Goal: Obtain resource: Download file/media

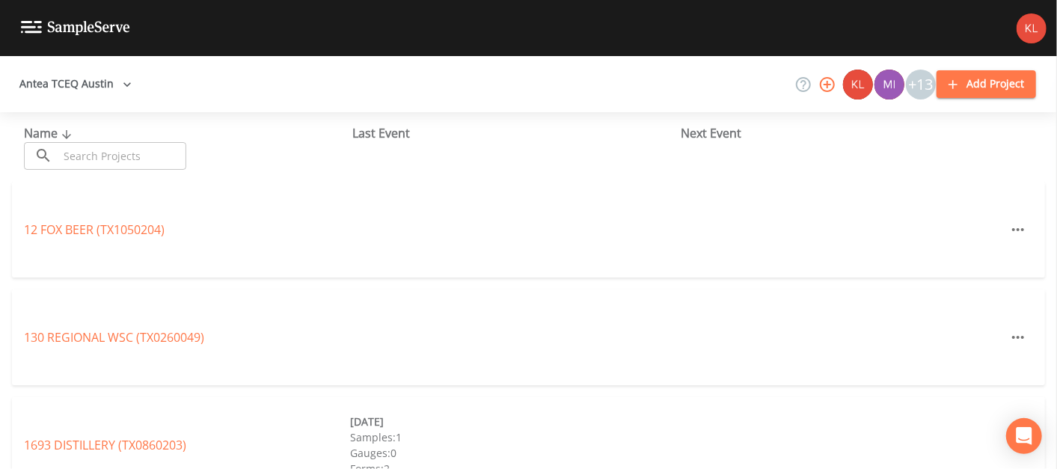
drag, startPoint x: 0, startPoint y: 0, endPoint x: 147, endPoint y: 47, distance: 154.7
click at [147, 47] on div at bounding box center [528, 28] width 1057 height 56
click at [126, 152] on input "text" at bounding box center [122, 156] width 128 height 28
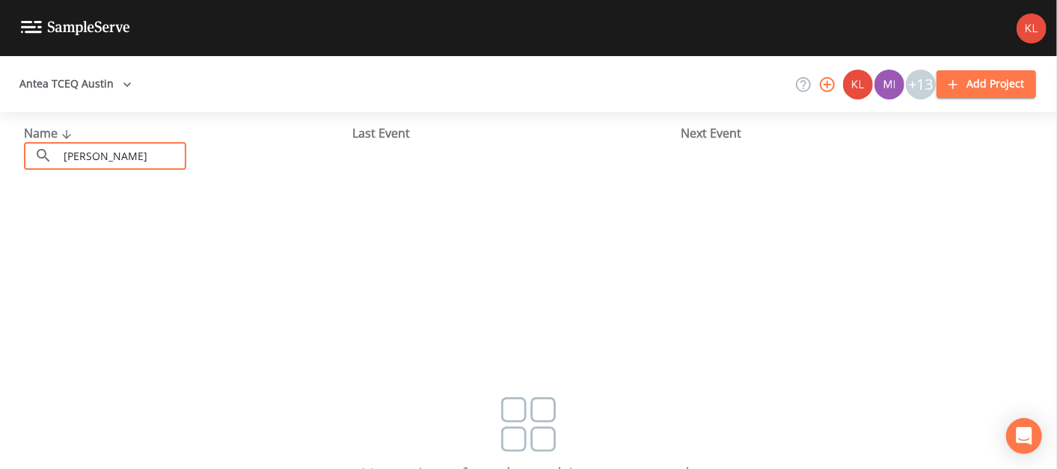
type input "carmine"
click at [79, 68] on div "Antea TCEQ Austin +13 Add Project" at bounding box center [528, 84] width 1057 height 56
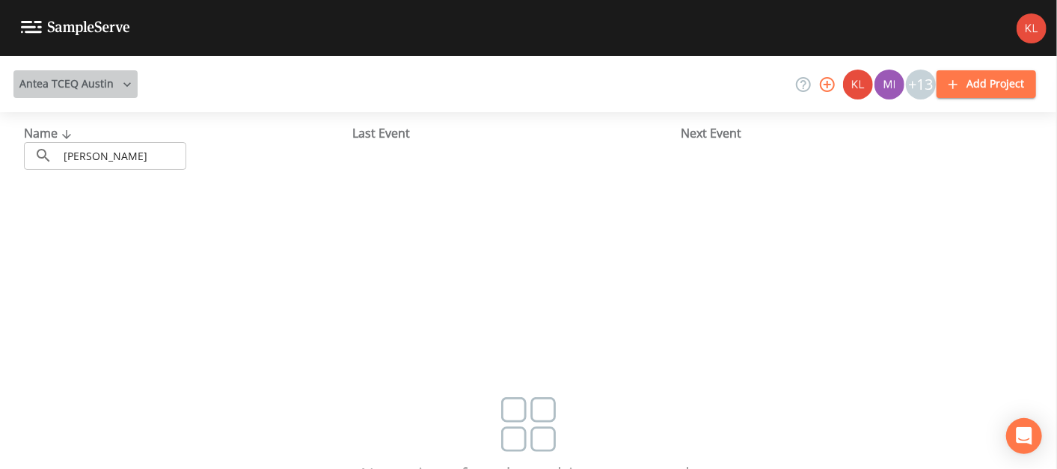
click at [80, 85] on button "Antea TCEQ Austin" at bounding box center [75, 84] width 124 height 28
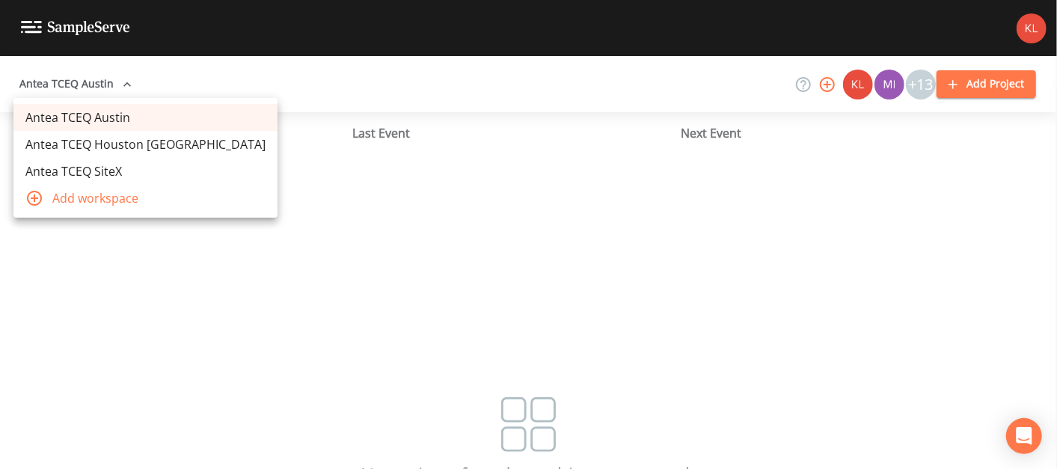
click at [135, 165] on link "Antea TCEQ SiteX" at bounding box center [145, 171] width 264 height 27
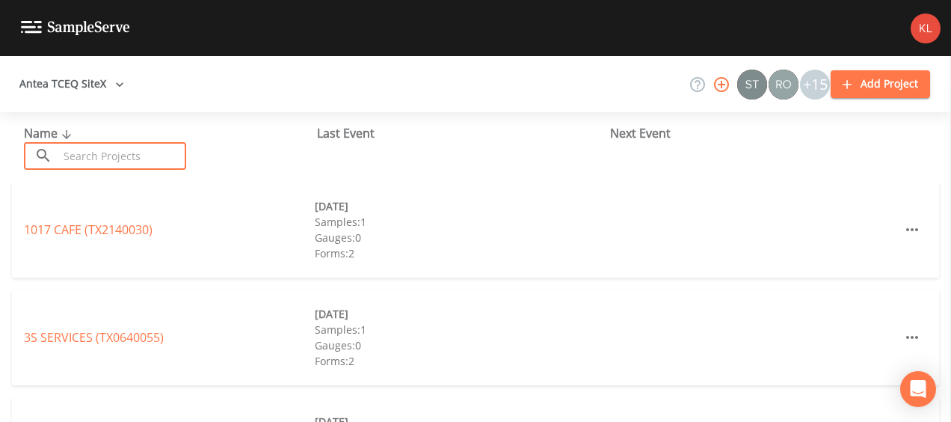
click at [120, 154] on input "text" at bounding box center [122, 156] width 128 height 28
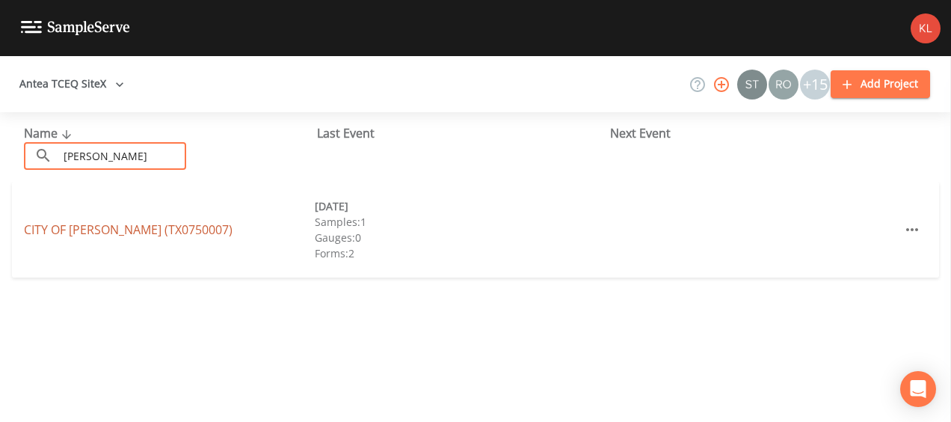
type input "carmine"
click at [117, 221] on link "CITY OF CARMINE (TX0750007)" at bounding box center [128, 229] width 209 height 16
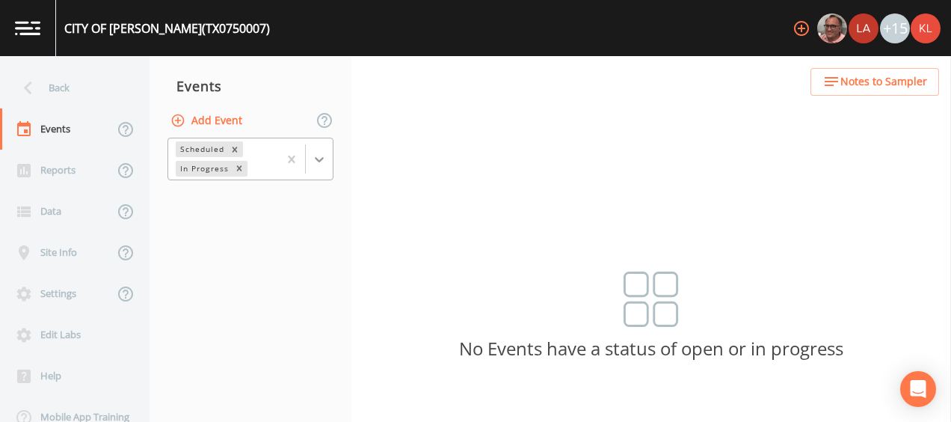
click at [322, 150] on div at bounding box center [319, 159] width 27 height 27
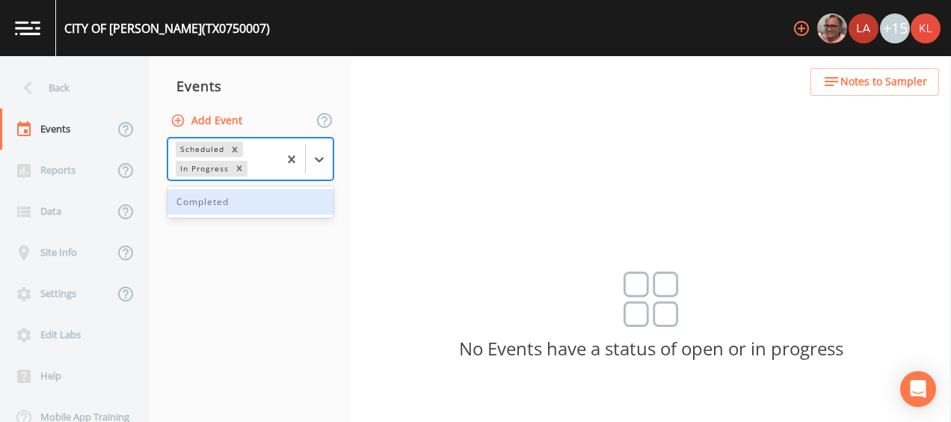
click at [277, 196] on div "Completed" at bounding box center [251, 201] width 166 height 25
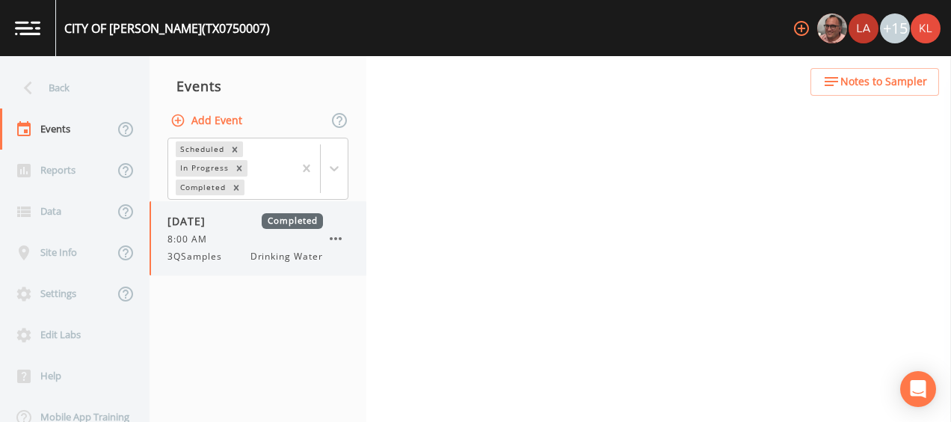
click at [266, 256] on span "Drinking Water" at bounding box center [287, 256] width 73 height 13
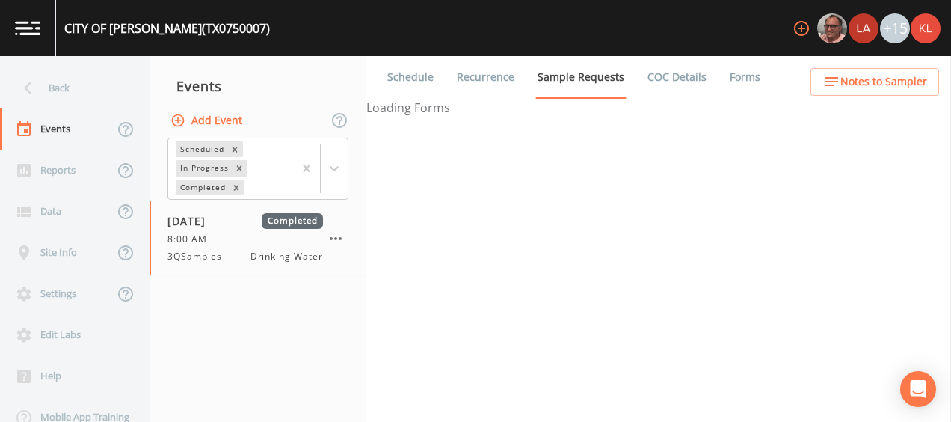
click at [728, 85] on link "Forms" at bounding box center [745, 77] width 35 height 42
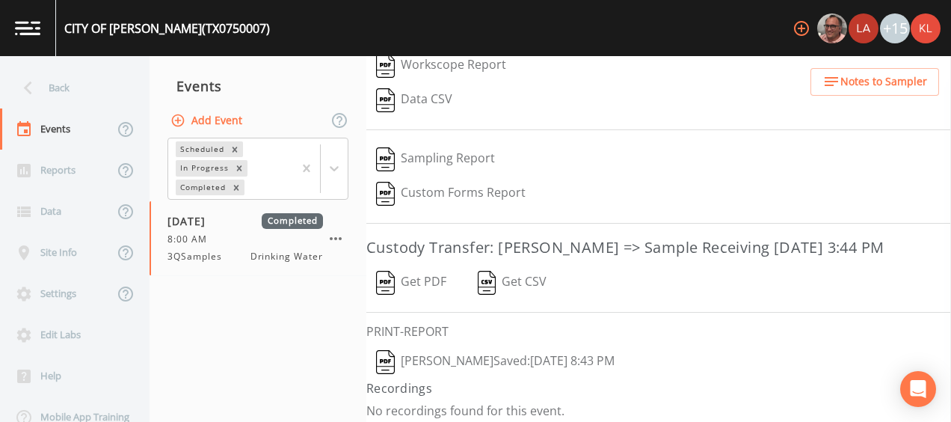
scroll to position [257, 0]
click at [429, 354] on button "Kler Teran  Saved: September 22, 2025 8:43 PM" at bounding box center [495, 361] width 258 height 34
click at [45, 40] on link at bounding box center [28, 28] width 56 height 56
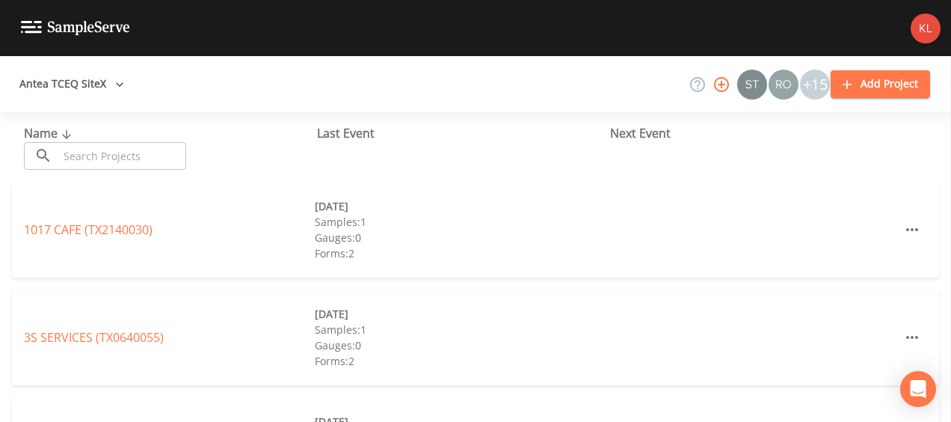
click at [116, 169] on div "Name ​ ​ Last Event Next Event" at bounding box center [475, 147] width 951 height 70
drag, startPoint x: 116, startPoint y: 169, endPoint x: 93, endPoint y: 159, distance: 25.1
click at [93, 159] on input "text" at bounding box center [122, 156] width 128 height 28
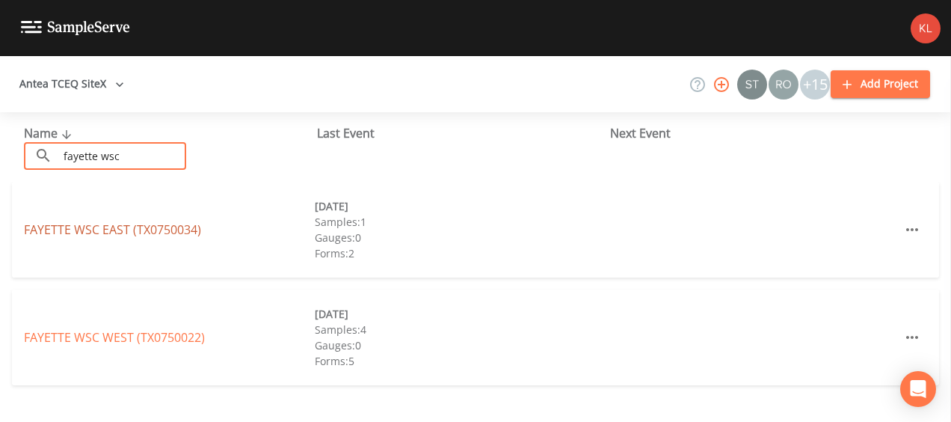
type input "fayette wsc"
click at [162, 234] on link "FAYETTE WSC EAST (TX0750034)" at bounding box center [112, 229] width 177 height 16
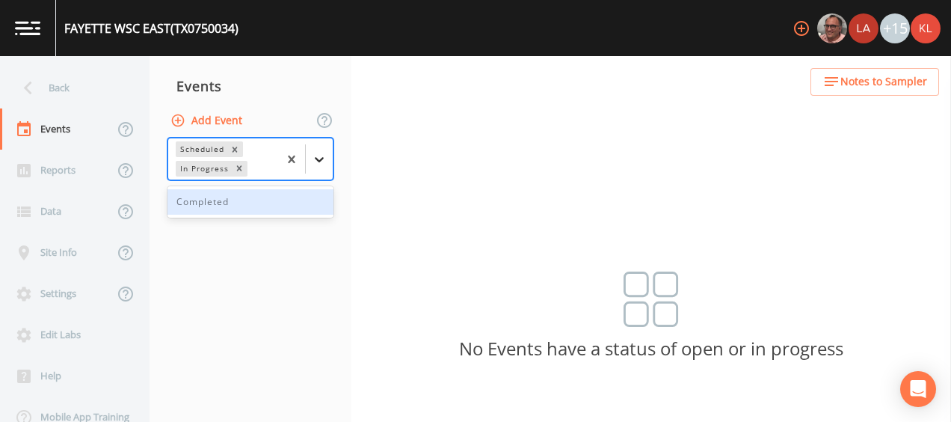
click at [322, 169] on div at bounding box center [319, 159] width 27 height 27
click at [285, 210] on div "Completed" at bounding box center [251, 201] width 166 height 25
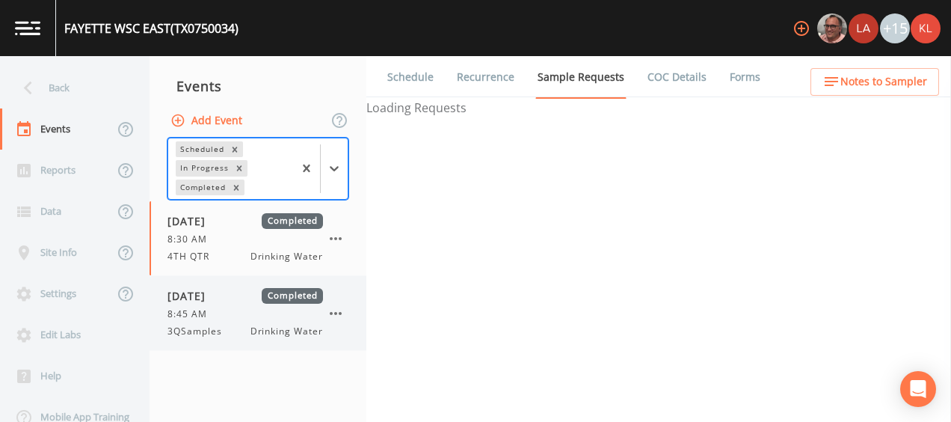
click at [233, 311] on div "8:45 AM" at bounding box center [246, 313] width 156 height 13
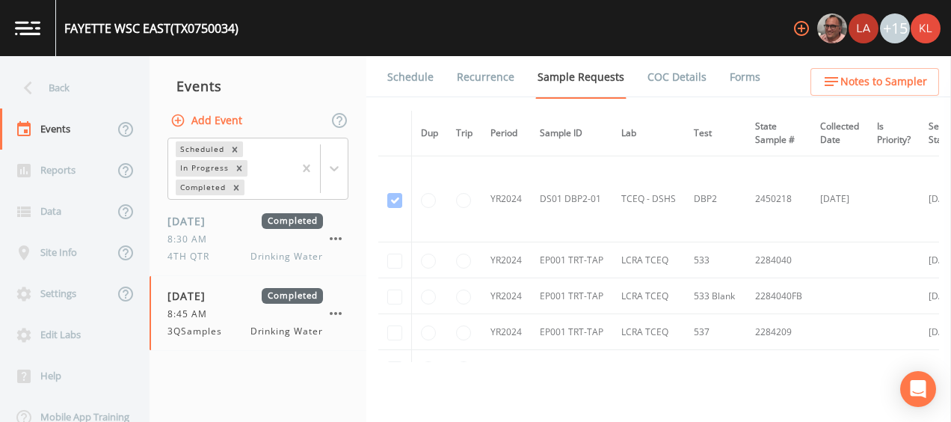
click at [728, 79] on link "Forms" at bounding box center [745, 77] width 35 height 42
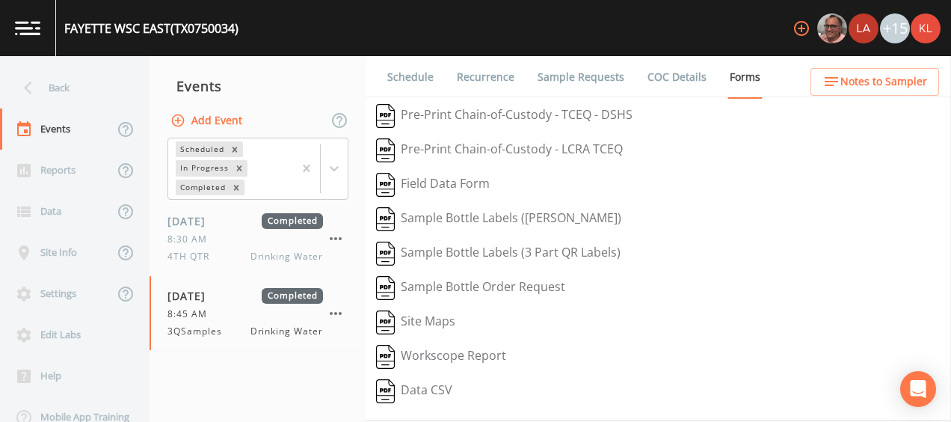
scroll to position [292, 0]
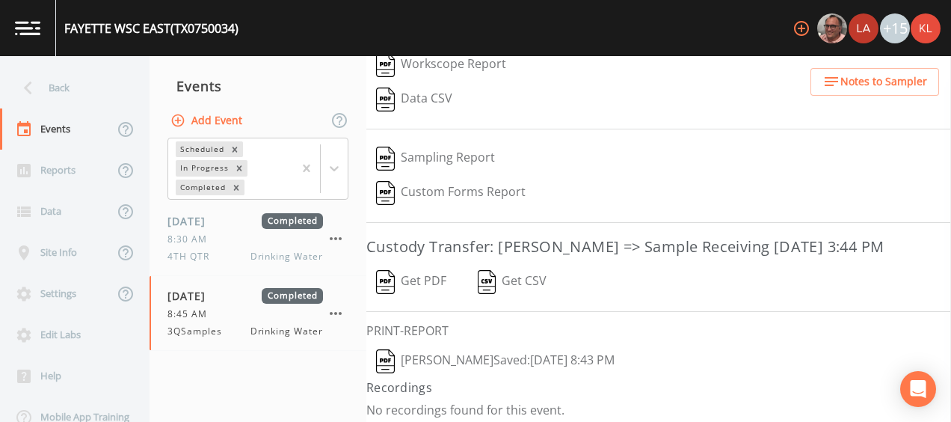
click at [459, 357] on button "Kler Teran  Saved: September 22, 2025 8:43 PM" at bounding box center [495, 361] width 258 height 34
click at [7, 22] on link at bounding box center [28, 28] width 56 height 56
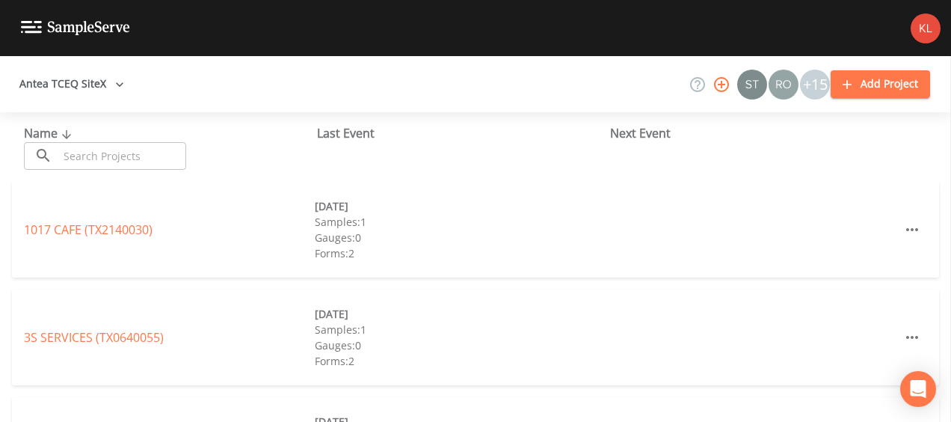
click at [123, 162] on input "text" at bounding box center [122, 156] width 128 height 28
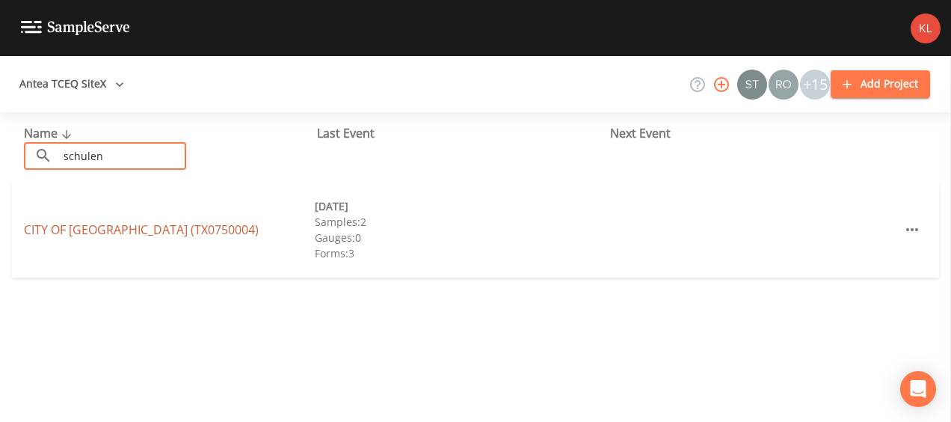
type input "schulen"
click at [123, 226] on link "CITY OF SCHULENBURG (TX0750004)" at bounding box center [141, 229] width 235 height 16
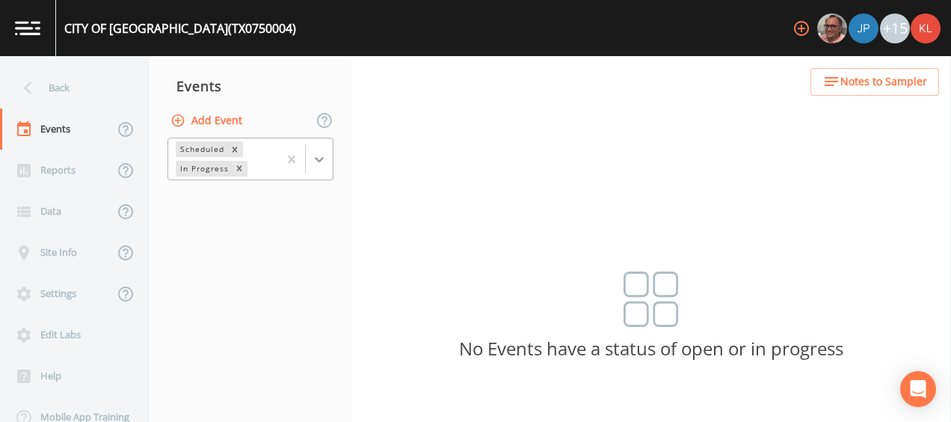
click at [315, 148] on div at bounding box center [319, 159] width 27 height 27
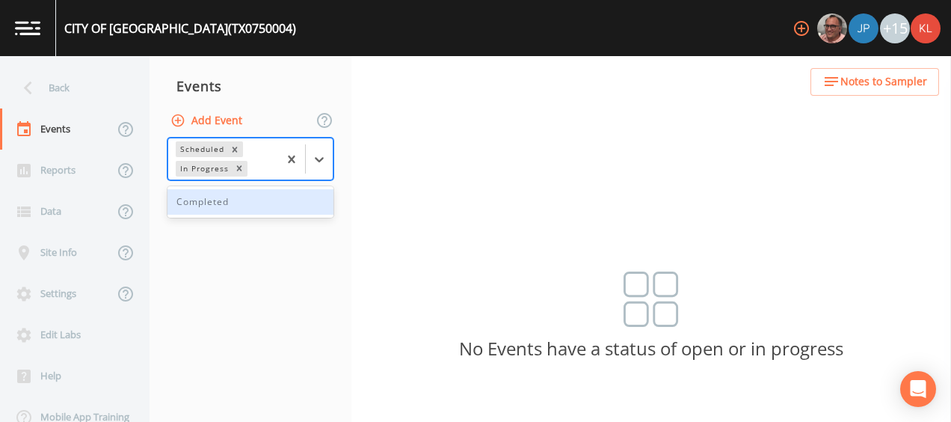
click at [292, 200] on div "Completed" at bounding box center [251, 201] width 166 height 25
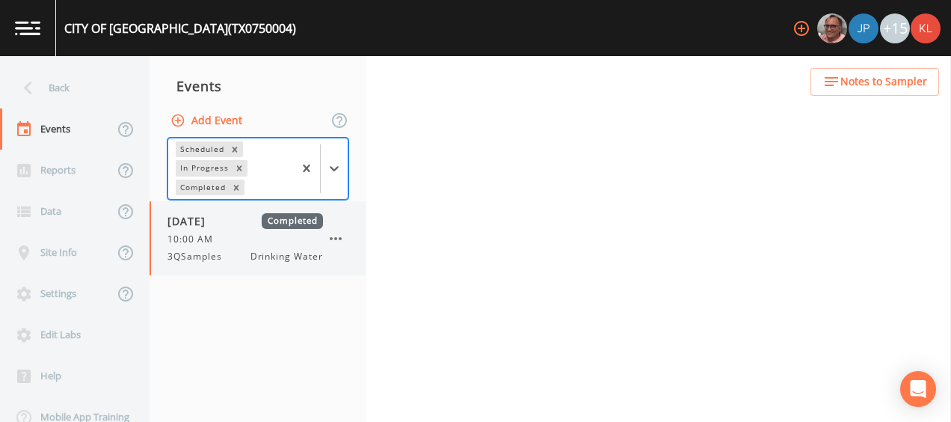
click at [284, 242] on div "10:00 AM" at bounding box center [246, 239] width 156 height 13
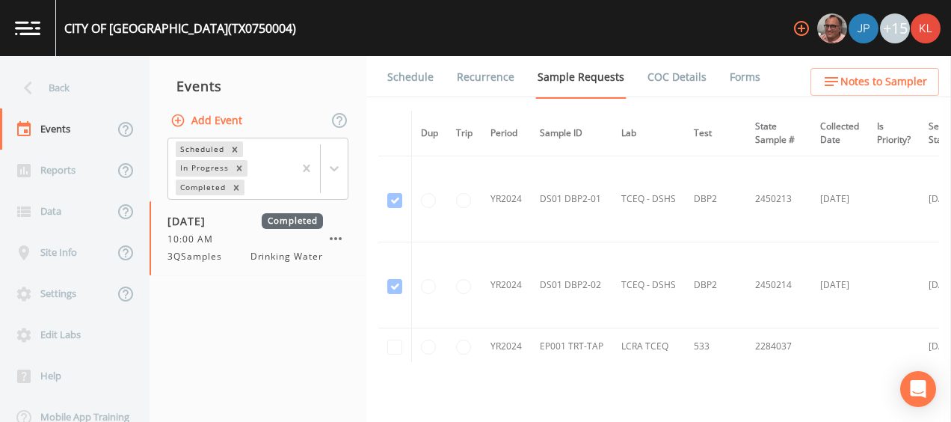
click at [733, 69] on link "Forms" at bounding box center [745, 77] width 35 height 42
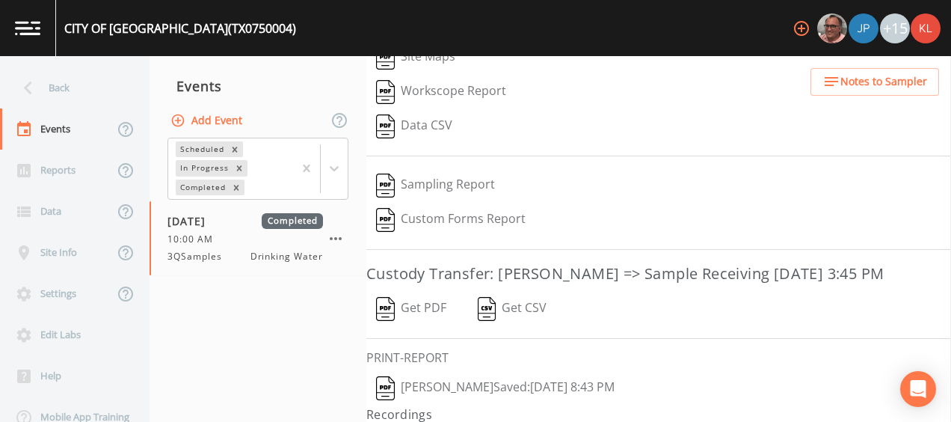
scroll to position [292, 0]
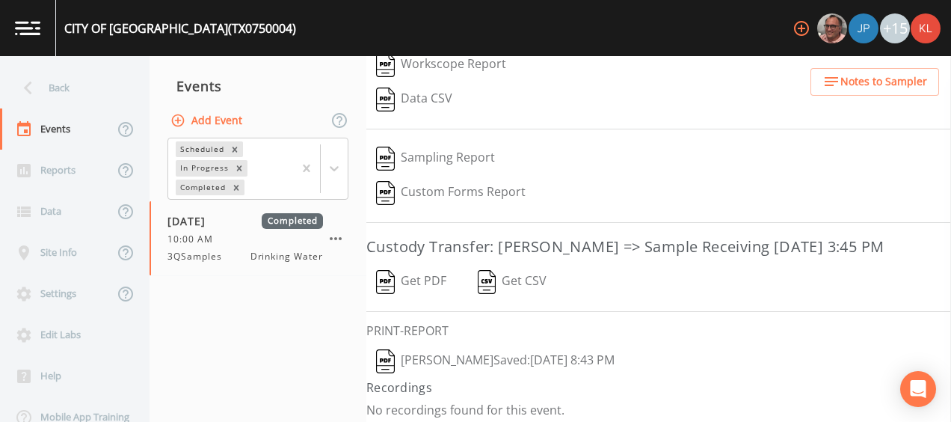
click at [431, 354] on button "Kler Teran  Saved: September 22, 2025 8:43 PM" at bounding box center [495, 361] width 258 height 34
click at [28, 36] on link at bounding box center [28, 28] width 56 height 56
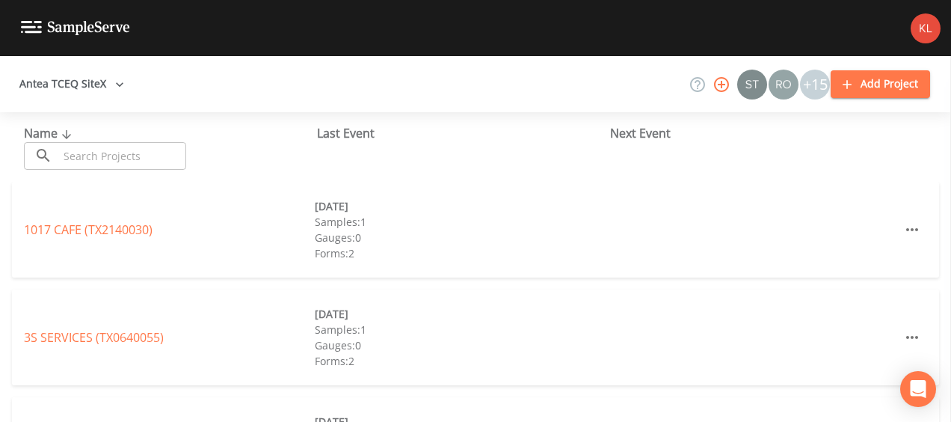
click at [137, 165] on input "text" at bounding box center [122, 156] width 128 height 28
type input "o"
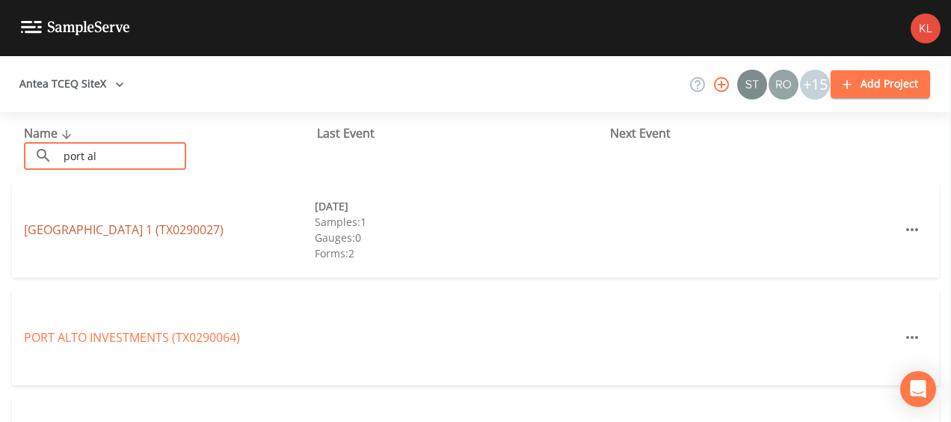
type input "port al"
click at [58, 224] on link "PORT ALTO HOA DISTRICT 1 (TX0290027)" at bounding box center [124, 229] width 200 height 16
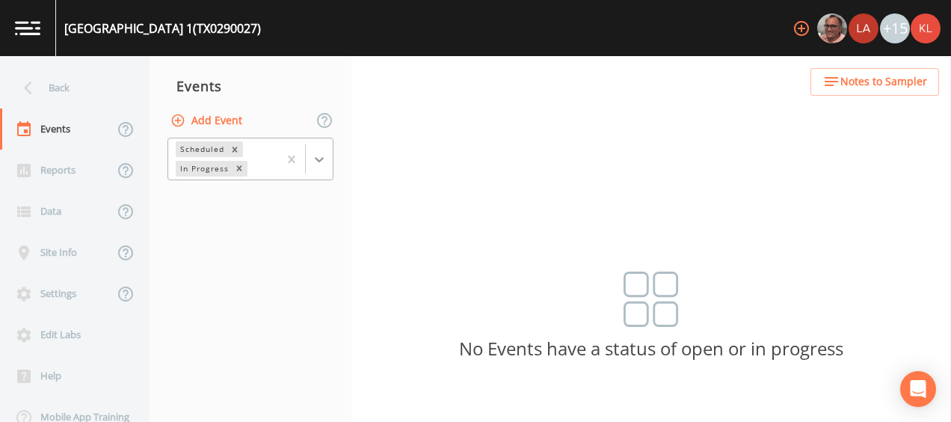
click at [314, 160] on icon at bounding box center [319, 159] width 15 height 15
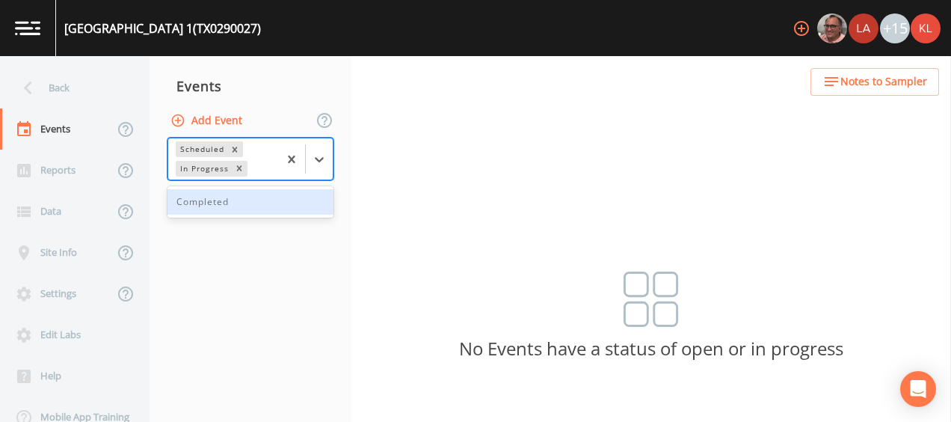
click at [279, 209] on div "Completed" at bounding box center [251, 201] width 166 height 25
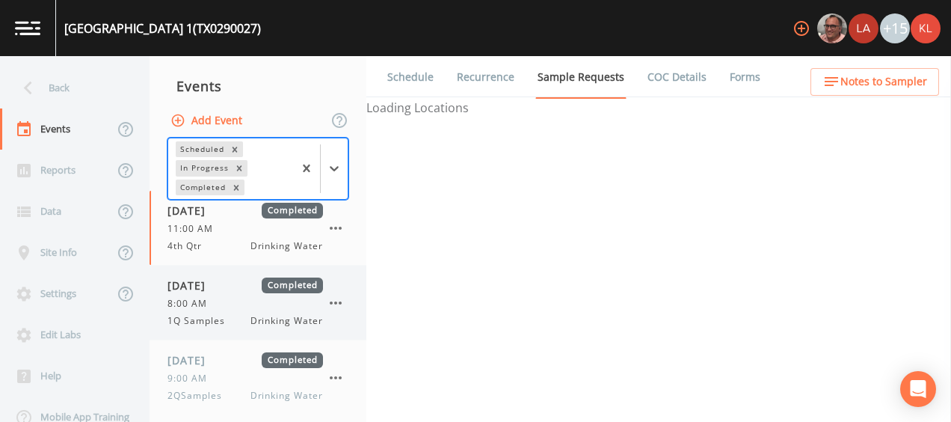
scroll to position [82, 0]
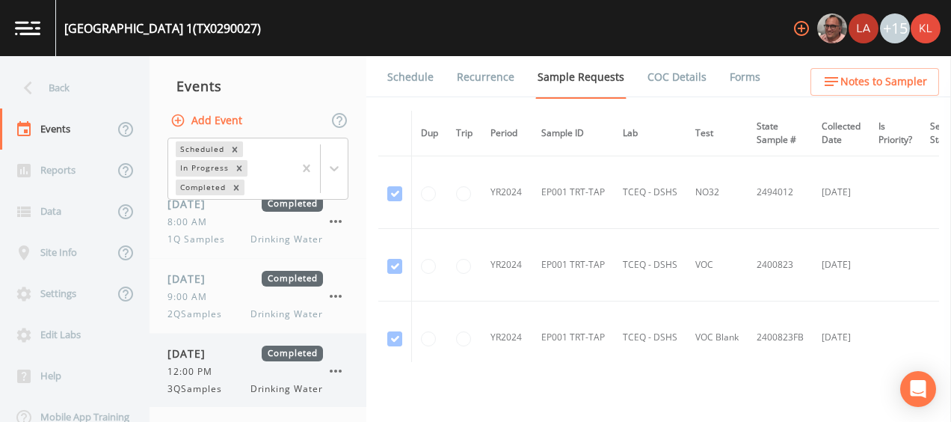
click at [239, 360] on div "09/22/2025 Completed 12:00 PM 3QSamples Drinking Water" at bounding box center [246, 370] width 156 height 50
click at [728, 76] on link "Forms" at bounding box center [745, 77] width 35 height 42
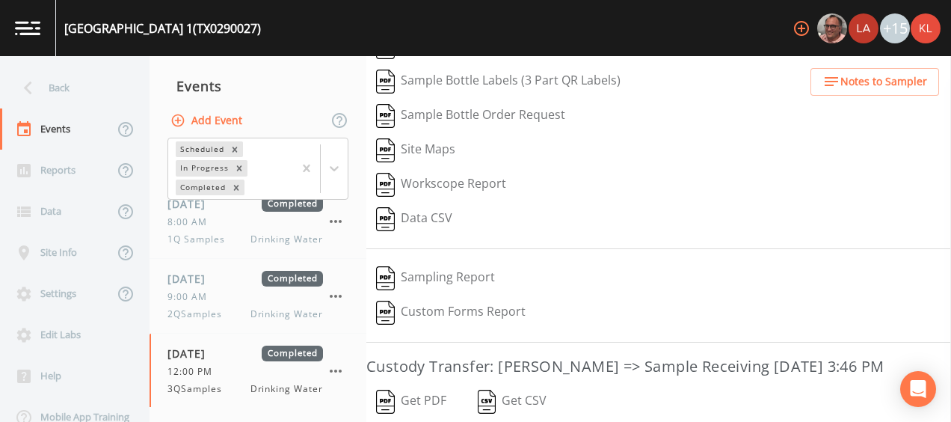
scroll to position [257, 0]
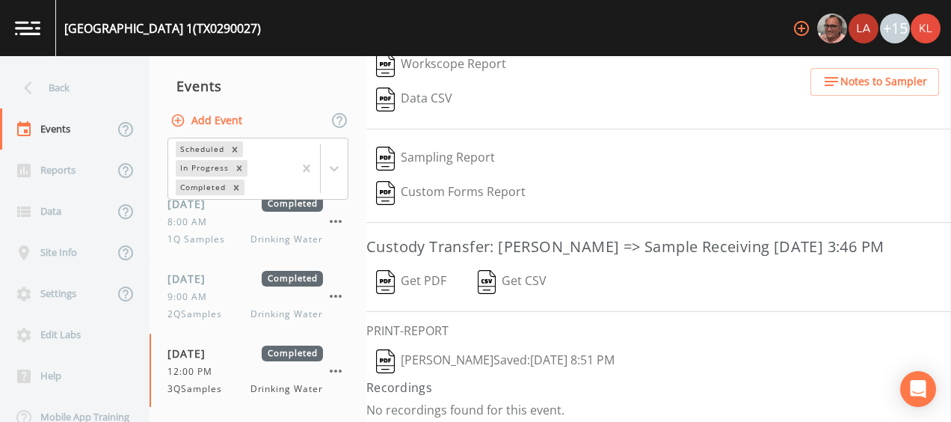
click at [434, 355] on button "Kler Teran  Saved: September 22, 2025 8:51 PM" at bounding box center [495, 361] width 258 height 34
click at [42, 40] on link at bounding box center [28, 28] width 56 height 56
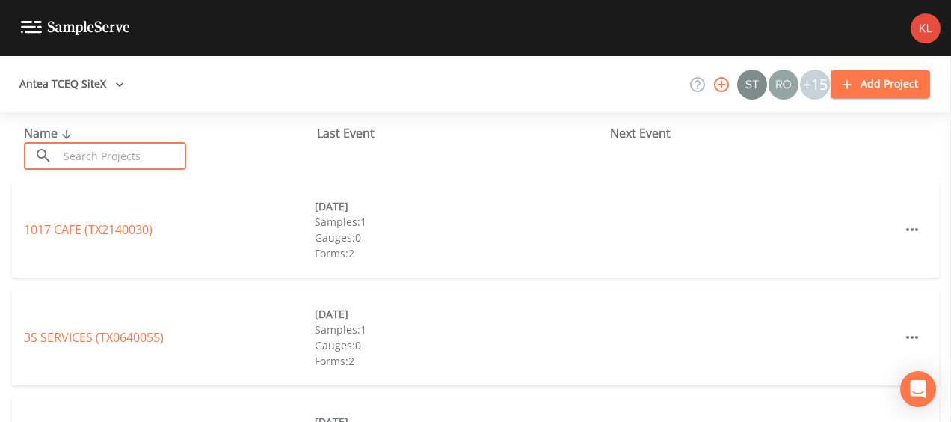
click at [173, 145] on input "text" at bounding box center [122, 156] width 128 height 28
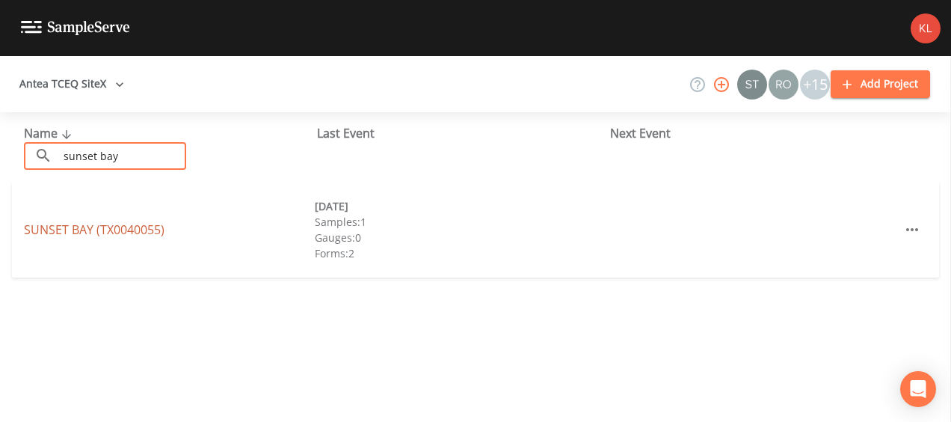
type input "sunset bay"
click at [73, 231] on link "SUNSET BAY (TX0040055)" at bounding box center [94, 229] width 141 height 16
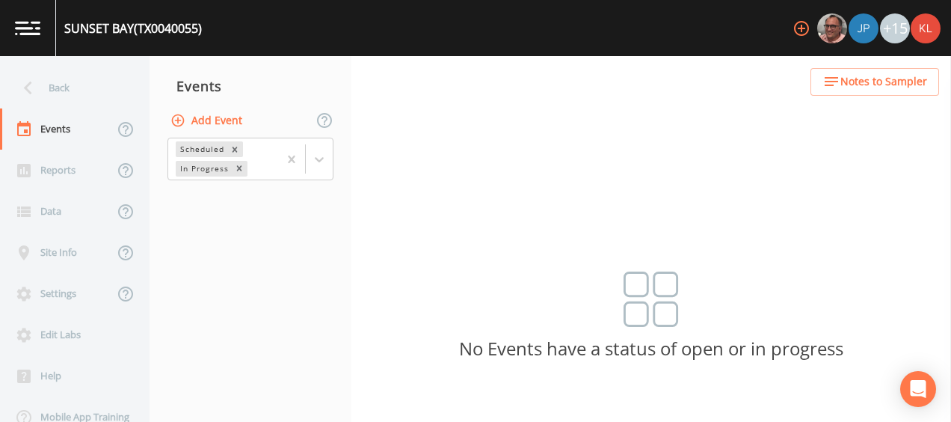
click at [336, 154] on div "Scheduled In Progress" at bounding box center [251, 159] width 202 height 46
click at [334, 155] on div "Scheduled In Progress" at bounding box center [251, 159] width 202 height 46
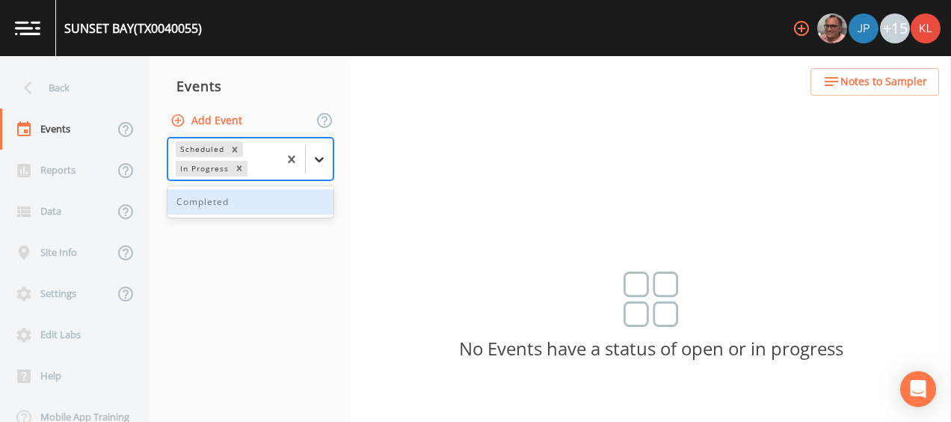
click at [329, 153] on div at bounding box center [319, 159] width 27 height 27
click at [289, 203] on div "Completed" at bounding box center [251, 201] width 166 height 25
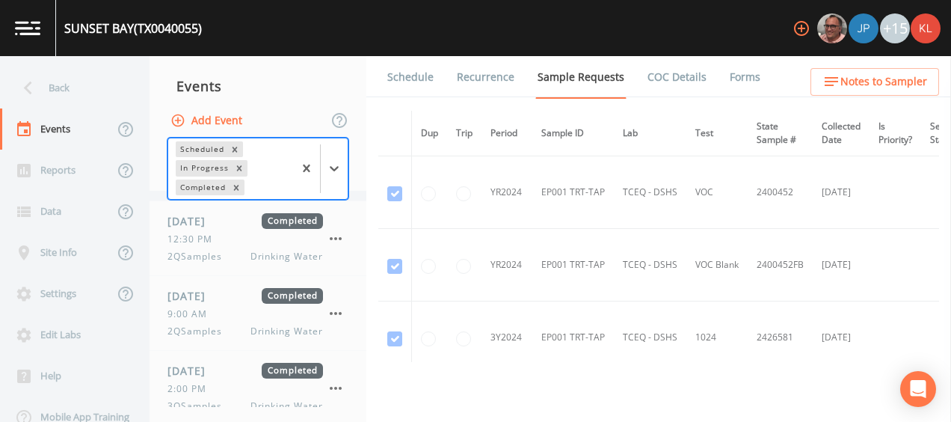
scroll to position [217, 0]
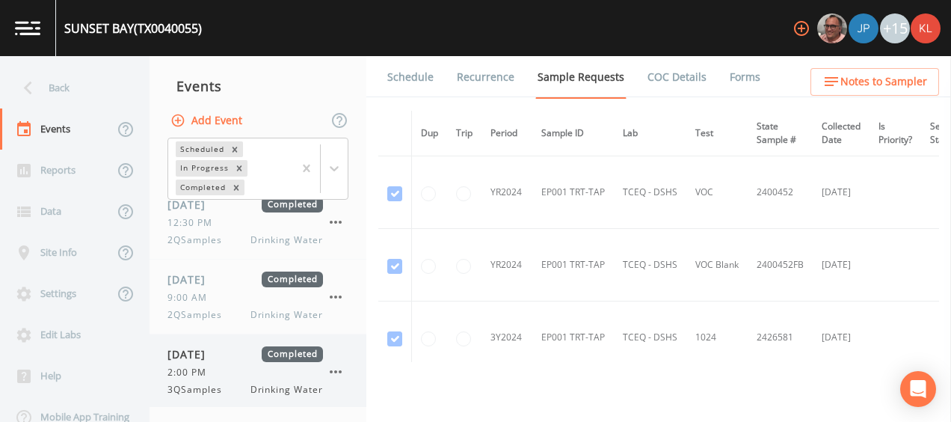
click at [237, 366] on div "2:00 PM" at bounding box center [246, 372] width 156 height 13
click at [746, 90] on link "Forms" at bounding box center [745, 77] width 35 height 42
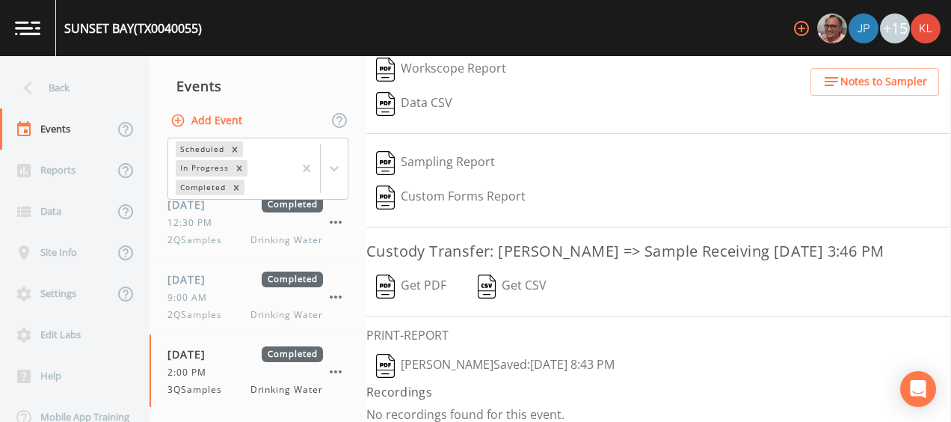
scroll to position [257, 0]
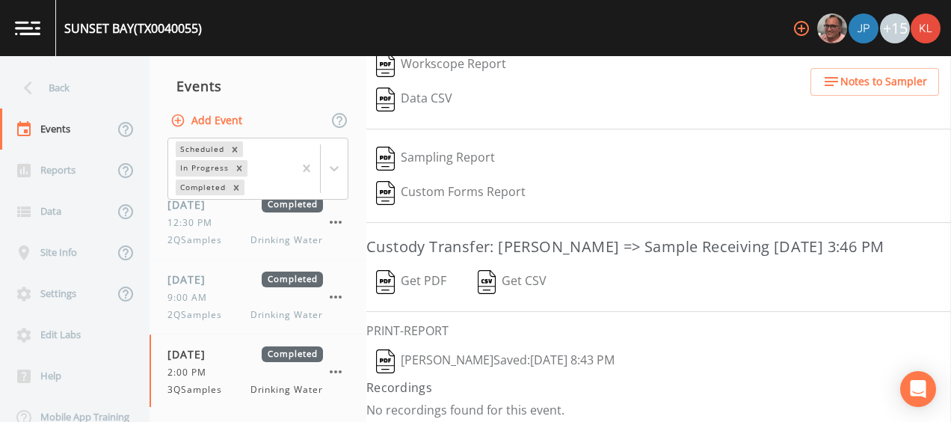
click at [422, 350] on button "Kler Teran  Saved: September 22, 2025 8:43 PM" at bounding box center [495, 361] width 258 height 34
click at [41, 31] on link at bounding box center [28, 28] width 56 height 56
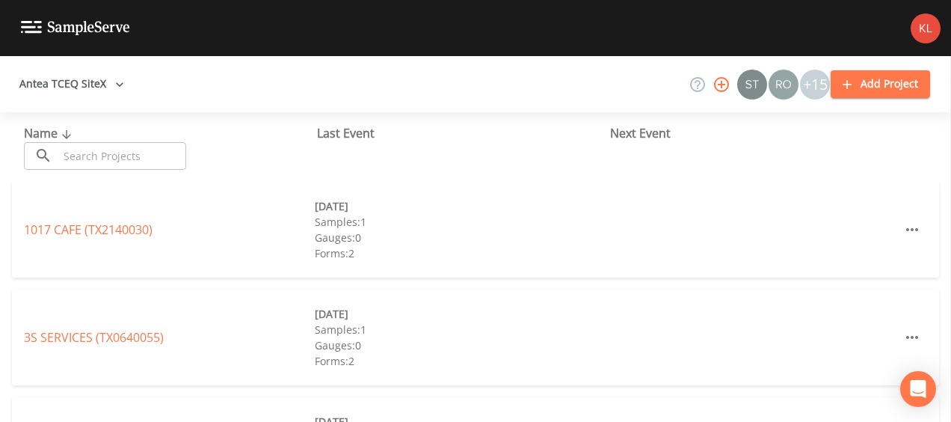
click at [114, 152] on input "text" at bounding box center [122, 156] width 128 height 28
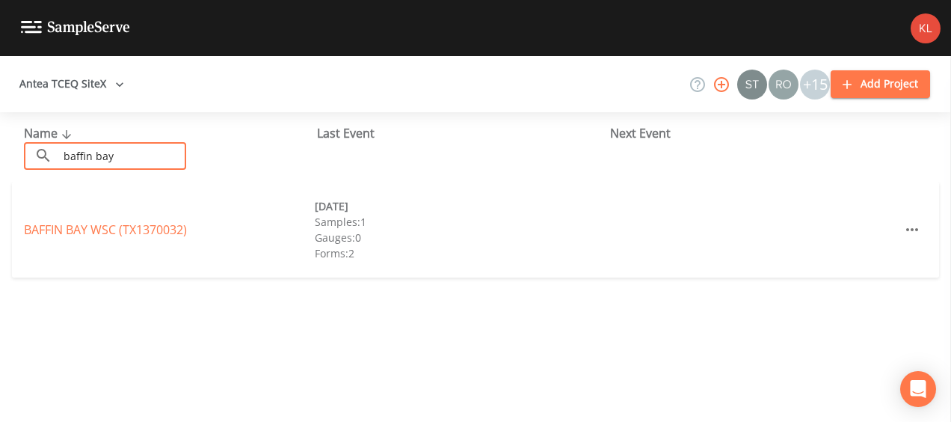
type input "baffin bay"
click at [76, 217] on div "BAFFIN BAY WSC (TX1370032) 09/23/2025 Samples: 1 Gauges: 0 Forms: 2" at bounding box center [475, 230] width 927 height 96
click at [72, 227] on link "BAFFIN BAY WSC (TX1370032)" at bounding box center [105, 229] width 163 height 16
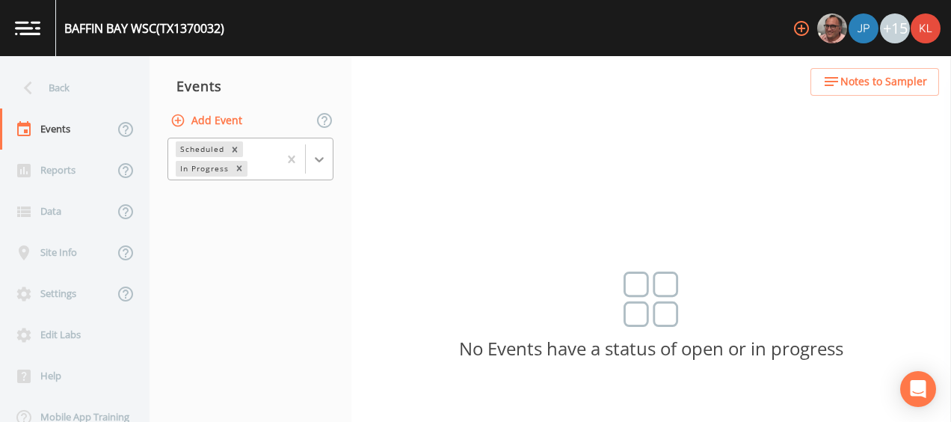
click at [313, 150] on div at bounding box center [319, 159] width 27 height 27
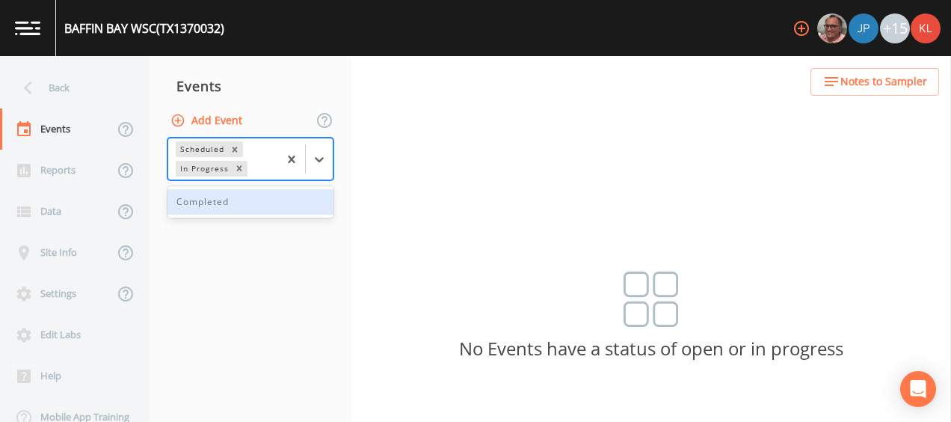
click at [278, 209] on div "Completed" at bounding box center [251, 201] width 166 height 25
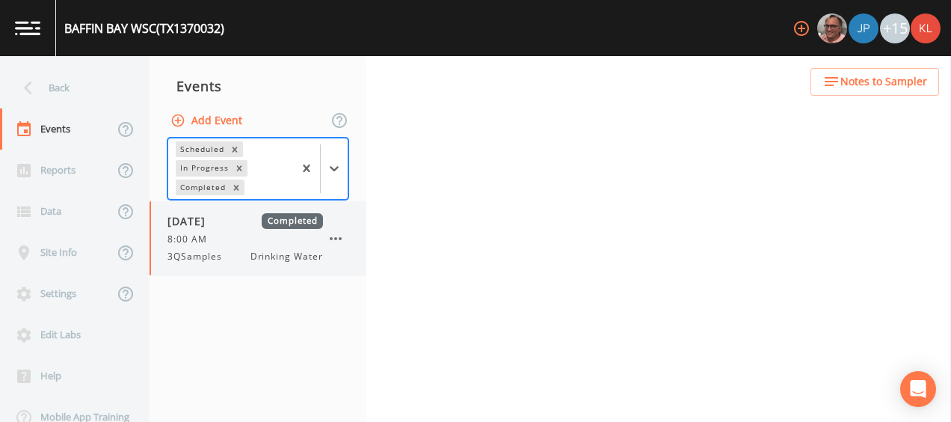
click at [258, 211] on div "09/23/2025 Completed 8:00 AM 3QSamples Drinking Water" at bounding box center [258, 238] width 217 height 74
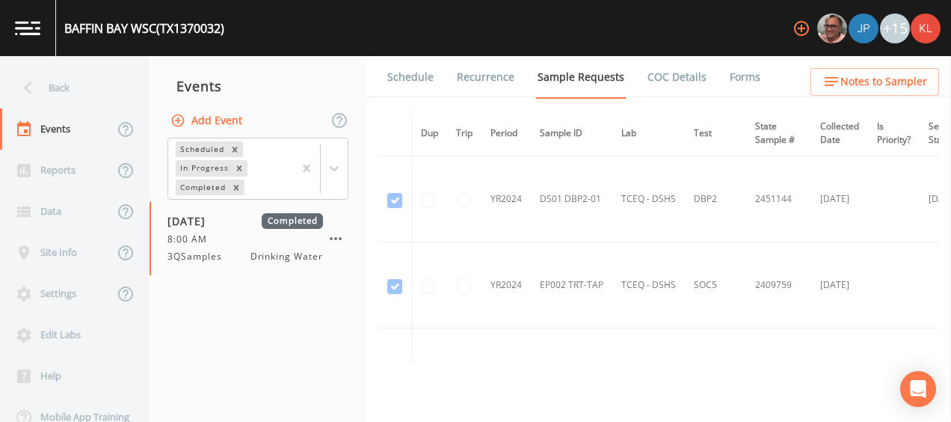
click at [728, 76] on link "Forms" at bounding box center [745, 77] width 35 height 42
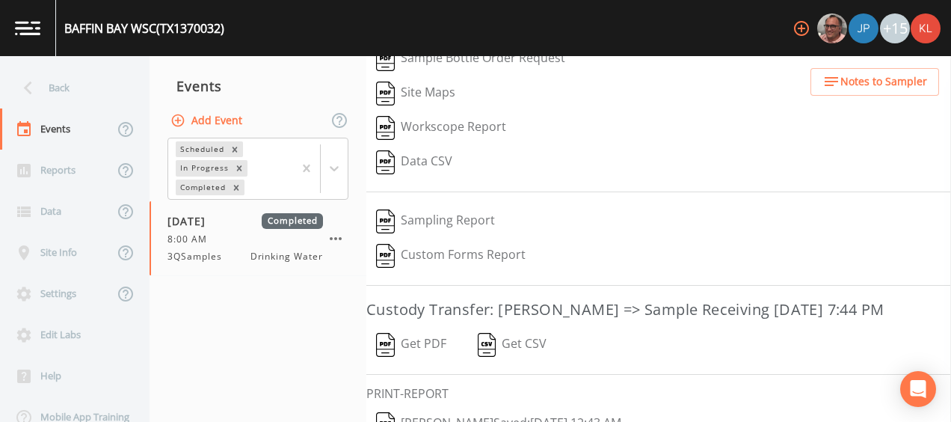
scroll to position [257, 0]
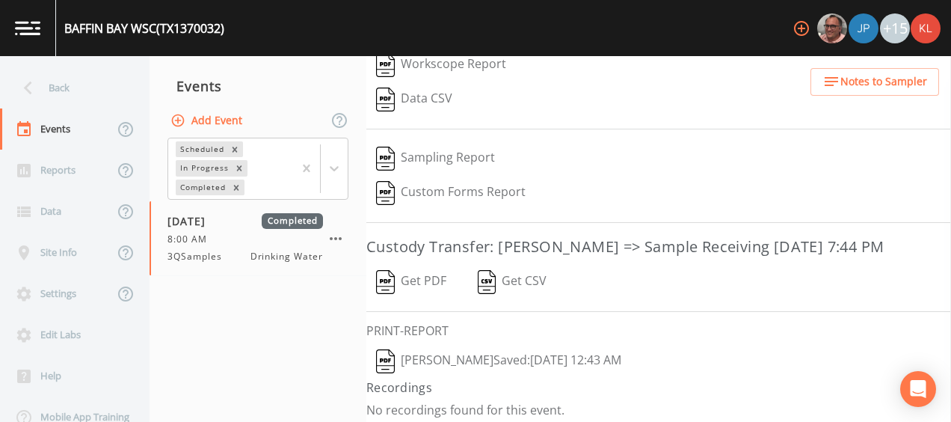
click at [453, 348] on button "Kler Teran  Saved: September 24, 2025 12:43 AM" at bounding box center [498, 361] width 265 height 34
click at [19, 36] on link at bounding box center [28, 28] width 56 height 56
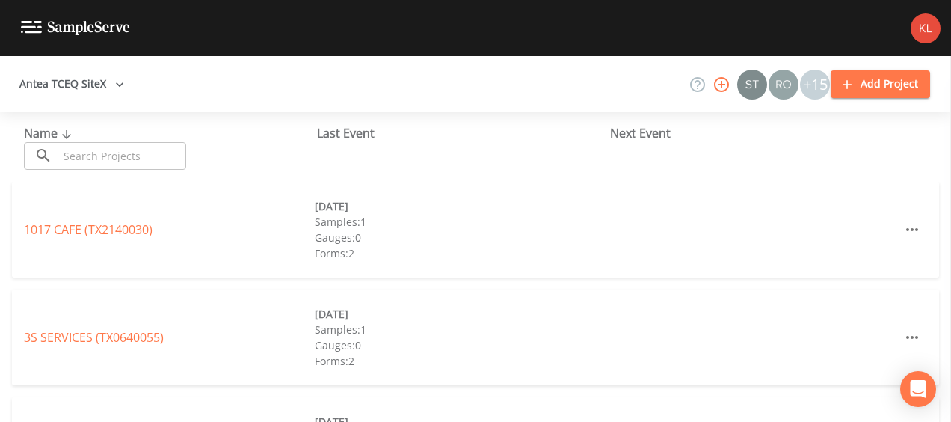
click at [135, 160] on input "text" at bounding box center [122, 156] width 128 height 28
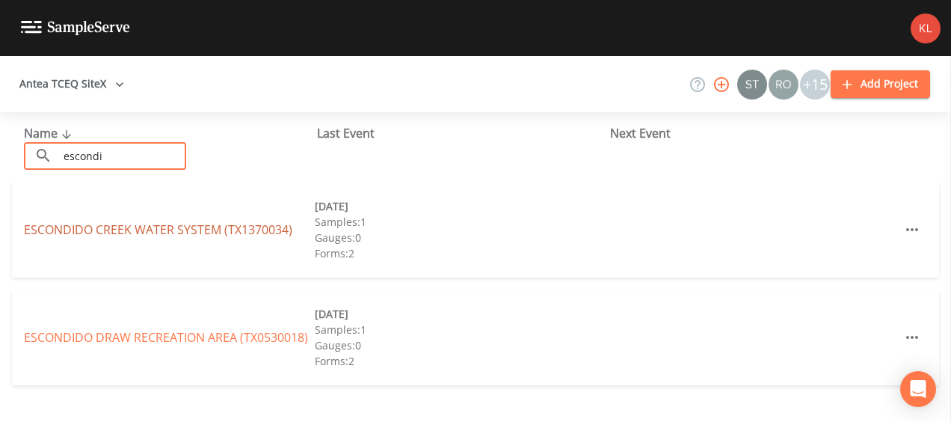
type input "escondi"
click at [66, 233] on link "ESCONDIDO CREEK WATER SYSTEM (TX1370034)" at bounding box center [158, 229] width 268 height 16
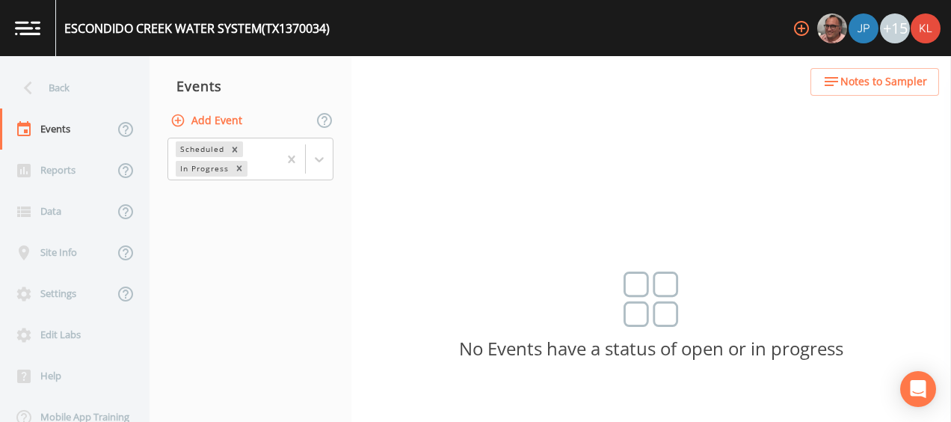
click at [336, 157] on div "Scheduled In Progress" at bounding box center [251, 159] width 202 height 46
click at [329, 160] on div at bounding box center [319, 159] width 27 height 27
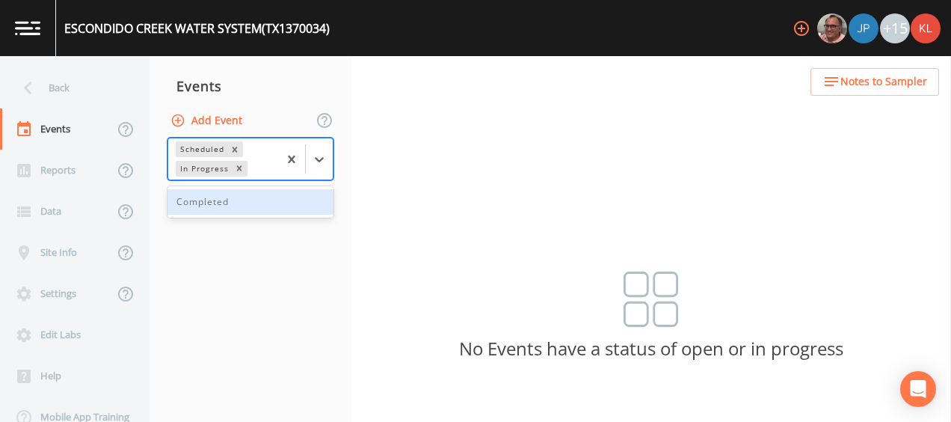
click at [291, 192] on div "Completed" at bounding box center [251, 201] width 166 height 25
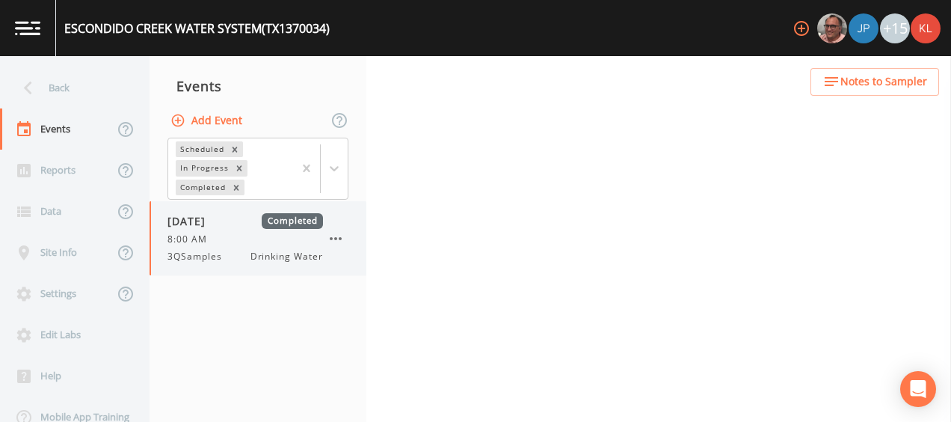
click at [262, 250] on span "Drinking Water" at bounding box center [287, 256] width 73 height 13
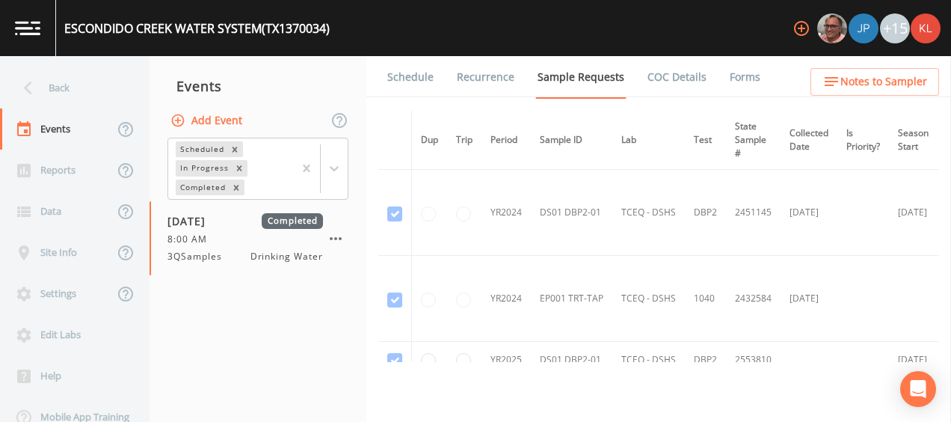
click at [728, 69] on link "Forms" at bounding box center [745, 77] width 35 height 42
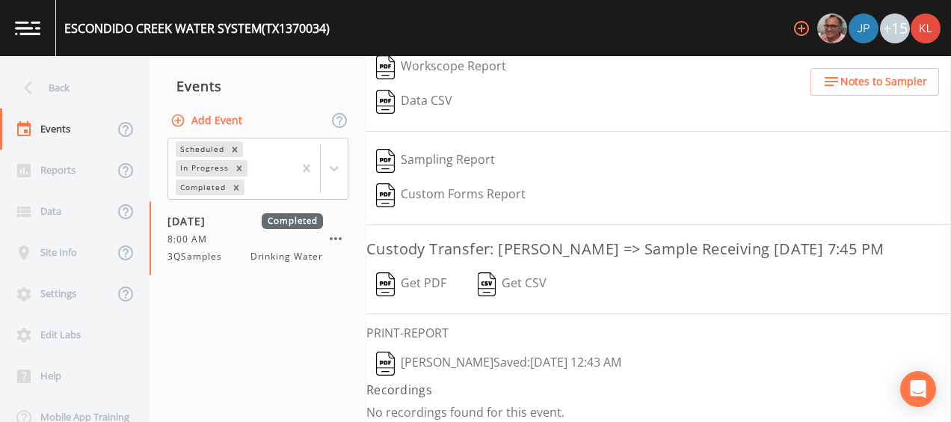
scroll to position [257, 0]
click at [402, 344] on button "Kler Teran  Saved: September 24, 2025 12:43 AM" at bounding box center [498, 361] width 265 height 34
click at [37, 32] on img at bounding box center [27, 28] width 25 height 14
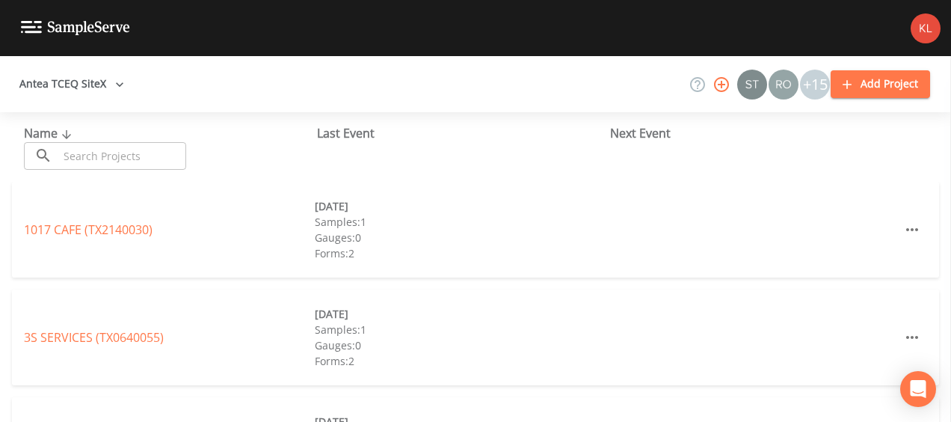
click at [156, 148] on input "text" at bounding box center [122, 156] width 128 height 28
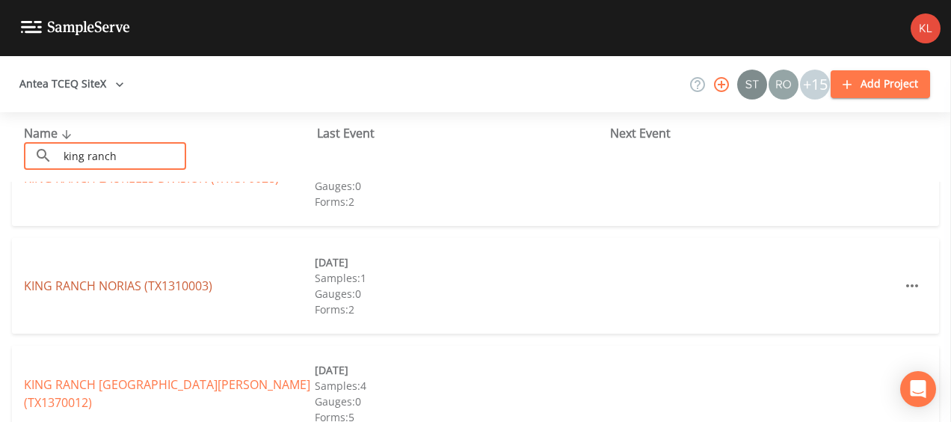
scroll to position [160, 0]
type input "king ranch"
click at [142, 284] on link "KING RANCH NORIAS (TX1310003)" at bounding box center [118, 285] width 188 height 16
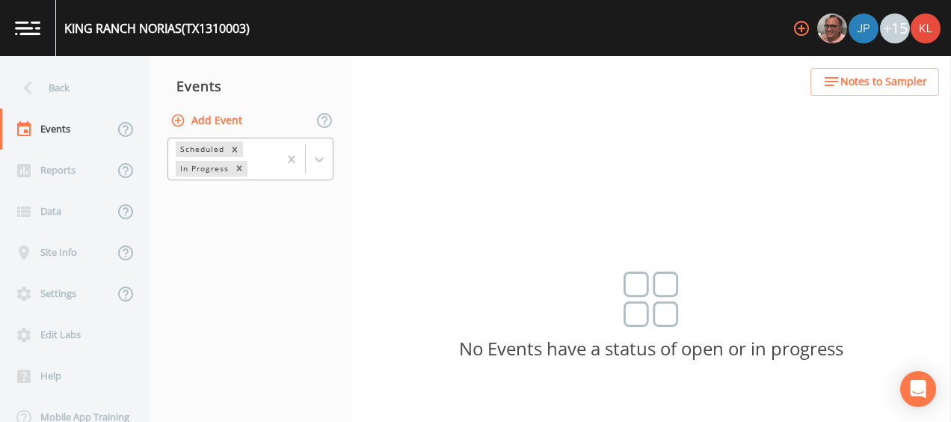
click at [324, 176] on div at bounding box center [305, 158] width 55 height 41
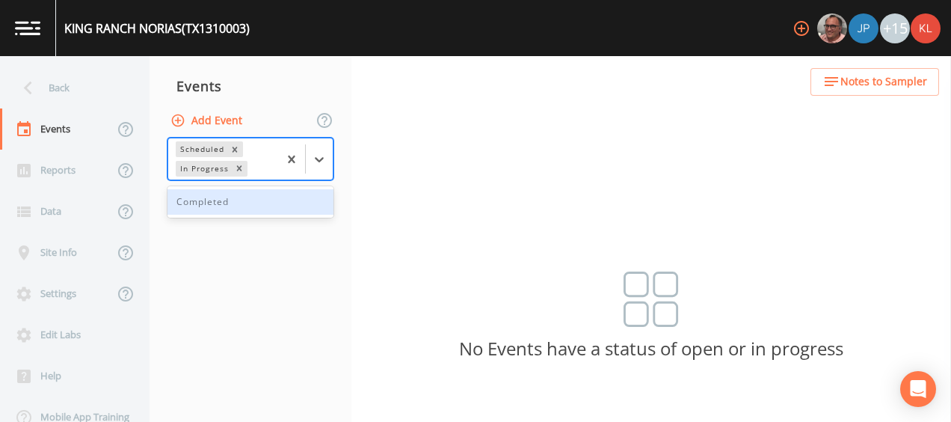
click at [286, 200] on div "Completed" at bounding box center [251, 201] width 166 height 25
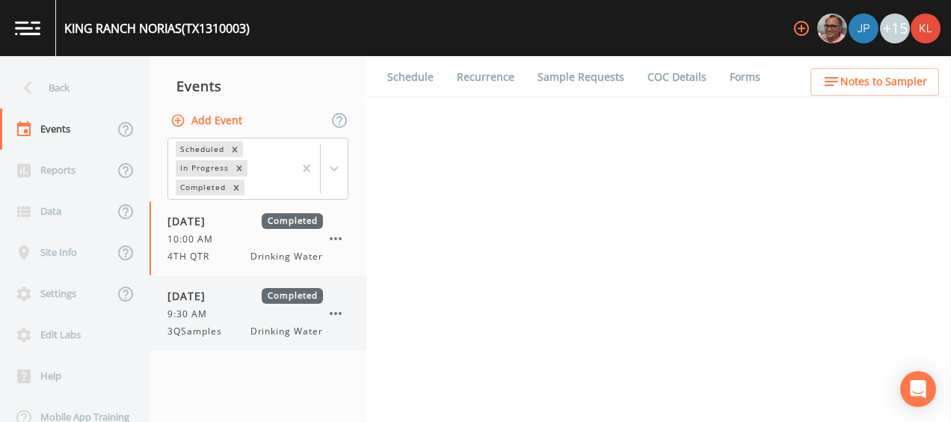
click at [207, 301] on span "09/23/2025" at bounding box center [192, 296] width 49 height 16
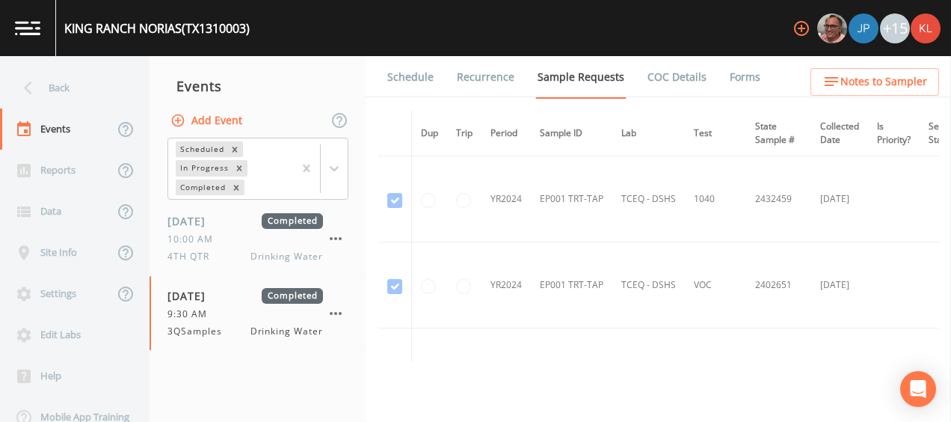
click at [730, 76] on link "Forms" at bounding box center [745, 77] width 35 height 42
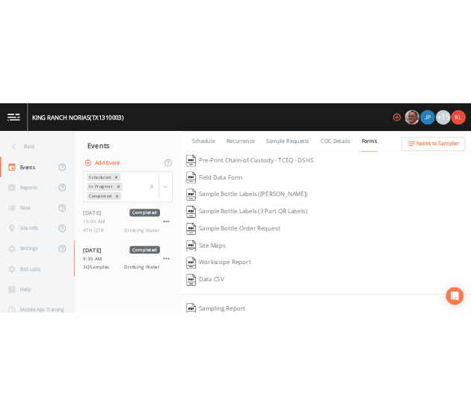
scroll to position [257, 0]
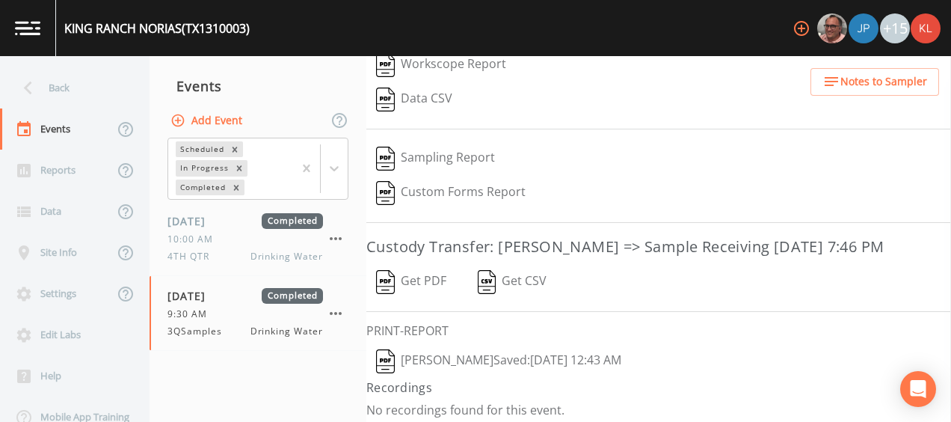
click at [455, 353] on button "Kler Teran  Saved: September 24, 2025 12:43 AM" at bounding box center [498, 361] width 265 height 34
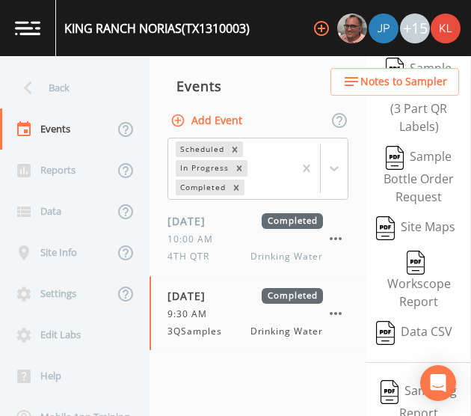
scroll to position [455, 0]
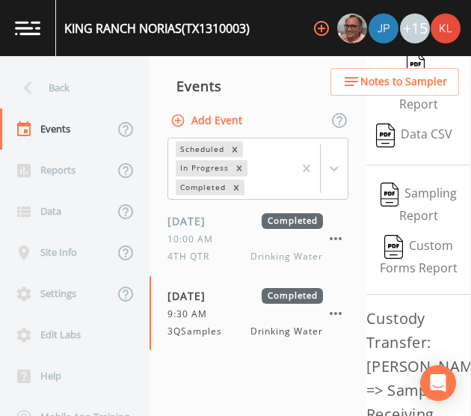
click at [33, 36] on link at bounding box center [28, 28] width 56 height 56
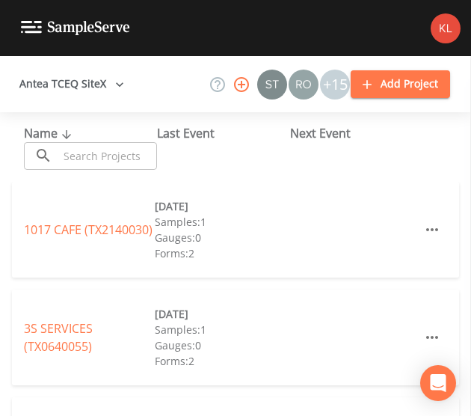
click at [99, 154] on input "text" at bounding box center [107, 156] width 99 height 28
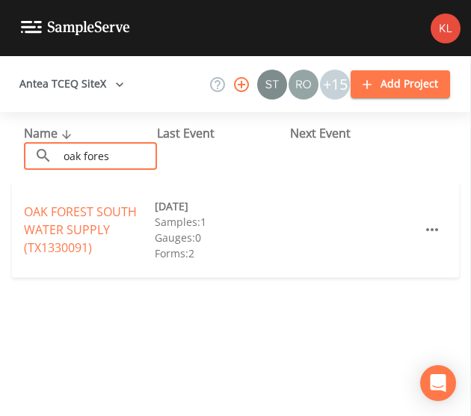
type input "oak fores"
click at [84, 79] on button "Antea TCEQ SiteX" at bounding box center [71, 84] width 117 height 28
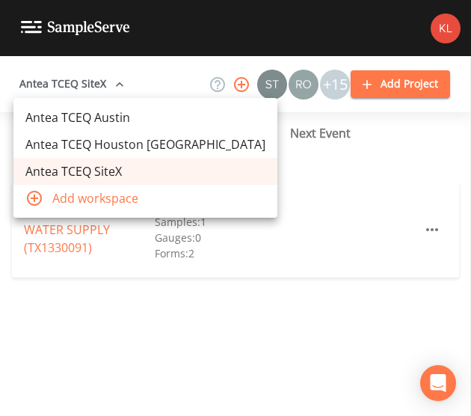
click at [120, 123] on link "Antea TCEQ Austin" at bounding box center [145, 117] width 264 height 27
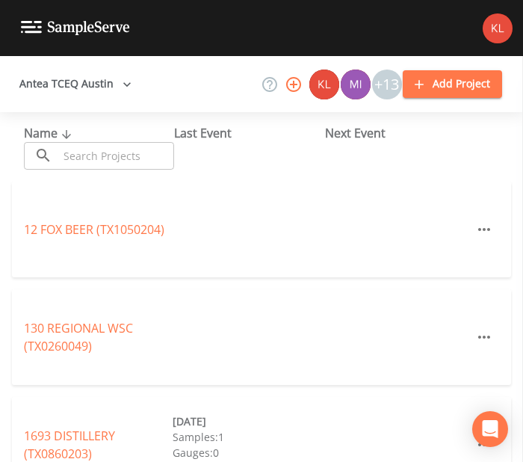
click at [114, 156] on input "text" at bounding box center [116, 156] width 116 height 28
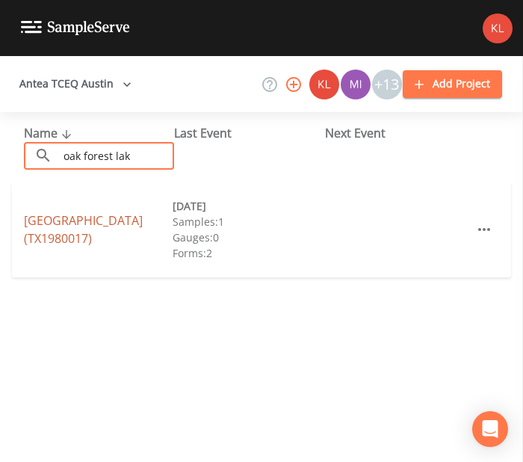
type input "oak forest lak"
click at [94, 240] on link "[GEOGRAPHIC_DATA] (TX1980017)" at bounding box center [83, 229] width 119 height 34
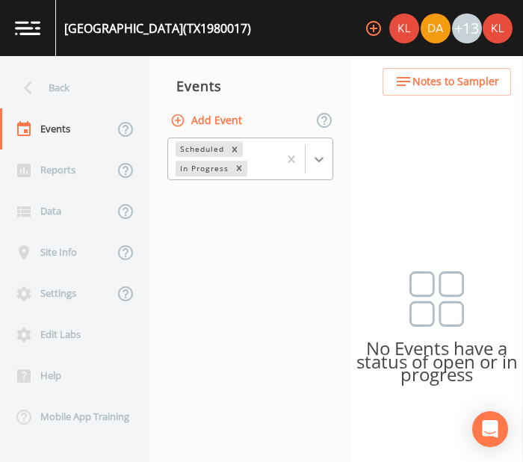
click at [313, 158] on icon at bounding box center [319, 159] width 15 height 15
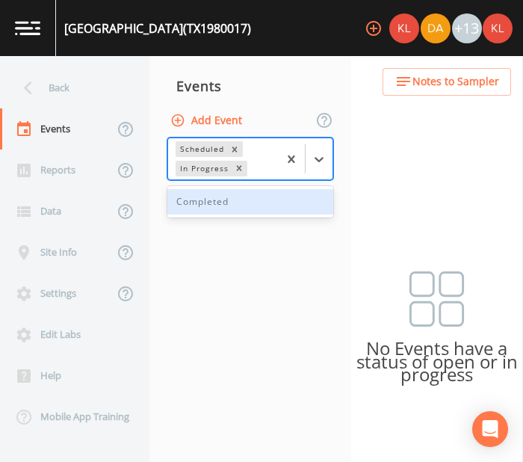
click at [275, 201] on div "Completed" at bounding box center [251, 201] width 166 height 25
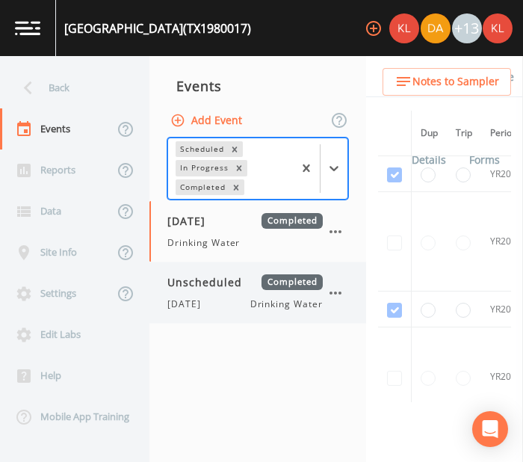
click at [220, 285] on span "Unscheduled" at bounding box center [210, 282] width 85 height 16
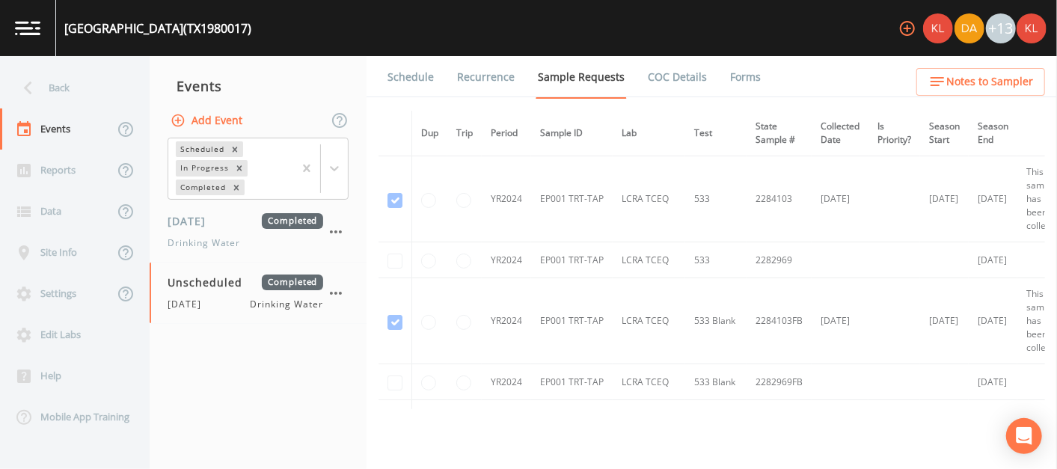
click at [523, 84] on link "Forms" at bounding box center [745, 77] width 35 height 42
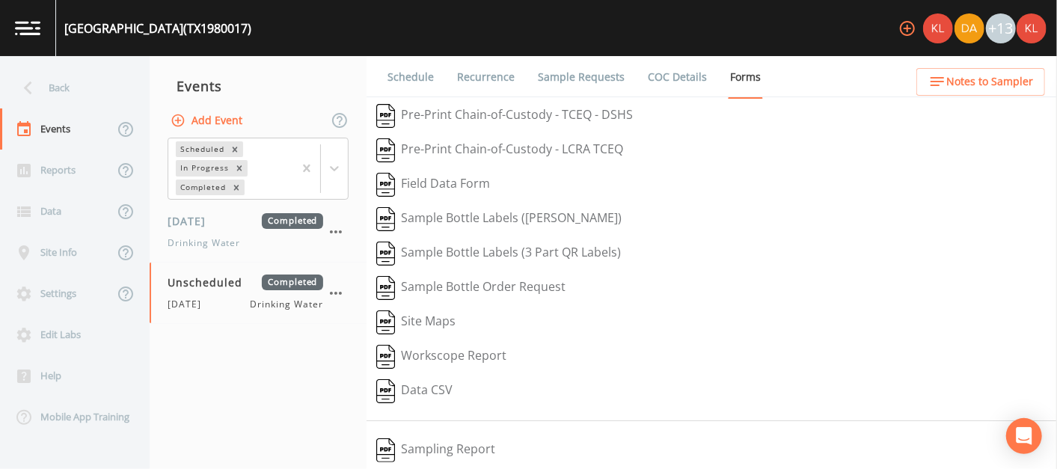
scroll to position [246, 0]
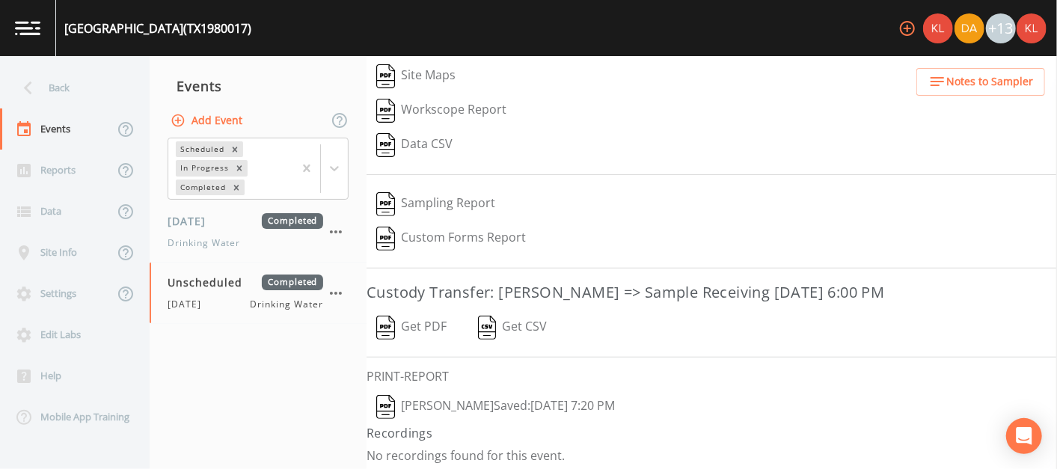
click at [512, 396] on button "[PERSON_NAME]  Saved: [DATE] 7:20 PM" at bounding box center [495, 407] width 258 height 34
click at [19, 28] on img at bounding box center [27, 28] width 25 height 14
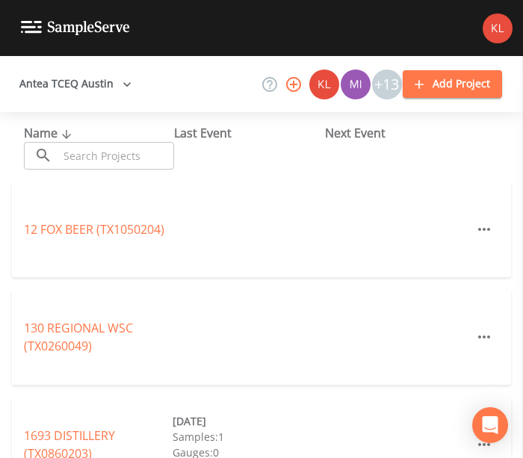
click at [114, 150] on input "text" at bounding box center [116, 156] width 116 height 28
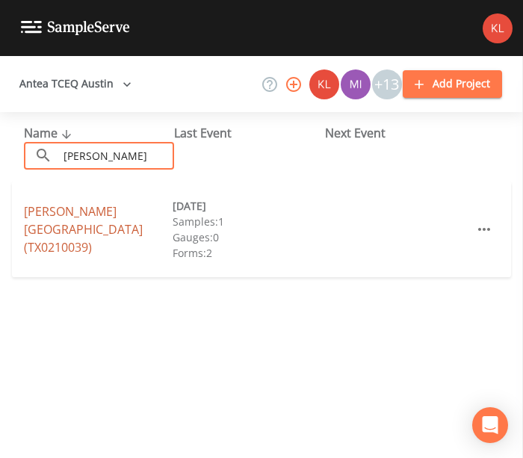
type input "[PERSON_NAME]"
click at [85, 225] on link "[PERSON_NAME][GEOGRAPHIC_DATA] (TX0210039)" at bounding box center [83, 229] width 119 height 52
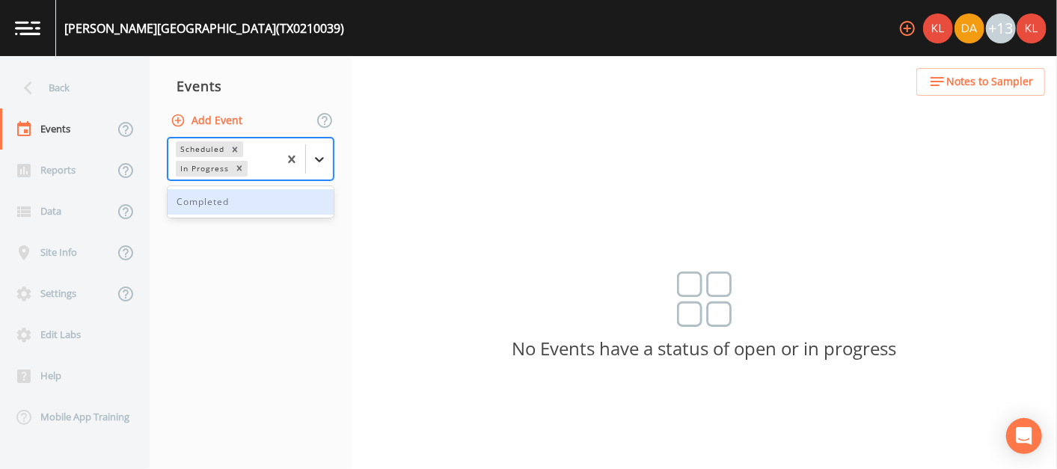
click at [330, 158] on div at bounding box center [319, 159] width 27 height 27
click at [302, 194] on div "Completed" at bounding box center [251, 201] width 166 height 25
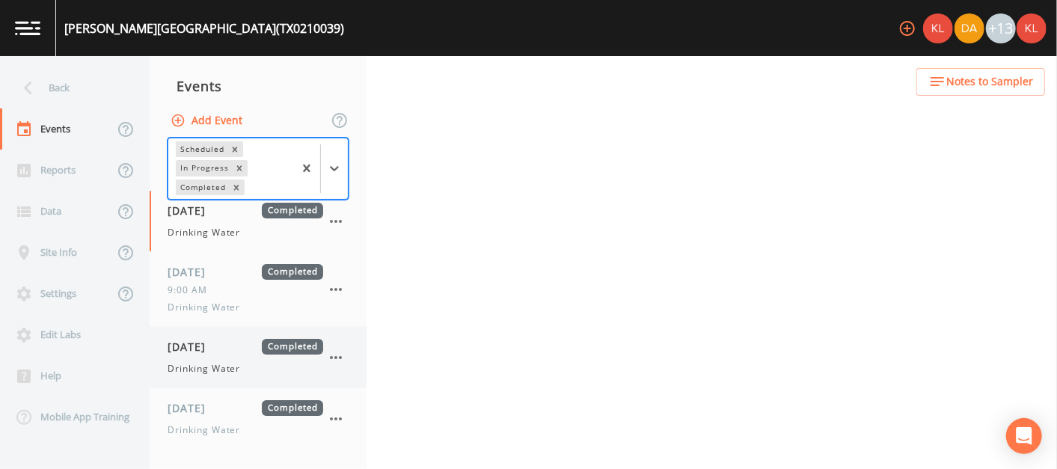
scroll to position [239, 0]
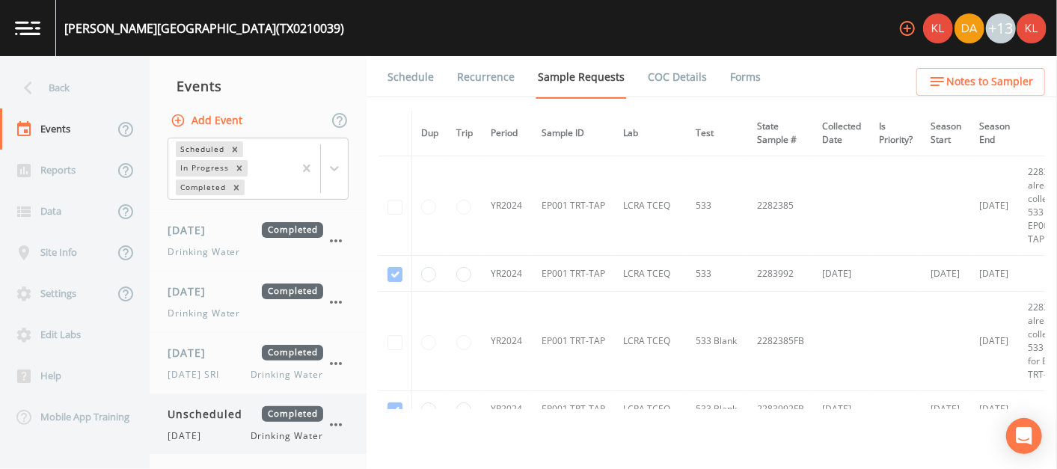
click at [207, 434] on span "[DATE]" at bounding box center [189, 435] width 43 height 13
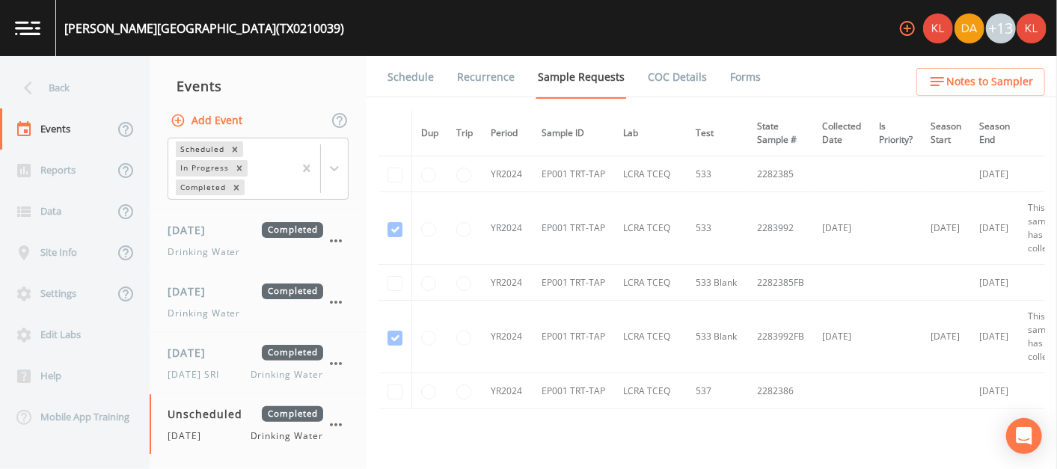
click at [523, 72] on link "Forms" at bounding box center [745, 77] width 35 height 42
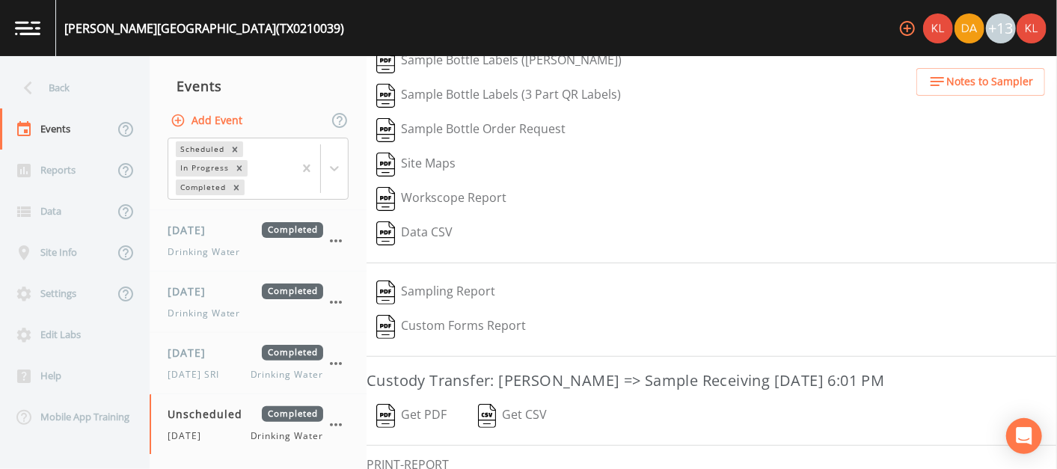
scroll to position [246, 0]
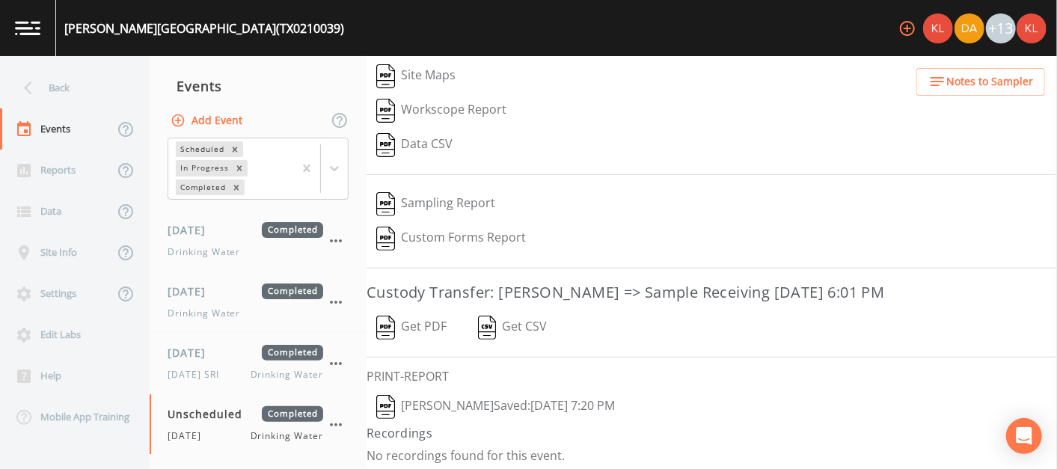
click at [481, 399] on button "[PERSON_NAME]  Saved: [DATE] 7:20 PM" at bounding box center [495, 407] width 258 height 34
click at [37, 23] on img at bounding box center [27, 28] width 25 height 14
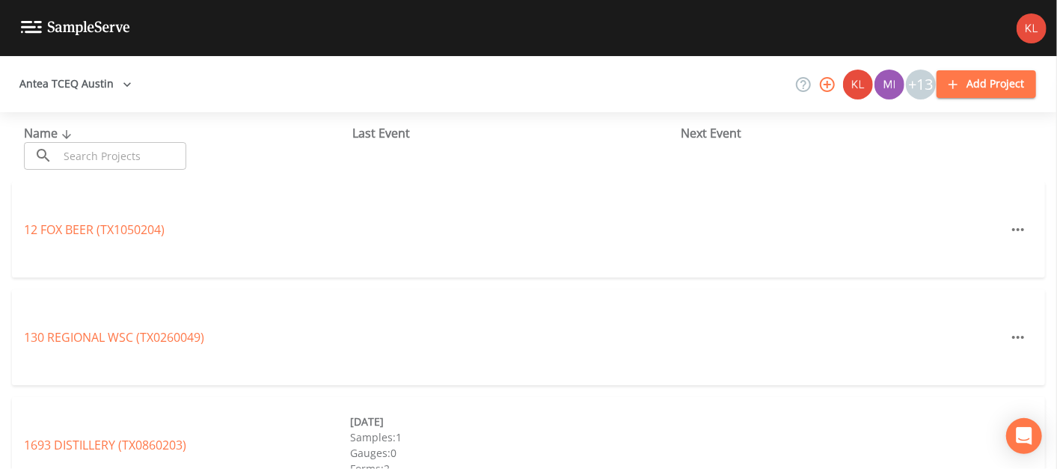
click at [163, 150] on input "text" at bounding box center [122, 156] width 128 height 28
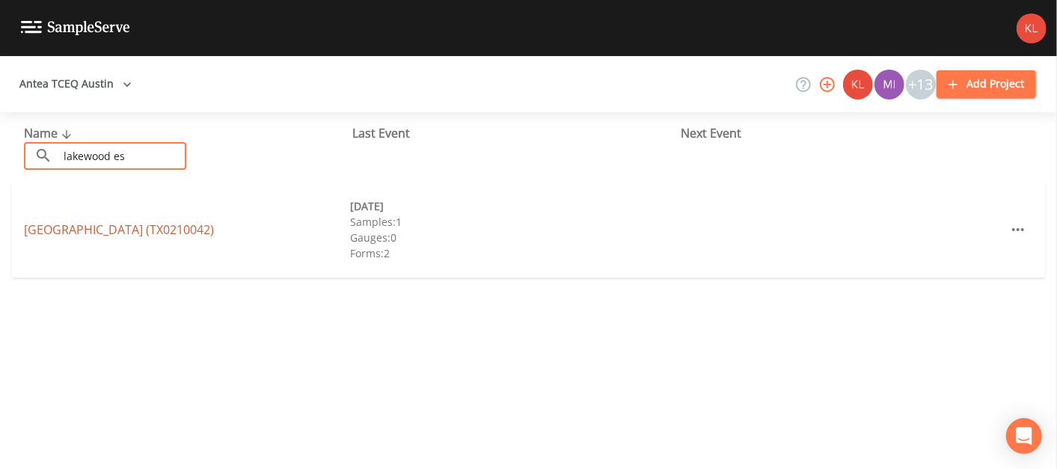
type input "lakewood es"
click at [132, 224] on link "[GEOGRAPHIC_DATA] (TX0210042)" at bounding box center [119, 229] width 190 height 16
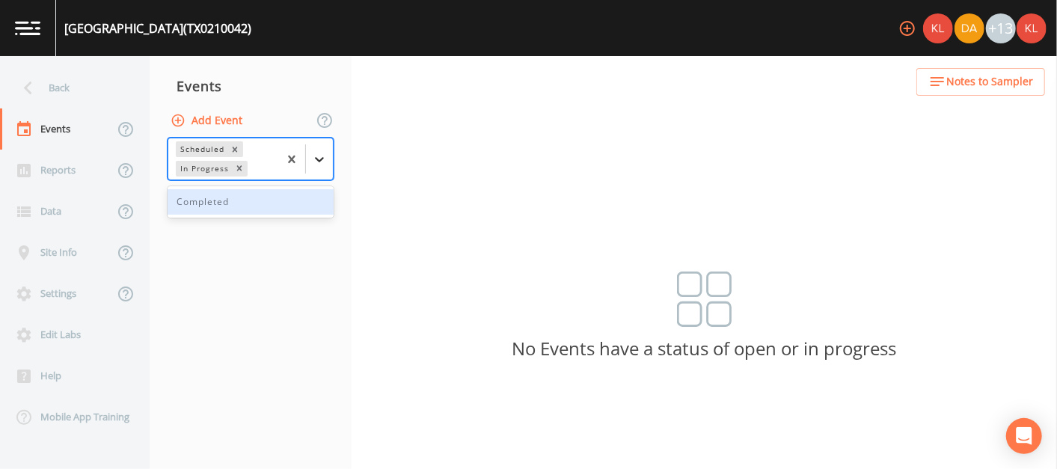
click at [315, 165] on icon at bounding box center [319, 159] width 15 height 15
click at [296, 195] on div "Completed" at bounding box center [251, 201] width 166 height 25
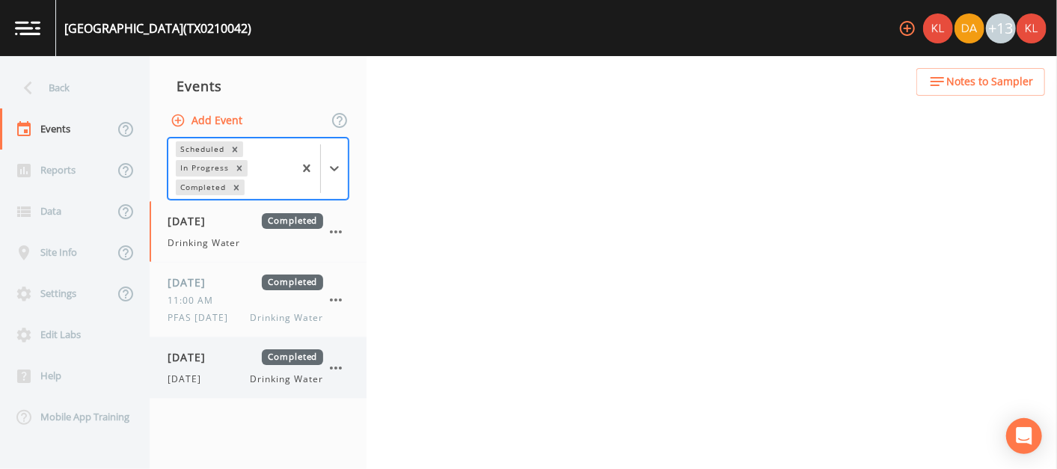
click at [245, 359] on div "[DATE] Completed" at bounding box center [246, 357] width 156 height 16
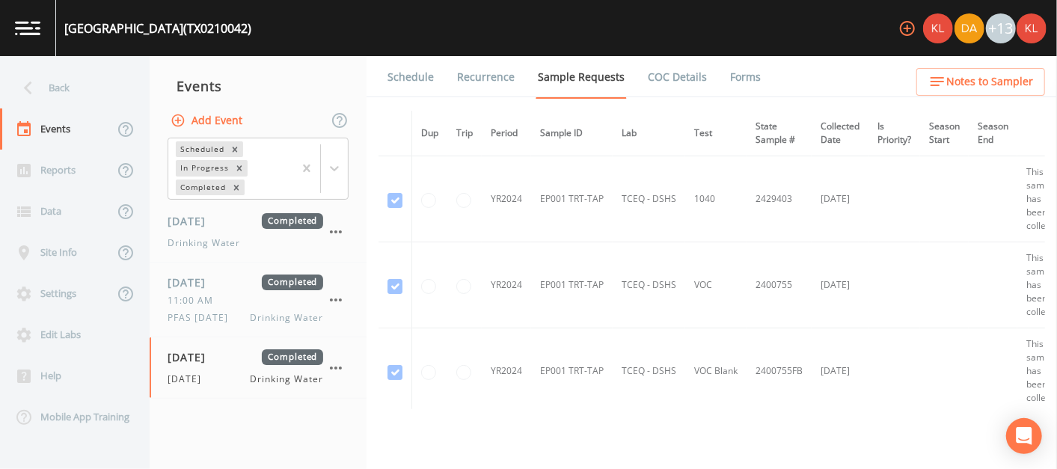
click at [523, 89] on link "Forms" at bounding box center [745, 77] width 35 height 42
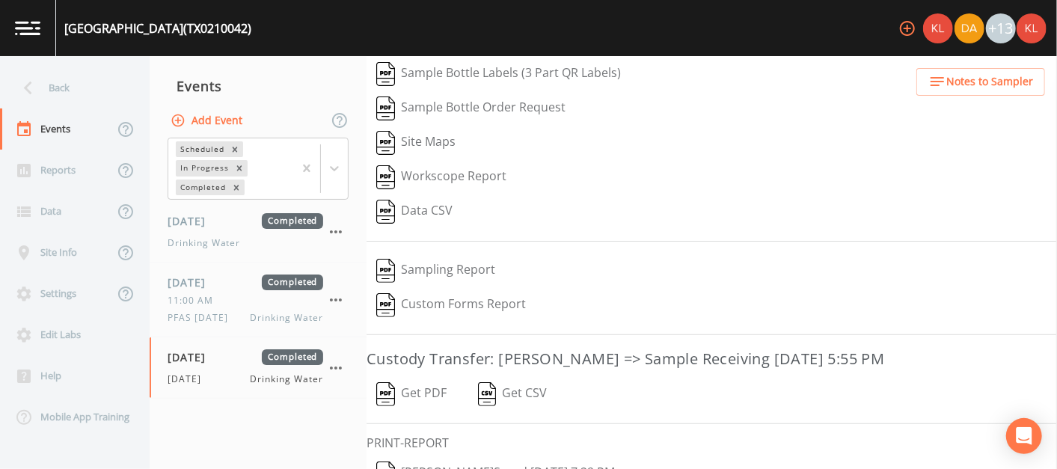
scroll to position [246, 0]
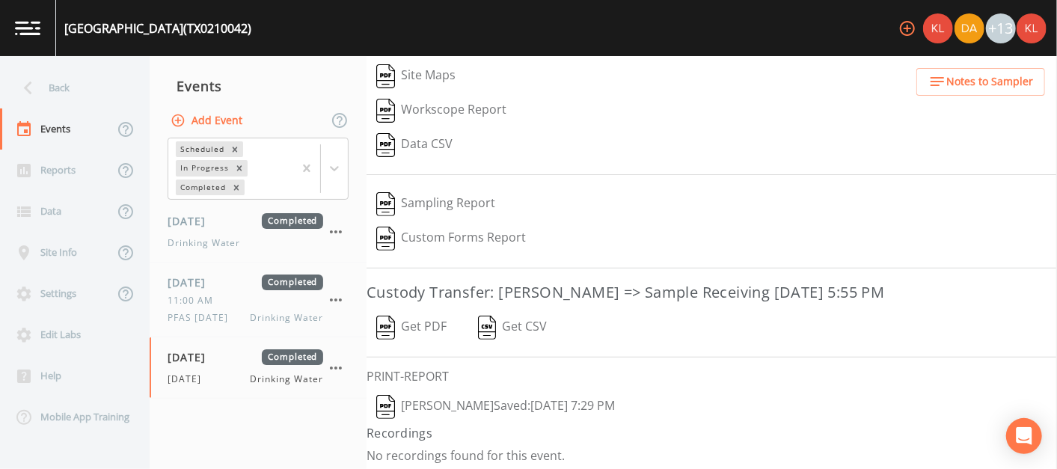
click at [478, 402] on button "[PERSON_NAME]  Saved: [DATE] 7:29 PM" at bounding box center [495, 407] width 258 height 34
click at [4, 23] on link at bounding box center [28, 28] width 56 height 56
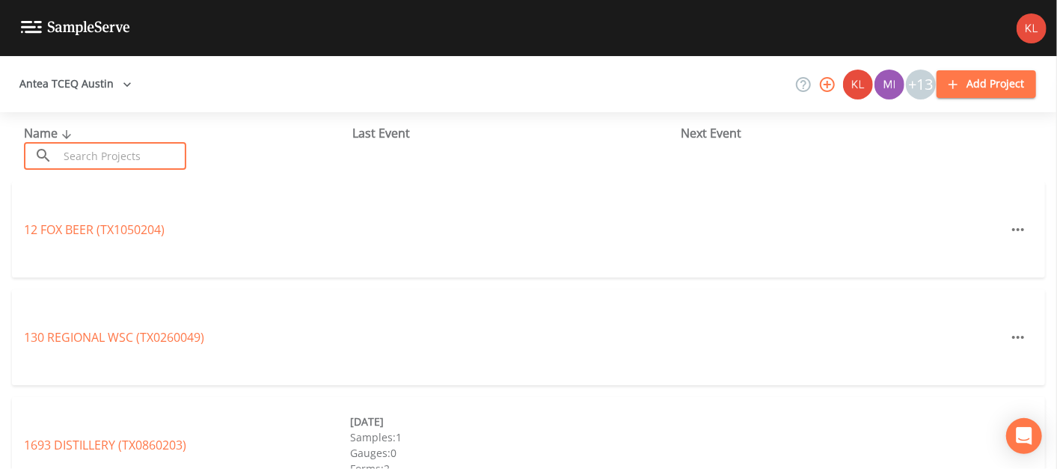
click at [143, 149] on input "text" at bounding box center [122, 156] width 128 height 28
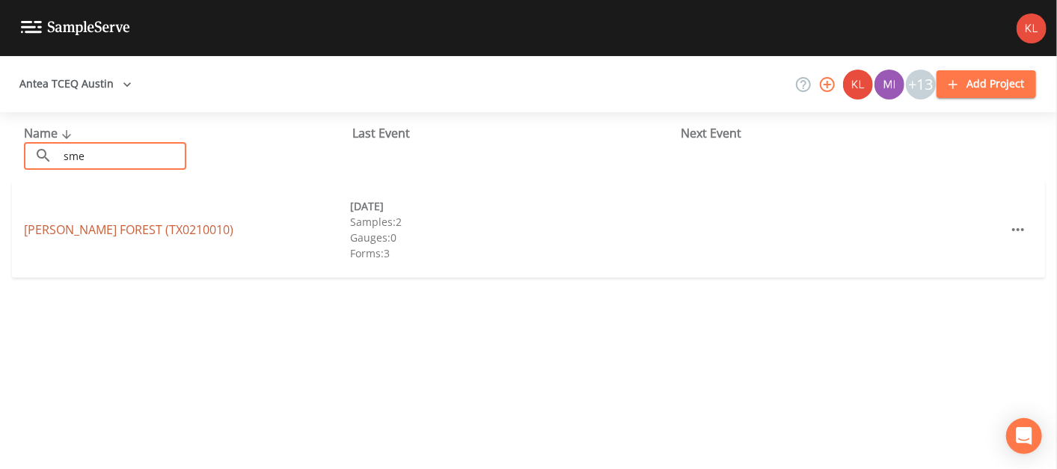
type input "sme"
click at [156, 235] on link "[PERSON_NAME] FOREST (TX0210010)" at bounding box center [128, 229] width 209 height 16
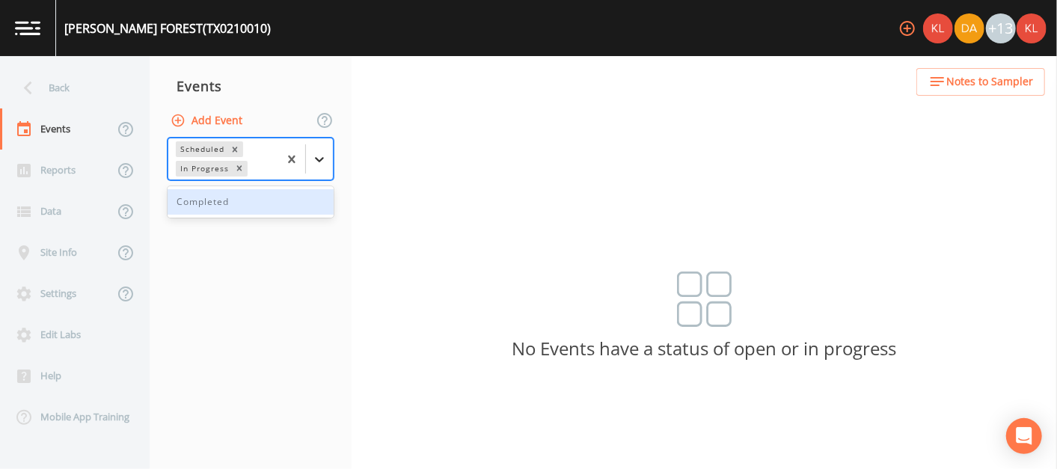
click at [314, 156] on icon at bounding box center [319, 159] width 15 height 15
click at [305, 196] on div "Completed" at bounding box center [251, 201] width 166 height 25
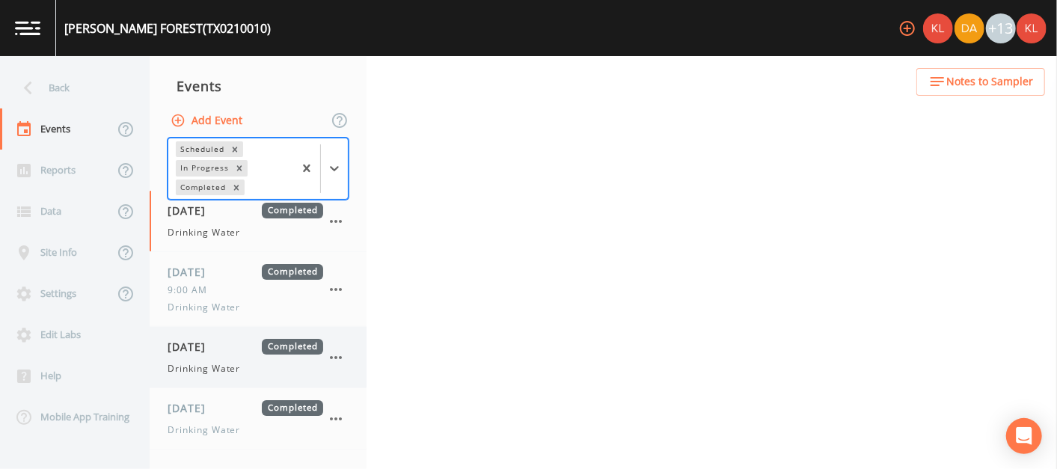
scroll to position [117, 0]
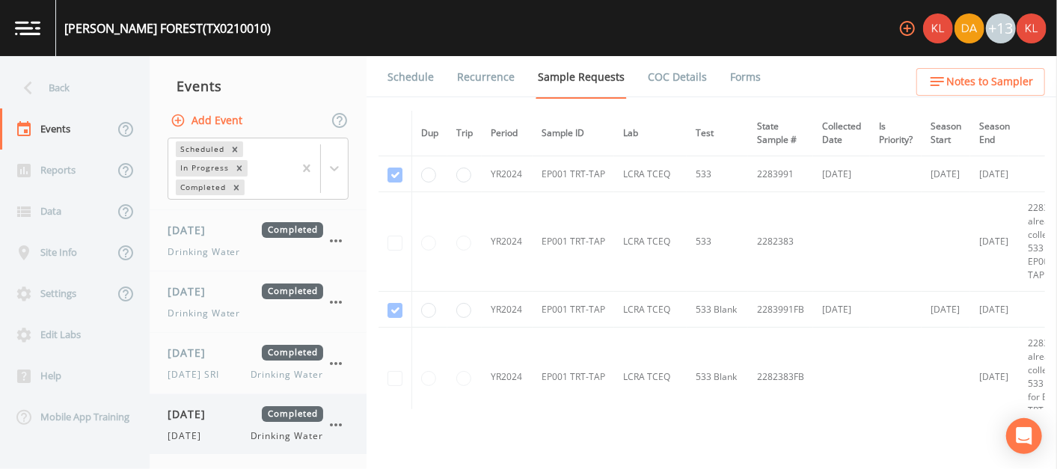
click at [221, 432] on div "[DATE] Drinking Water" at bounding box center [246, 435] width 156 height 13
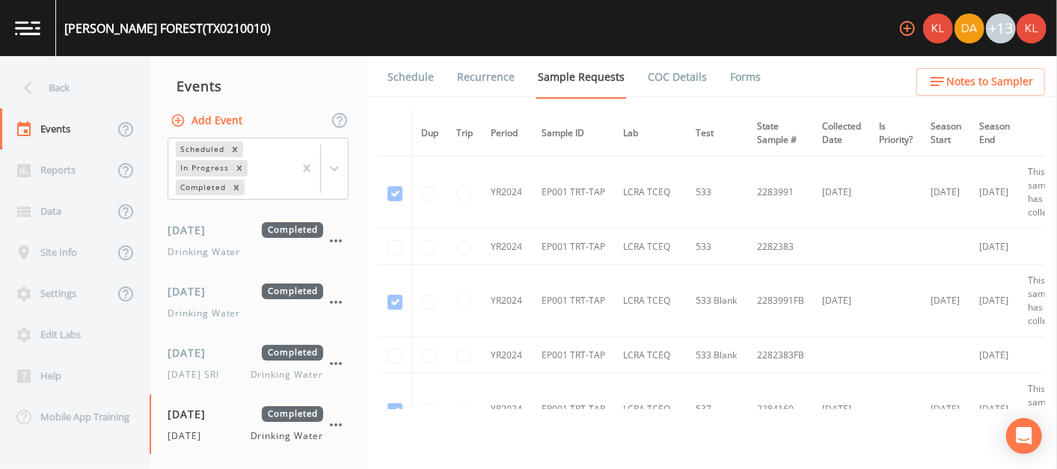
click at [523, 85] on link "Forms" at bounding box center [745, 77] width 35 height 42
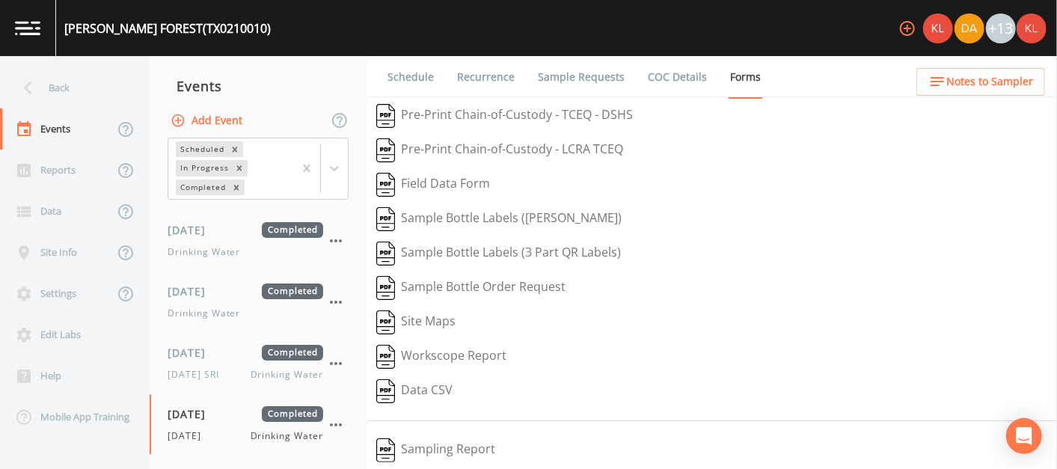
scroll to position [246, 0]
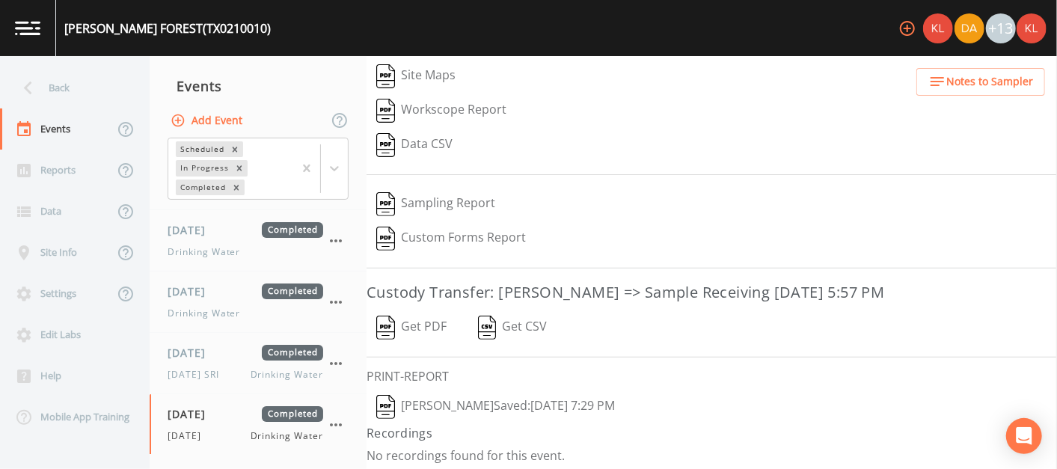
click at [440, 402] on button "[PERSON_NAME]  Saved: [DATE] 7:29 PM" at bounding box center [495, 407] width 258 height 34
click at [22, 31] on img at bounding box center [27, 28] width 25 height 14
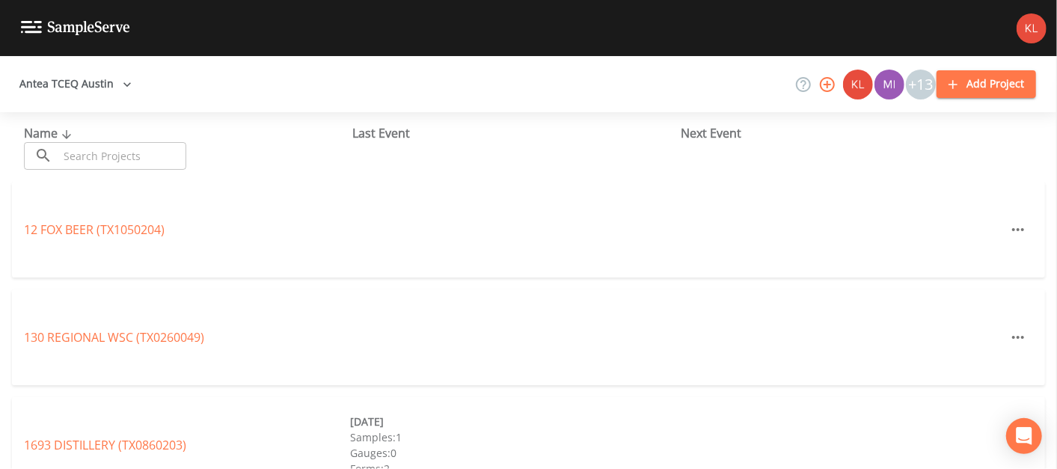
click at [150, 150] on input "text" at bounding box center [122, 156] width 128 height 28
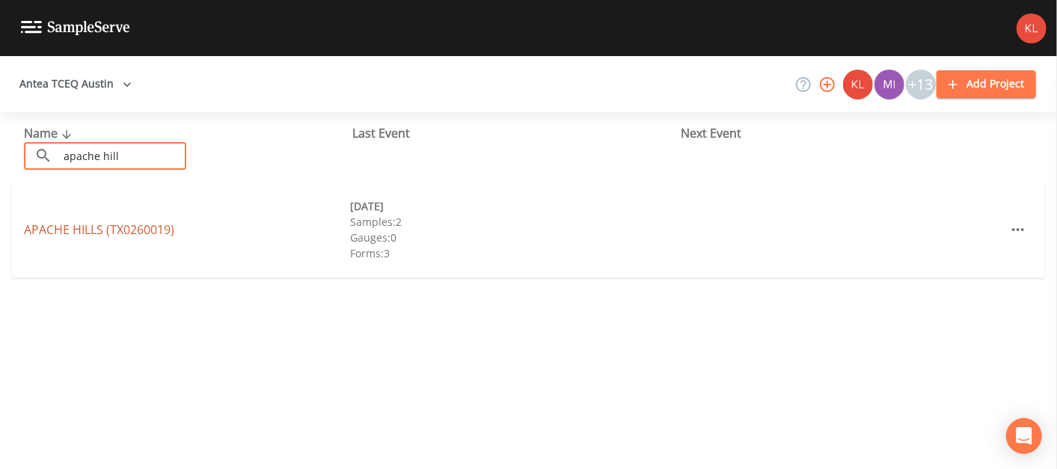
type input "apache hill"
click at [121, 226] on link "[GEOGRAPHIC_DATA] (TX0260019)" at bounding box center [99, 229] width 150 height 16
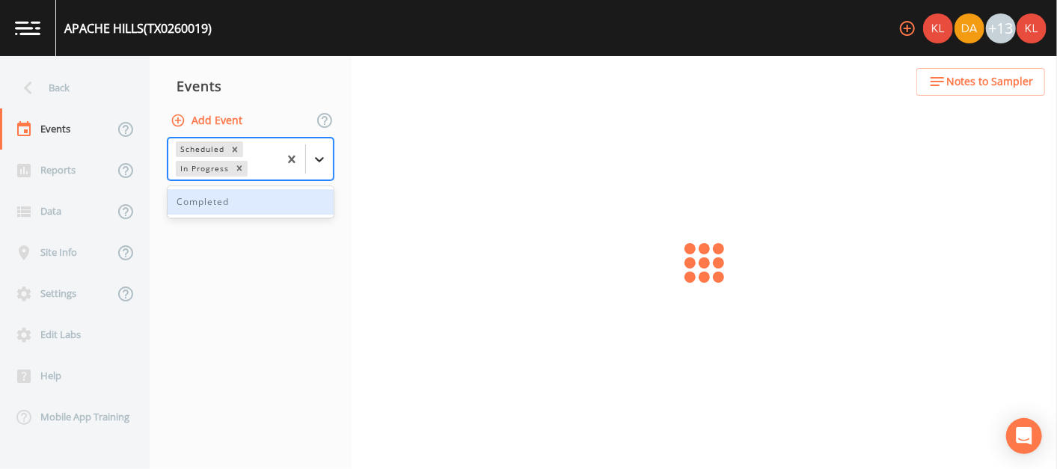
click at [314, 162] on icon at bounding box center [319, 159] width 15 height 15
click at [283, 201] on div "Completed" at bounding box center [251, 201] width 166 height 25
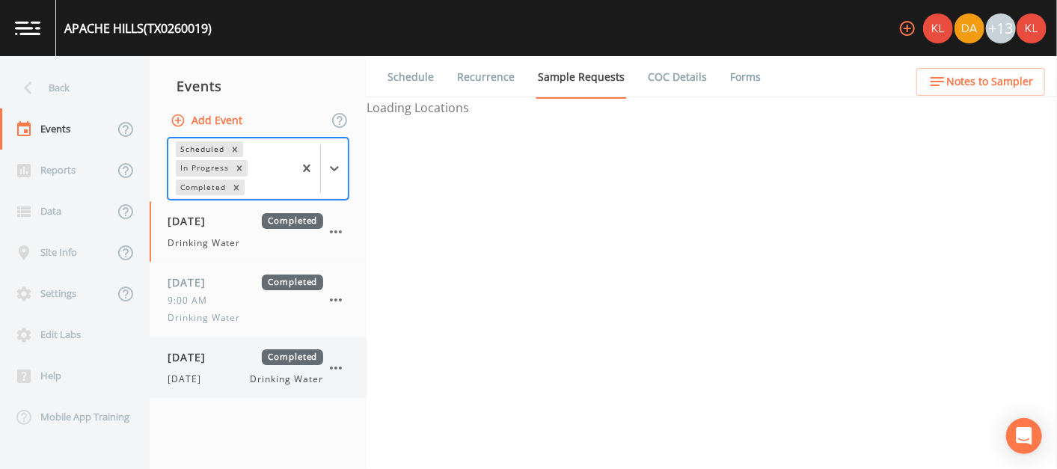
click at [209, 347] on div "[DATE] Completed [DATE] Drinking Water" at bounding box center [258, 367] width 217 height 61
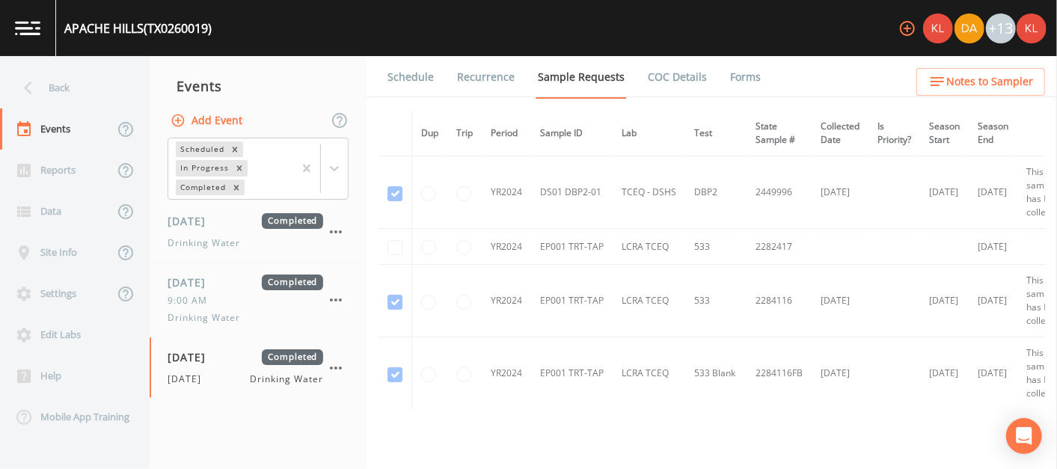
click at [523, 76] on li "Forms" at bounding box center [736, 77] width 54 height 42
click at [523, 76] on link "Forms" at bounding box center [745, 77] width 35 height 42
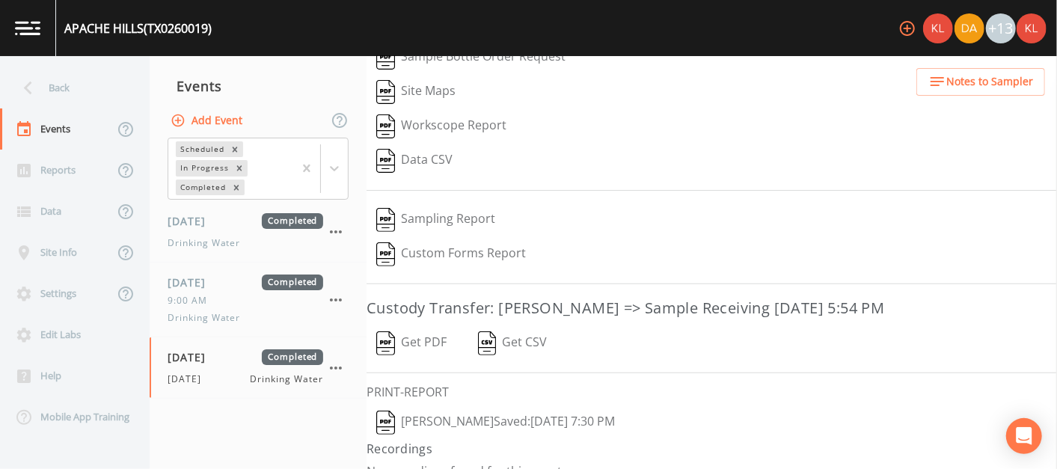
scroll to position [246, 0]
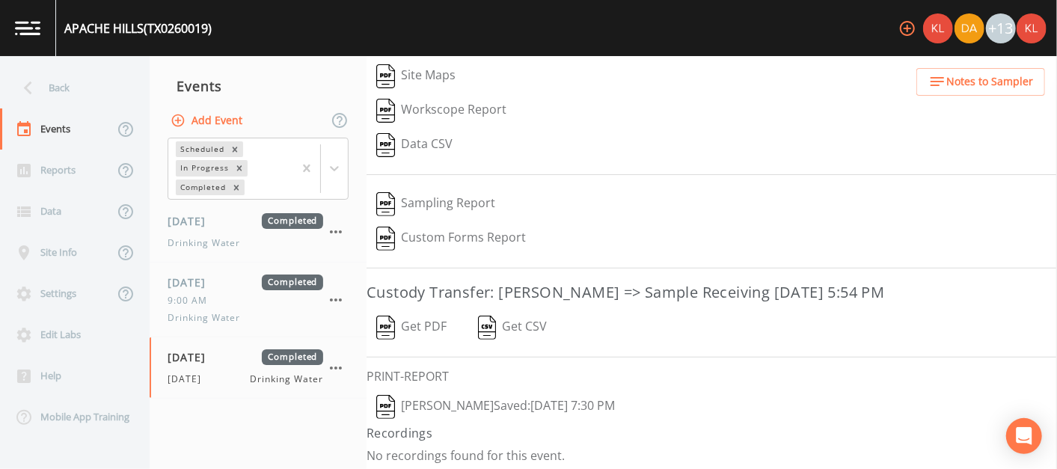
click at [456, 397] on button "[PERSON_NAME]  Saved: [DATE] 7:30 PM" at bounding box center [495, 407] width 258 height 34
click at [32, 31] on img at bounding box center [27, 28] width 25 height 14
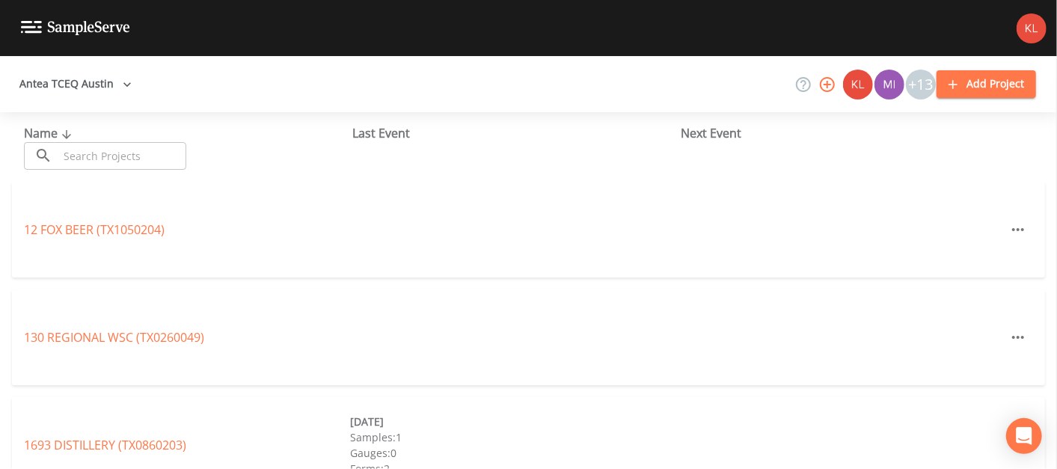
click at [114, 161] on input "text" at bounding box center [122, 156] width 128 height 28
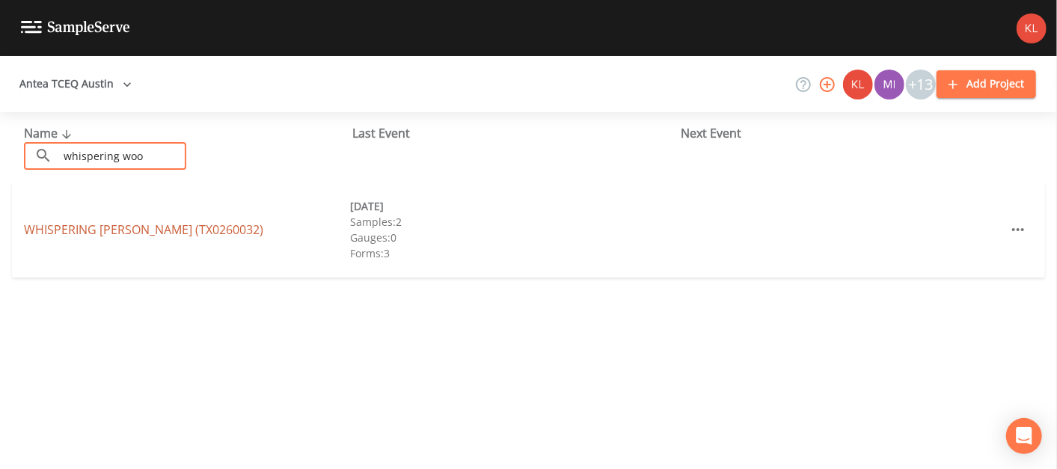
type input "whispering woo"
click at [120, 228] on link "WHISPERING [PERSON_NAME] (TX0260032)" at bounding box center [143, 229] width 239 height 16
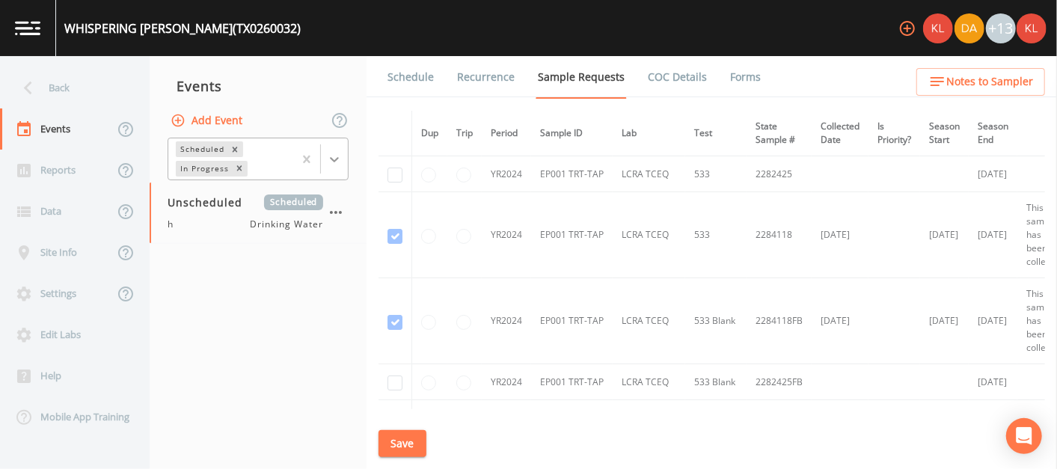
click at [337, 168] on div at bounding box center [334, 159] width 27 height 27
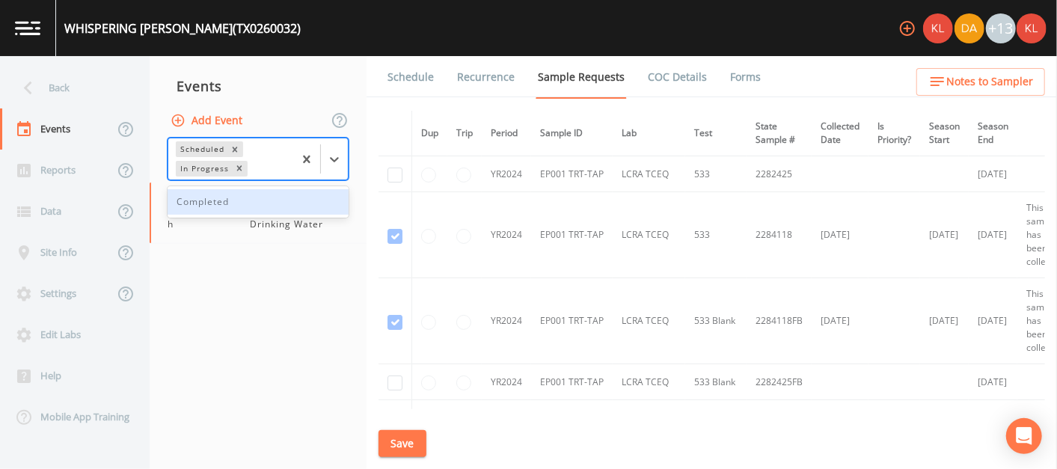
click at [298, 206] on div "Completed" at bounding box center [258, 201] width 181 height 25
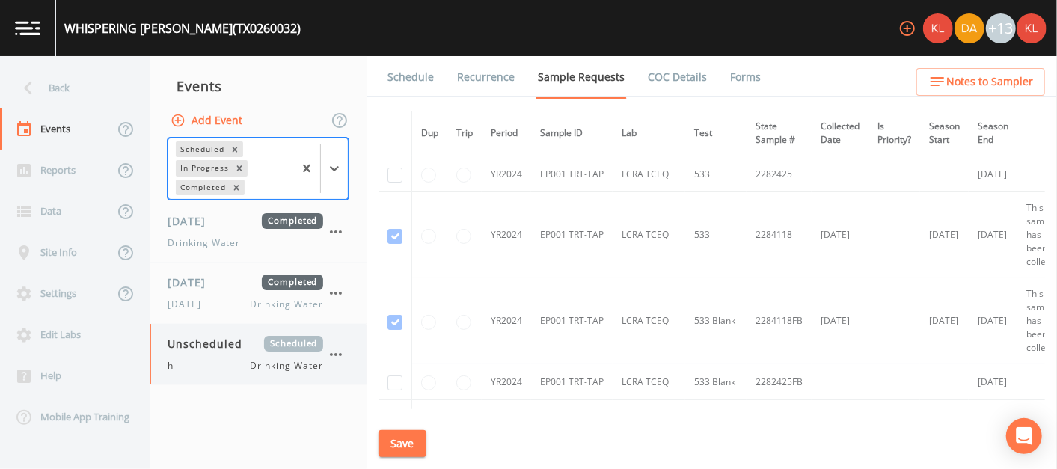
click at [179, 332] on div "Unscheduled Scheduled h Drinking Water" at bounding box center [258, 354] width 217 height 61
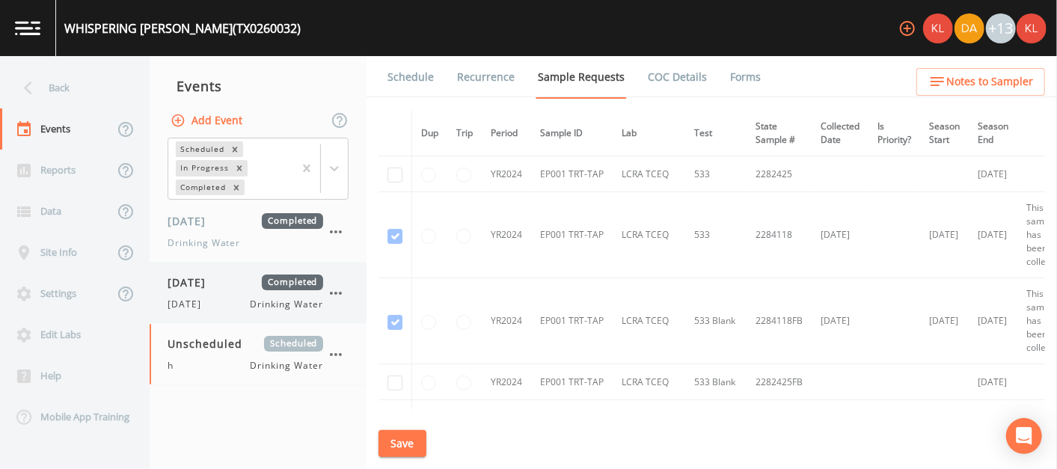
click at [203, 280] on span "[DATE]" at bounding box center [192, 282] width 49 height 16
click at [523, 82] on li "Forms" at bounding box center [736, 77] width 54 height 42
click at [523, 69] on link "Forms" at bounding box center [745, 77] width 35 height 42
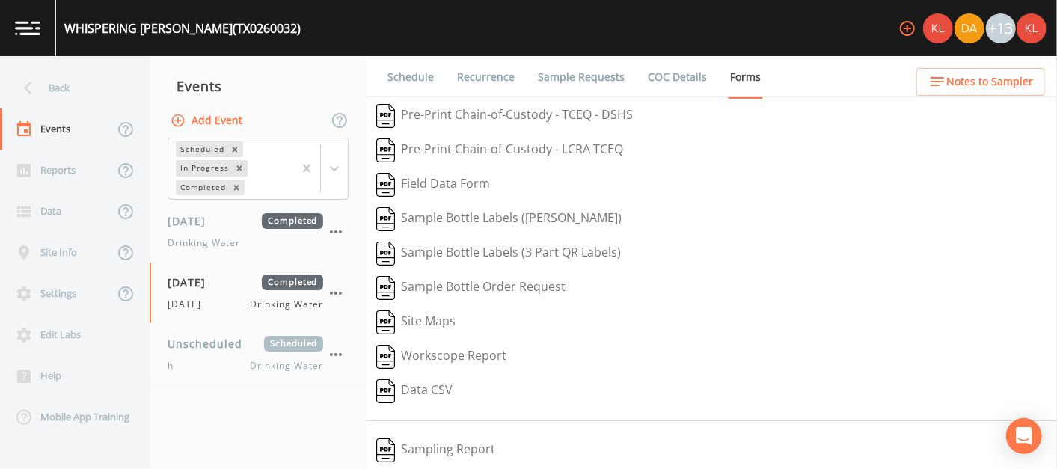
scroll to position [246, 0]
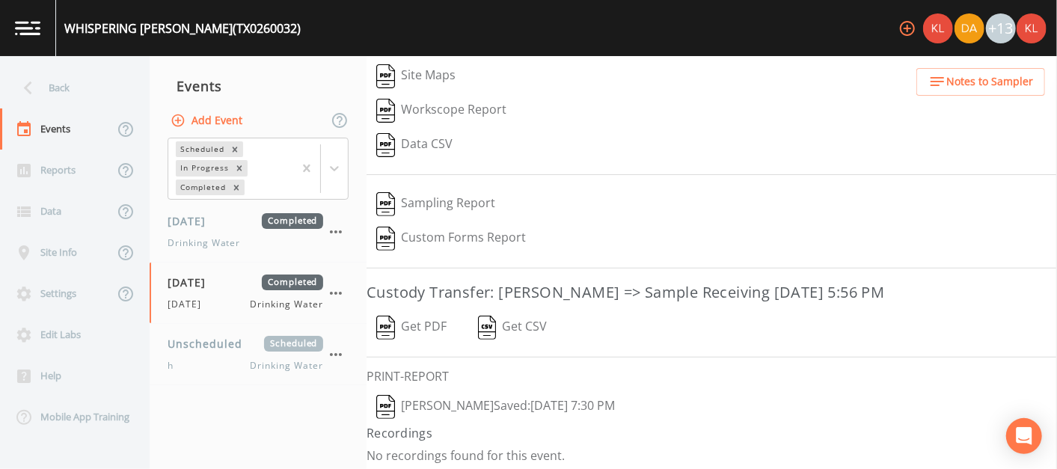
click at [444, 399] on button "[PERSON_NAME]  Saved: [DATE] 7:30 PM" at bounding box center [495, 407] width 258 height 34
click at [25, 30] on img at bounding box center [27, 28] width 25 height 14
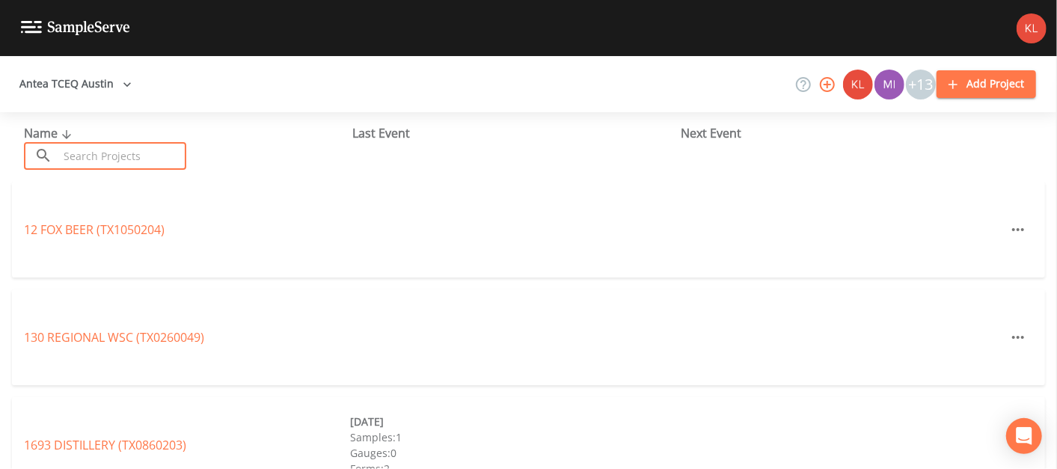
click at [113, 152] on input "text" at bounding box center [122, 156] width 128 height 28
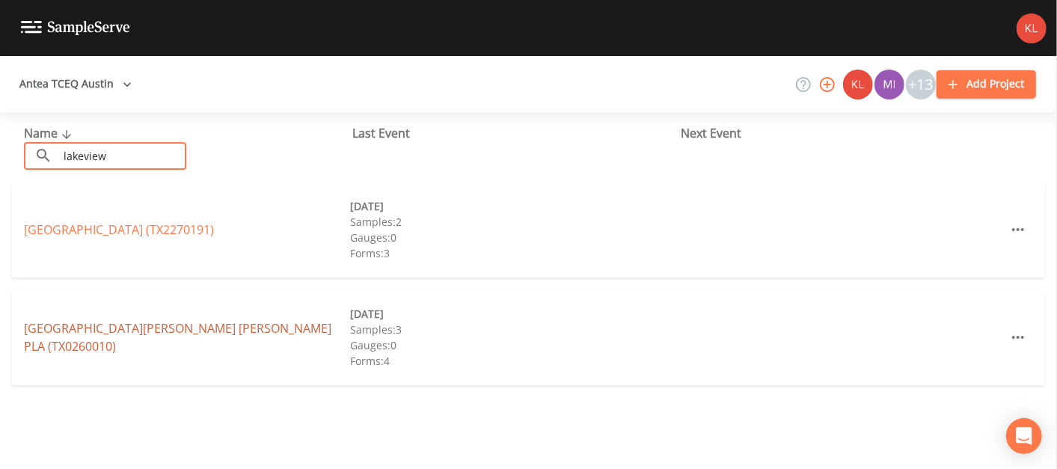
type input "lakeview"
click at [141, 331] on link "[GEOGRAPHIC_DATA][PERSON_NAME] [PERSON_NAME][GEOGRAPHIC_DATA] (TX0260010)" at bounding box center [177, 337] width 307 height 34
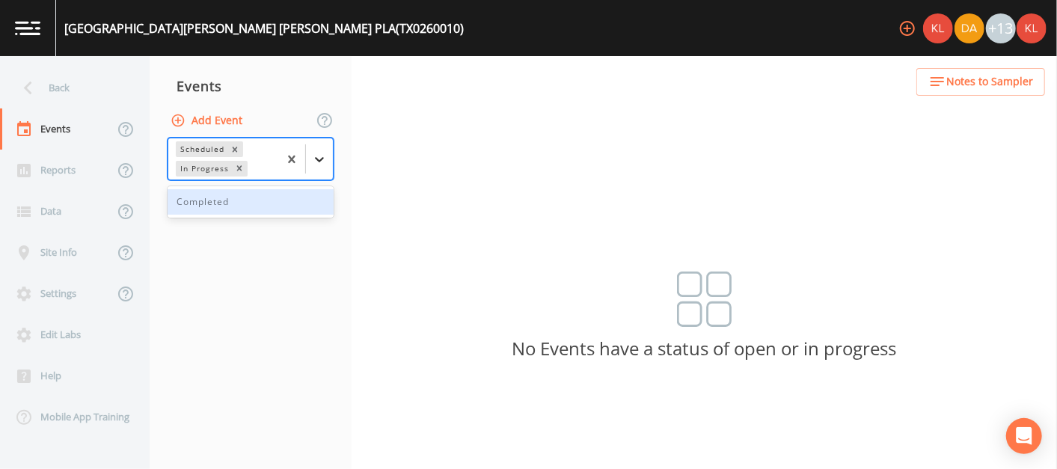
click at [328, 168] on div at bounding box center [319, 159] width 27 height 27
click at [274, 200] on div "Completed" at bounding box center [251, 201] width 166 height 25
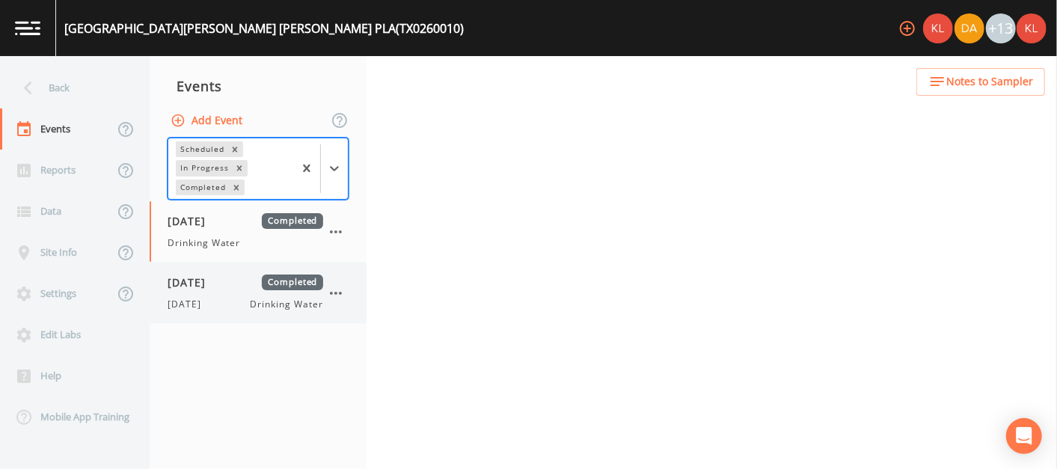
click at [250, 278] on div "[DATE] Completed" at bounding box center [246, 282] width 156 height 16
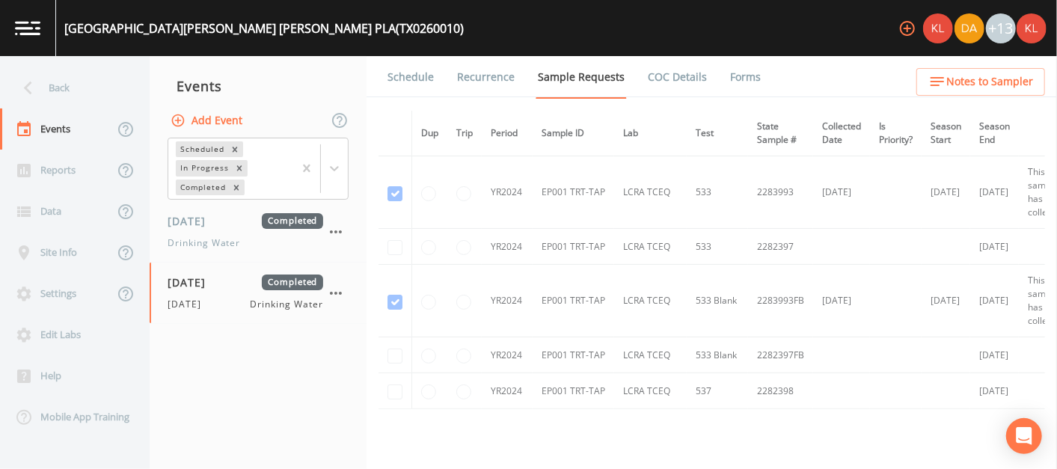
click at [523, 75] on link "Forms" at bounding box center [745, 77] width 35 height 42
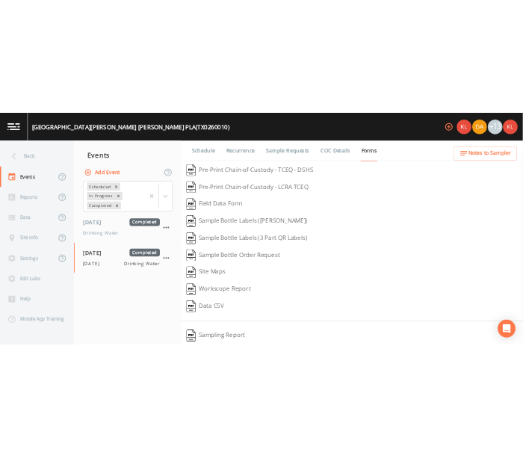
scroll to position [246, 0]
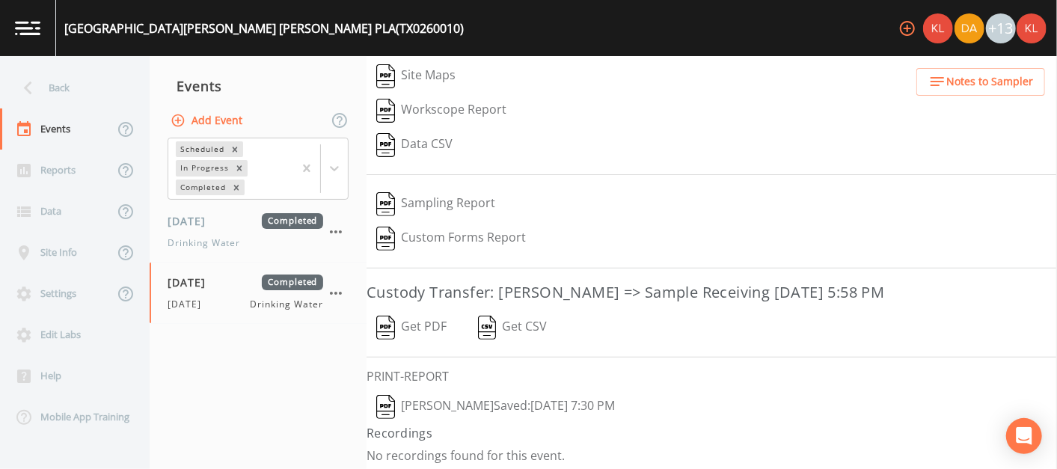
click at [448, 401] on button "[PERSON_NAME]  Saved: [DATE] 7:30 PM" at bounding box center [495, 407] width 258 height 34
click at [22, 26] on img at bounding box center [27, 28] width 25 height 14
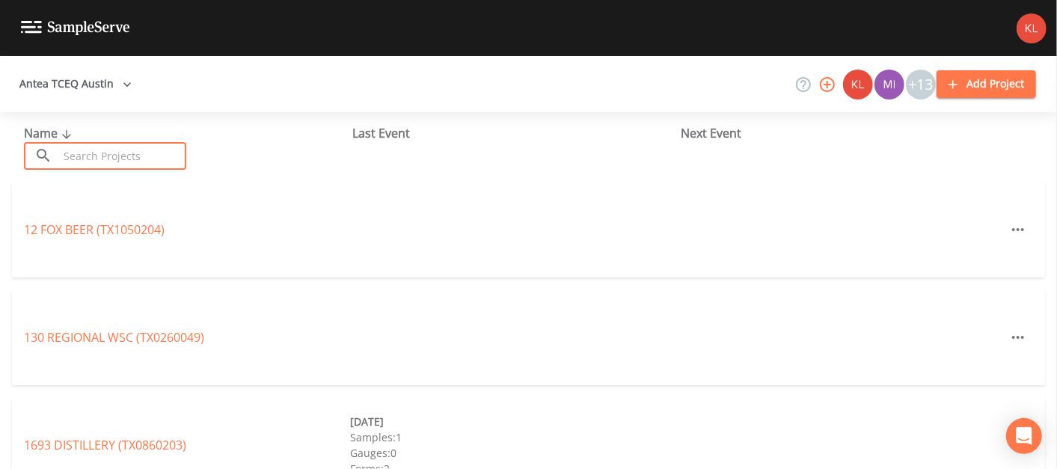
click at [167, 155] on input "text" at bounding box center [122, 156] width 128 height 28
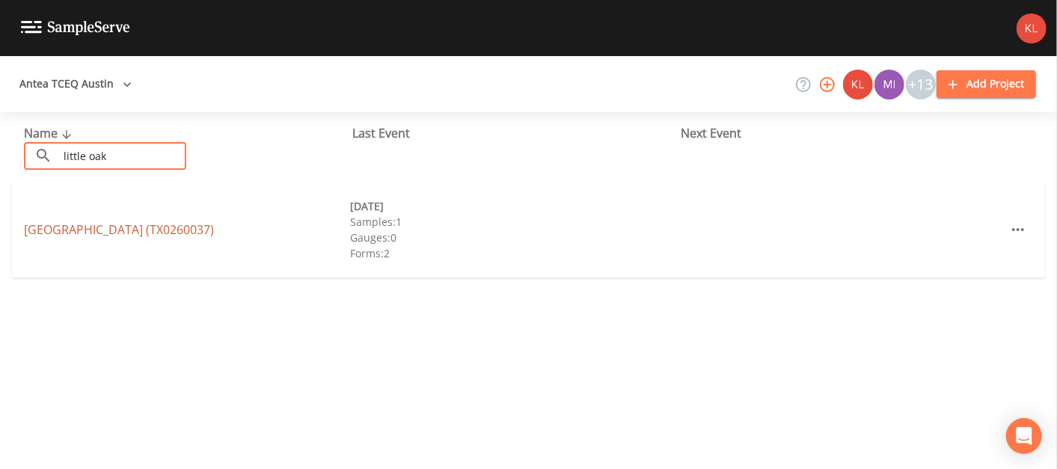
type input "little oak"
click at [151, 230] on link "[GEOGRAPHIC_DATA] (TX0260037)" at bounding box center [119, 229] width 190 height 16
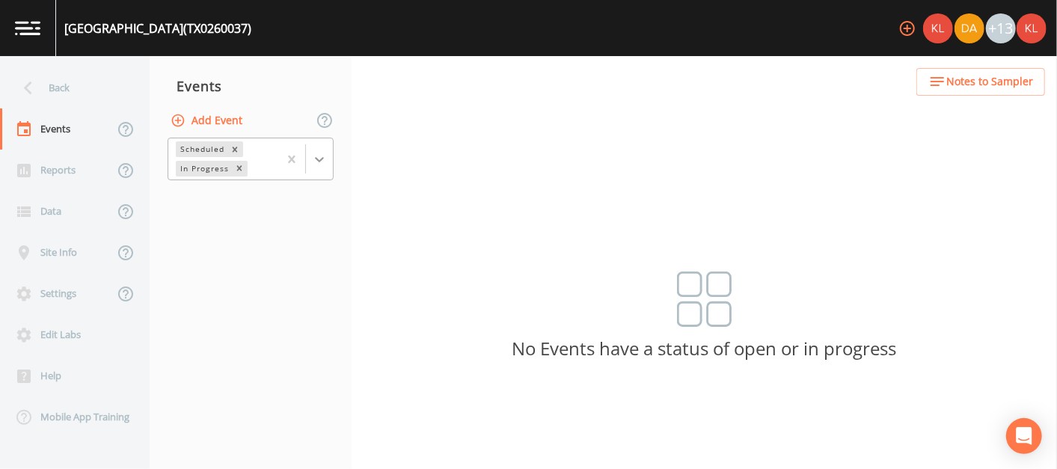
click at [319, 165] on icon at bounding box center [319, 159] width 15 height 15
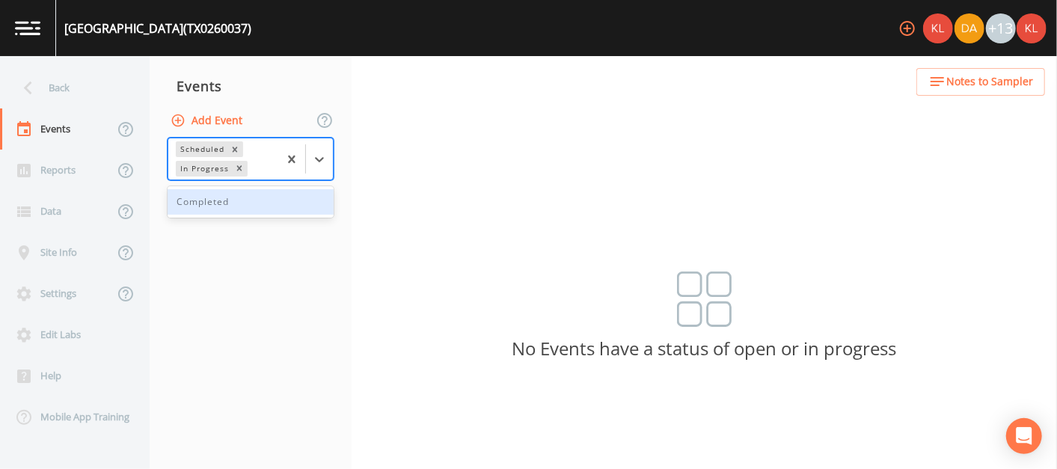
click at [269, 205] on div "Completed" at bounding box center [251, 201] width 166 height 25
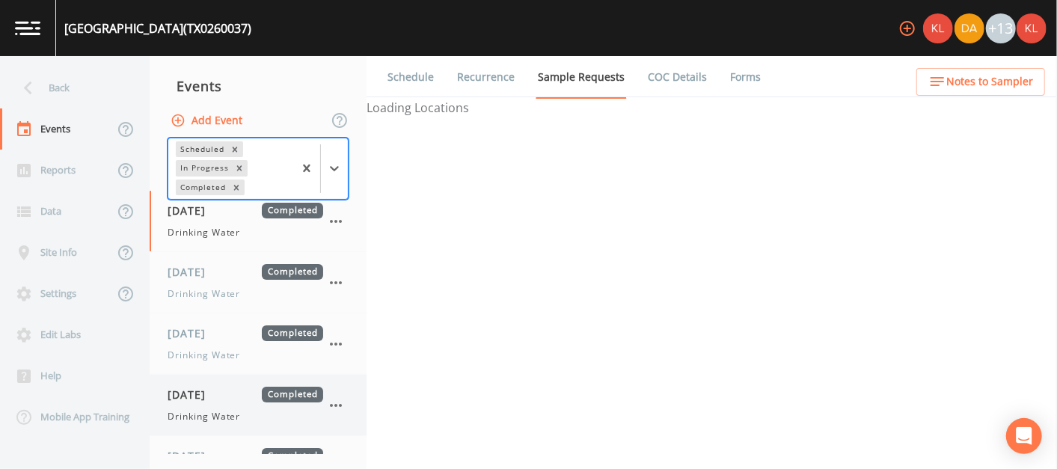
scroll to position [103, 0]
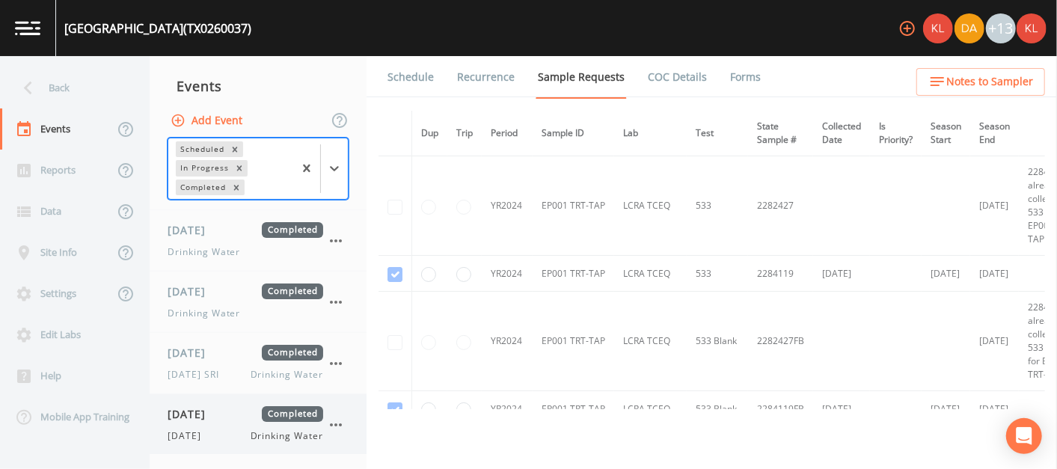
click at [210, 422] on div "[DATE] Completed [DATE] Drinking Water" at bounding box center [246, 424] width 156 height 37
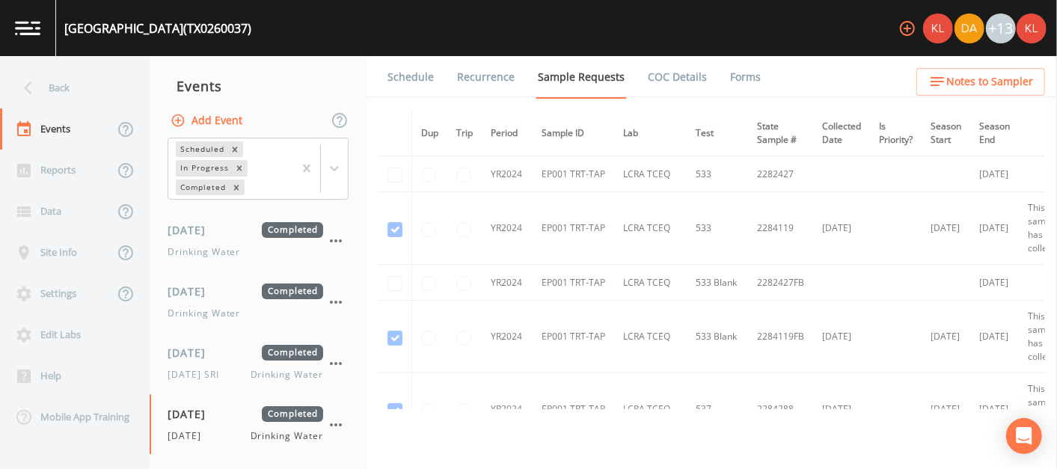
click at [523, 82] on link "Forms" at bounding box center [745, 77] width 35 height 42
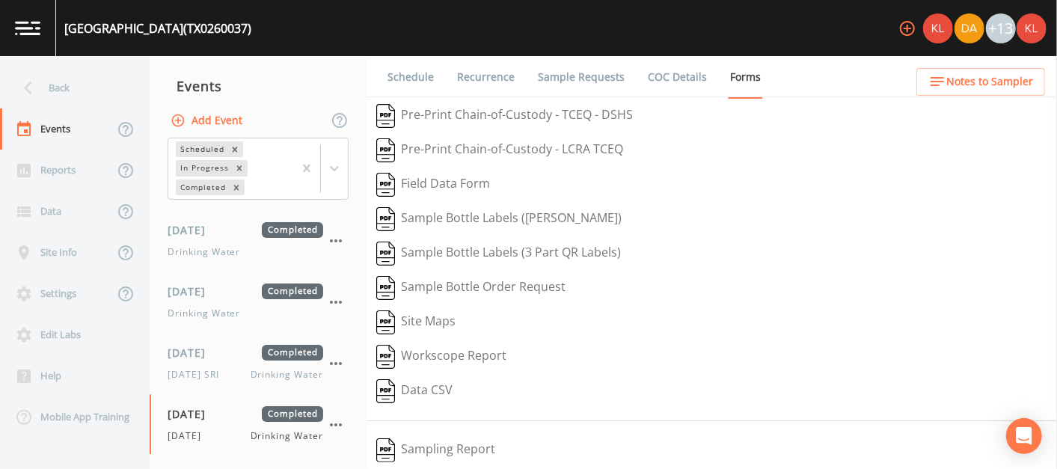
scroll to position [246, 0]
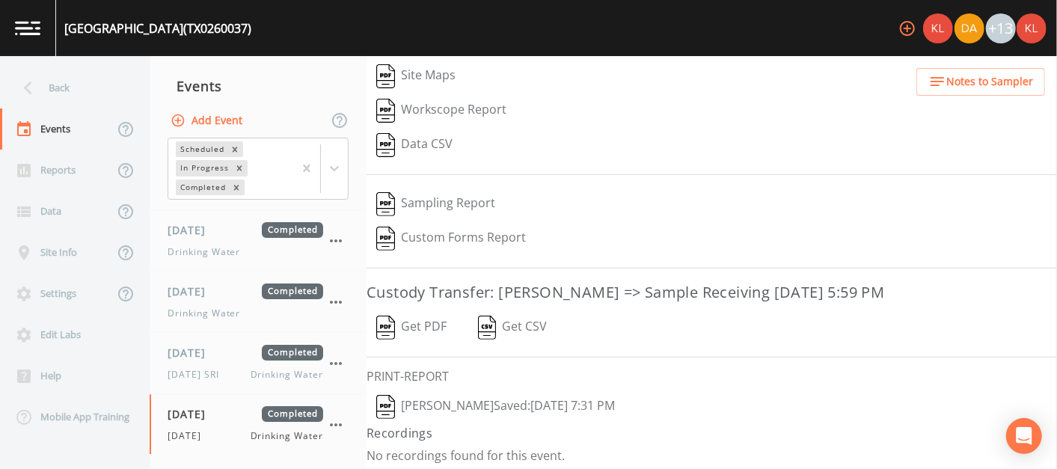
click at [486, 395] on button "[PERSON_NAME]  Saved: [DATE] 7:31 PM" at bounding box center [495, 407] width 258 height 34
click at [34, 38] on link at bounding box center [28, 28] width 56 height 56
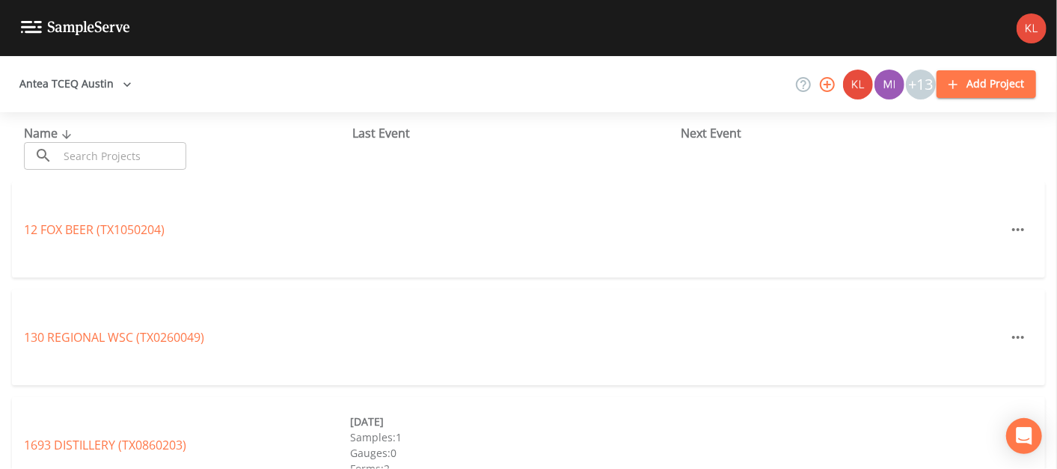
click at [114, 158] on input "text" at bounding box center [122, 156] width 128 height 28
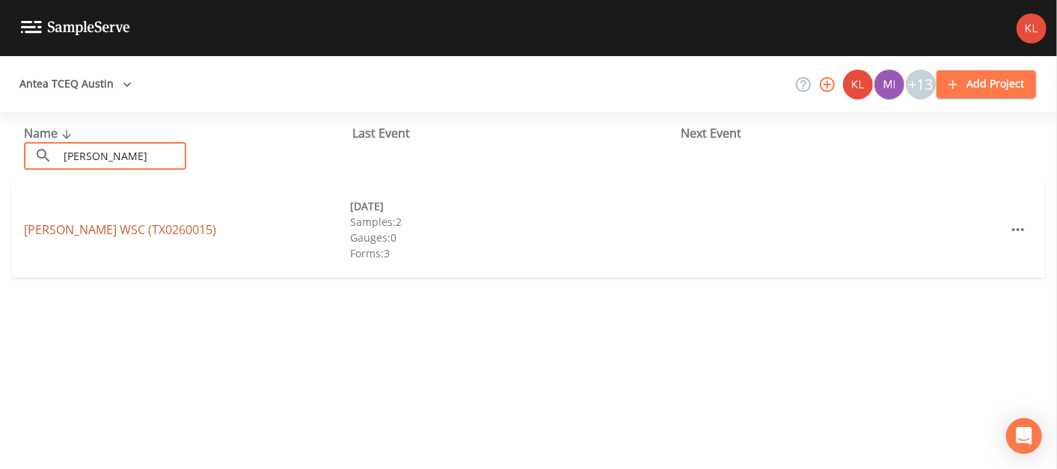
type input "[PERSON_NAME]"
click at [92, 230] on link "[PERSON_NAME] WSC (TX0260015)" at bounding box center [120, 229] width 192 height 16
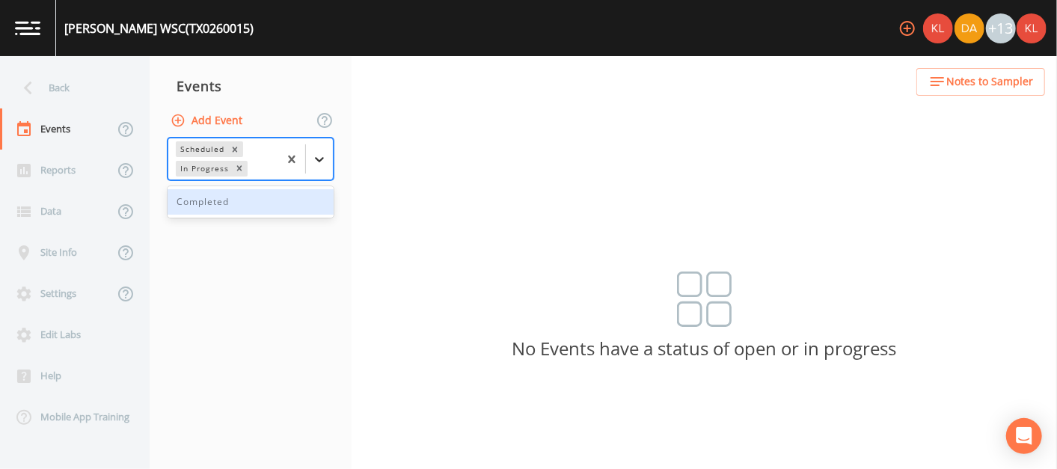
click at [316, 159] on icon at bounding box center [319, 159] width 15 height 15
click at [271, 197] on div "Completed" at bounding box center [251, 201] width 166 height 25
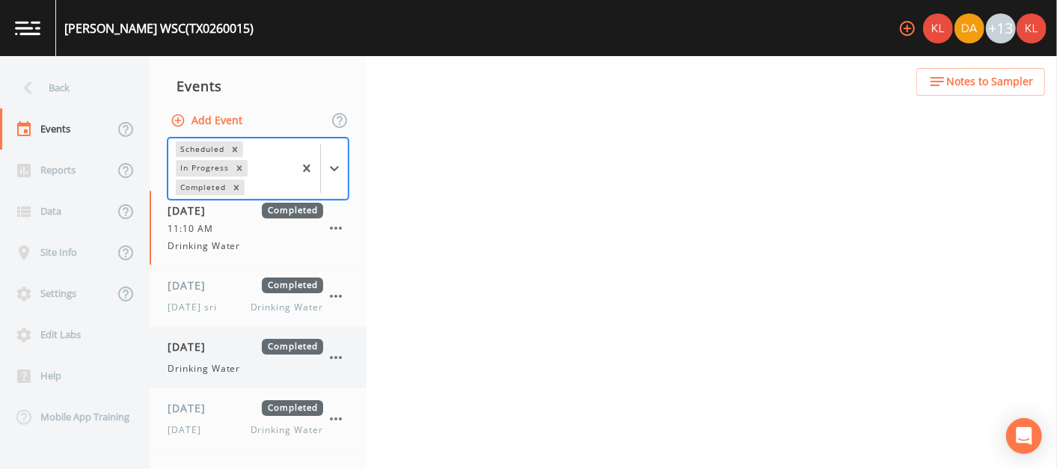
scroll to position [55, 0]
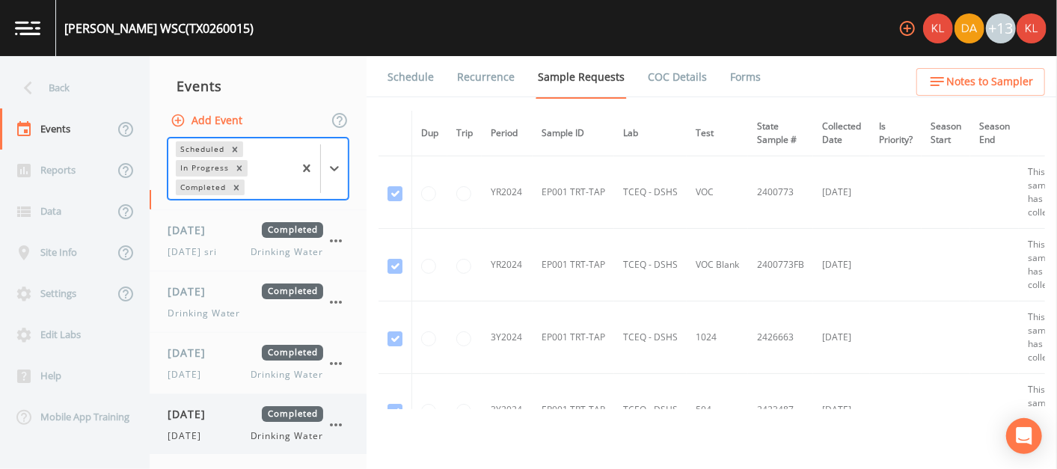
click at [252, 407] on div "[DATE] Completed" at bounding box center [246, 414] width 156 height 16
click at [523, 79] on link "Forms" at bounding box center [745, 77] width 35 height 42
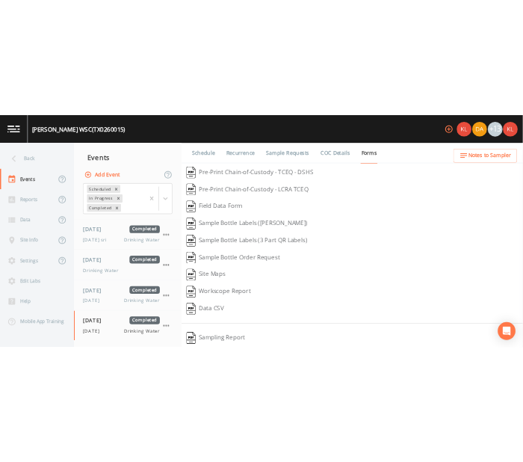
scroll to position [246, 0]
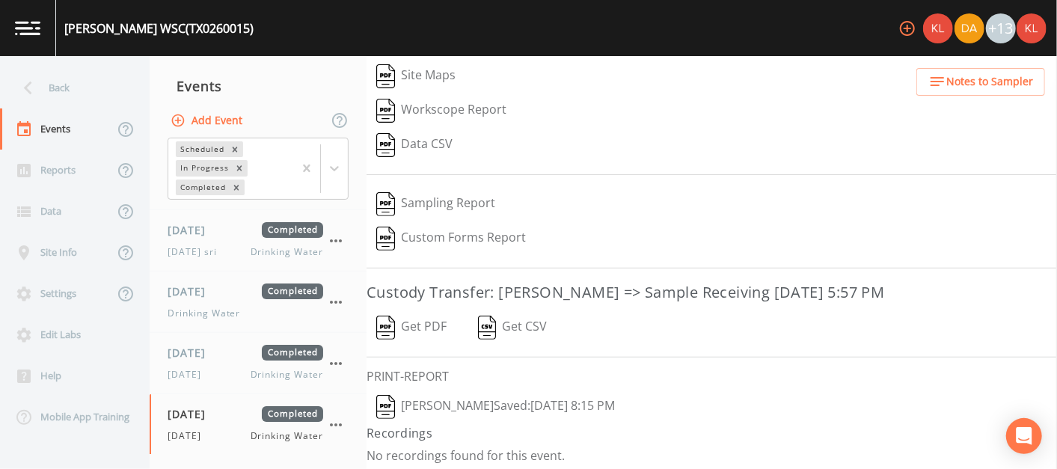
click at [491, 393] on button "[PERSON_NAME]  Saved: [DATE] 8:15 PM" at bounding box center [495, 407] width 258 height 34
click at [523, 61] on div "Site Maps" at bounding box center [711, 76] width 690 height 34
click at [16, 36] on link at bounding box center [28, 28] width 56 height 56
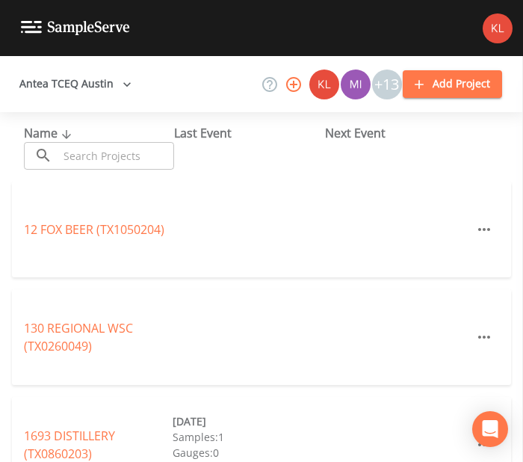
click at [91, 150] on input "text" at bounding box center [116, 156] width 116 height 28
paste input "Rio Ancho Subdivision"
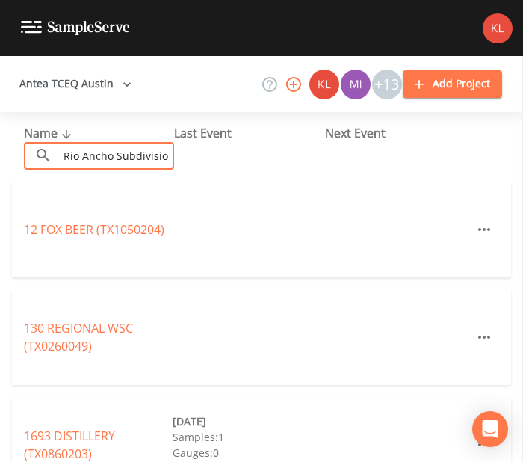
scroll to position [0, 48]
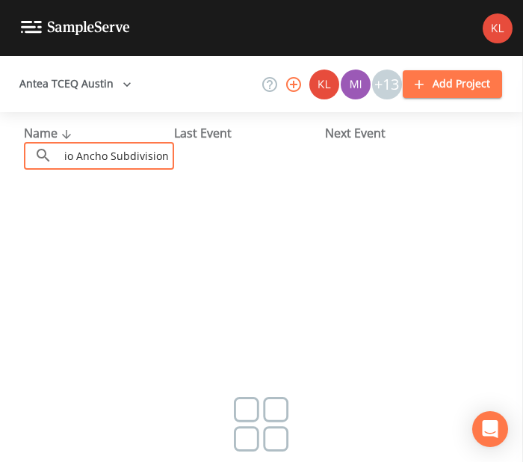
drag, startPoint x: 168, startPoint y: 149, endPoint x: 133, endPoint y: 151, distance: 35.2
click at [133, 151] on input "Rio Ancho Subdivision" at bounding box center [116, 156] width 116 height 28
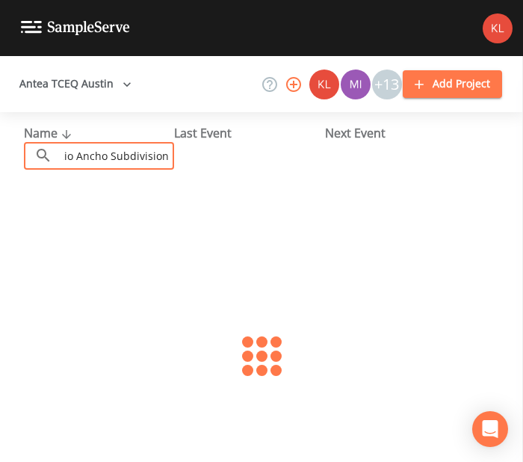
scroll to position [0, 3]
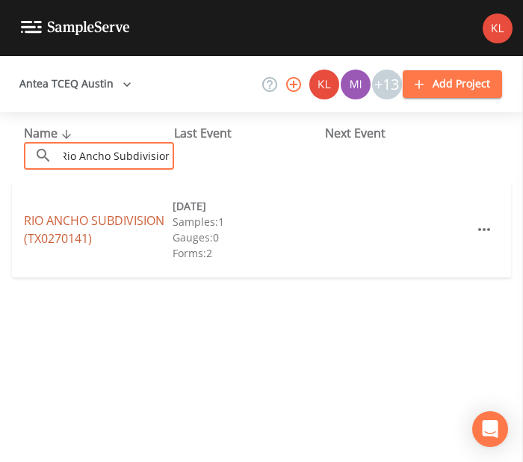
type input "Rio Ancho Subdivision"
click at [111, 224] on link "[GEOGRAPHIC_DATA] (TX0270141)" at bounding box center [94, 229] width 141 height 34
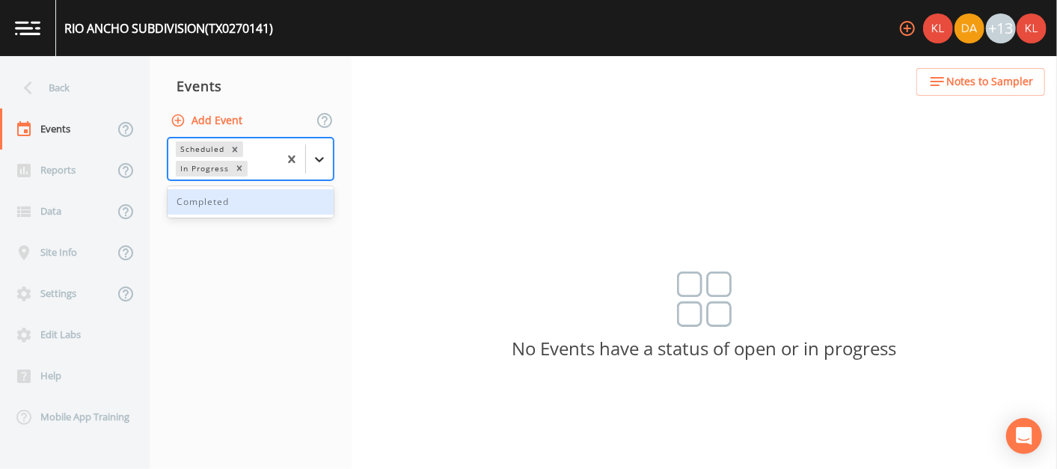
click at [320, 162] on icon at bounding box center [319, 159] width 15 height 15
click at [296, 212] on div "Completed" at bounding box center [251, 201] width 166 height 25
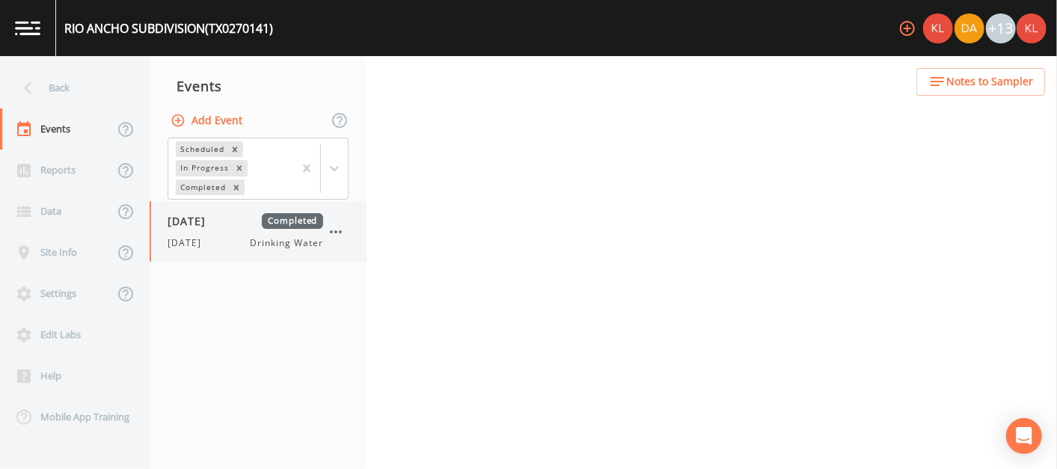
click at [242, 254] on div "[DATE] Completed [DATE] Drinking Water" at bounding box center [258, 231] width 217 height 61
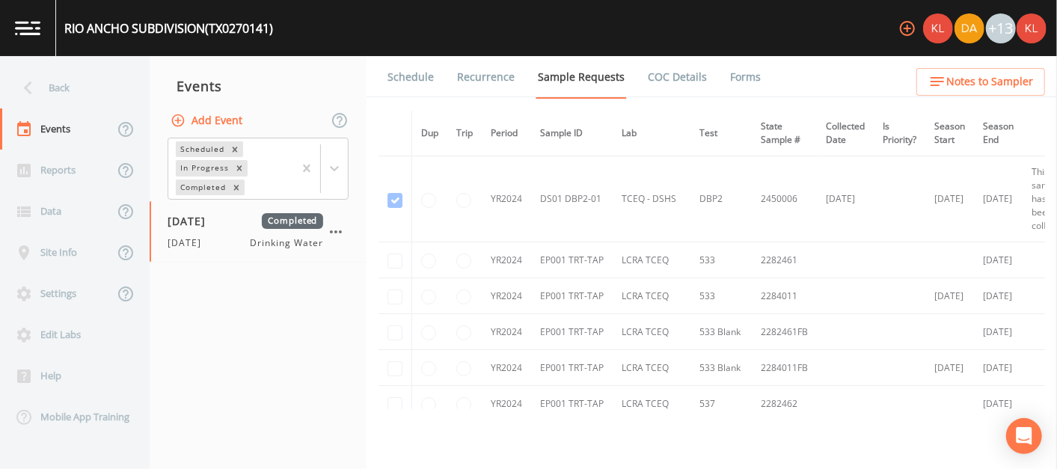
click at [523, 77] on link "Forms" at bounding box center [745, 77] width 35 height 42
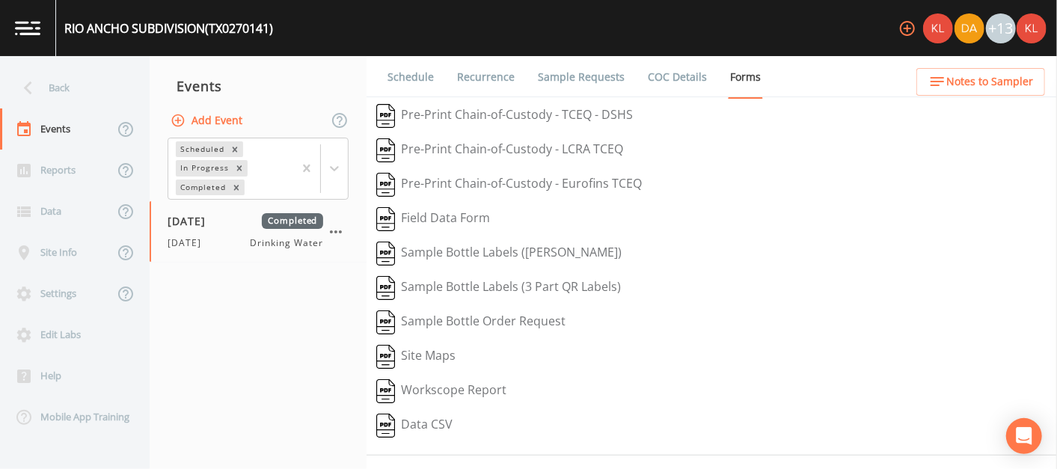
scroll to position [280, 0]
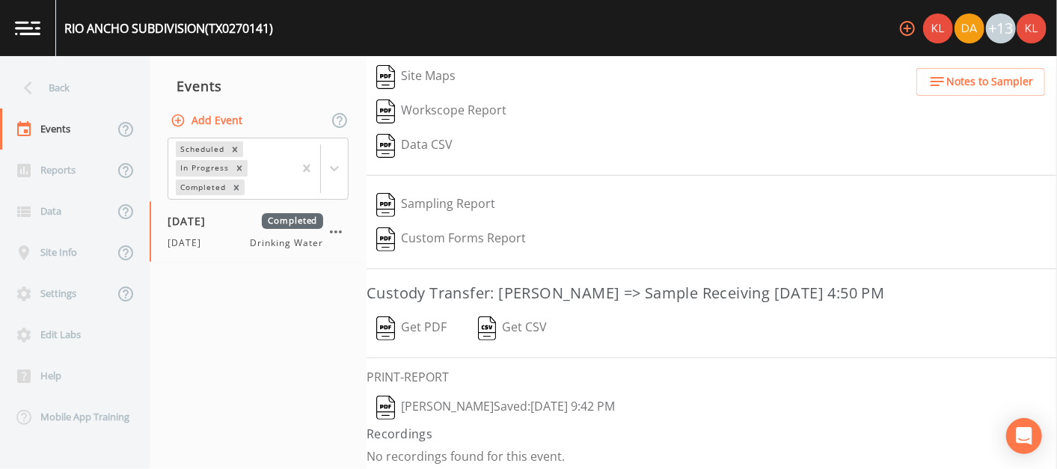
click at [422, 322] on button "Get PDF" at bounding box center [411, 328] width 90 height 34
click at [34, 31] on img at bounding box center [27, 28] width 25 height 14
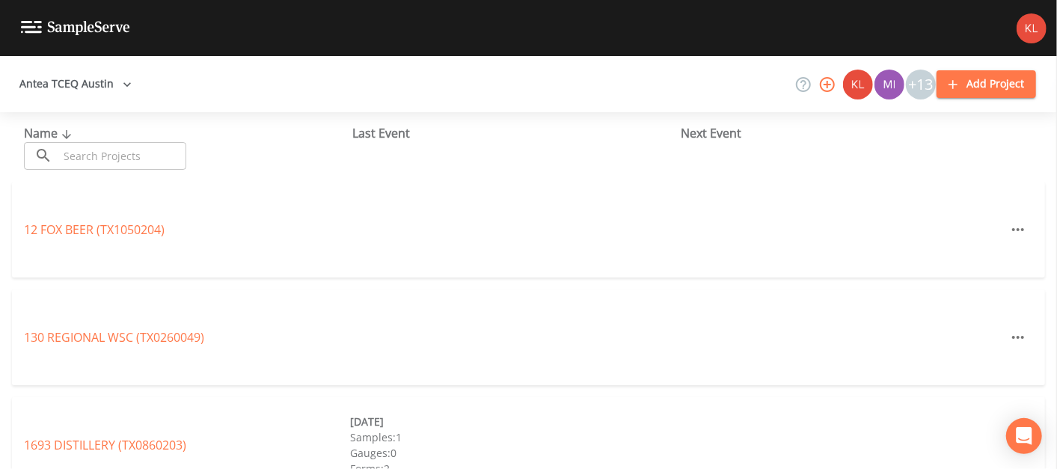
click at [147, 165] on input "text" at bounding box center [122, 156] width 128 height 28
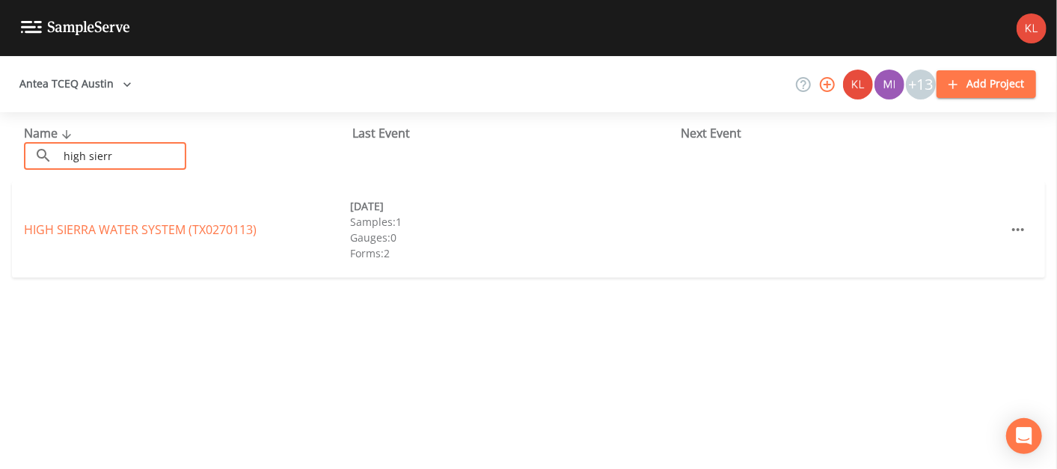
type input "high sierr"
click at [147, 224] on link "HIGH SIERRA WATER SYSTEM (TX0270113)" at bounding box center [140, 229] width 233 height 16
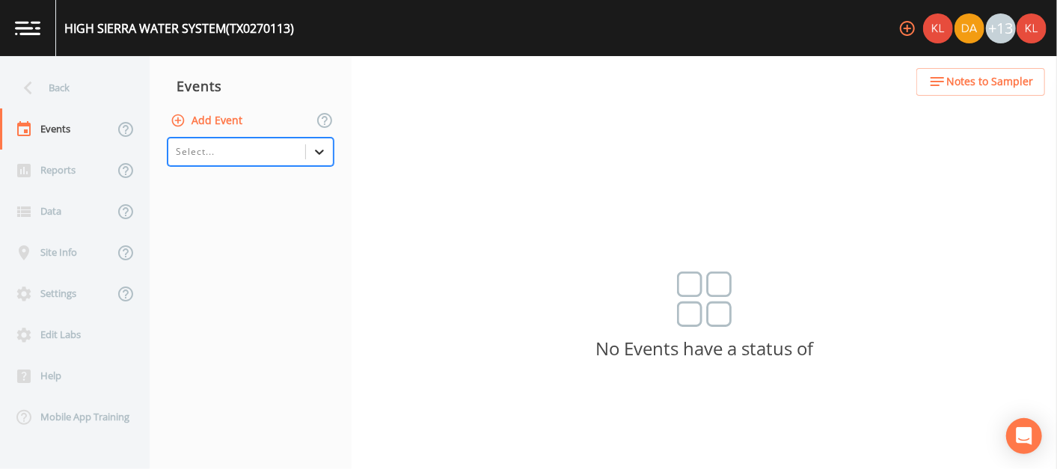
click at [316, 153] on icon at bounding box center [319, 151] width 15 height 15
click at [275, 236] on div "Completed" at bounding box center [251, 238] width 166 height 25
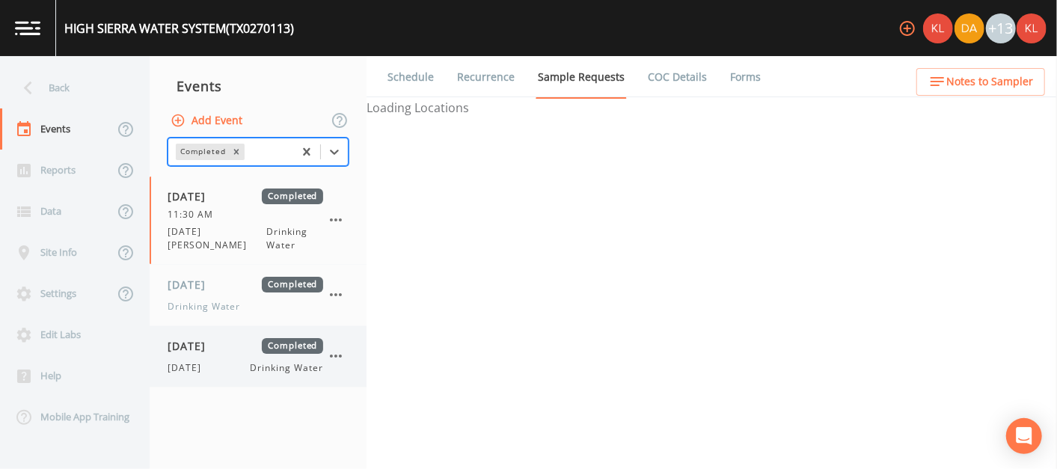
click at [245, 326] on div "[DATE] Completed [DATE] Drinking Water" at bounding box center [258, 356] width 217 height 61
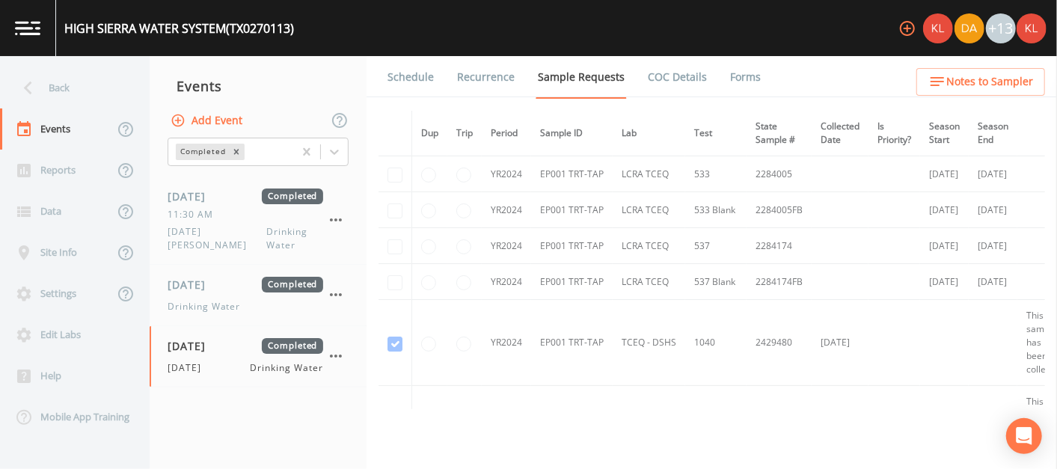
click at [523, 69] on link "Forms" at bounding box center [745, 77] width 35 height 42
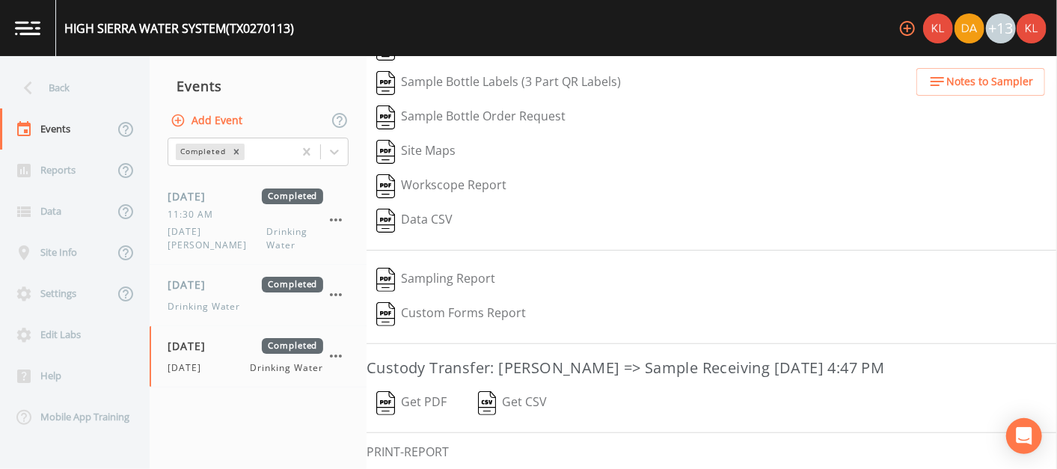
scroll to position [246, 0]
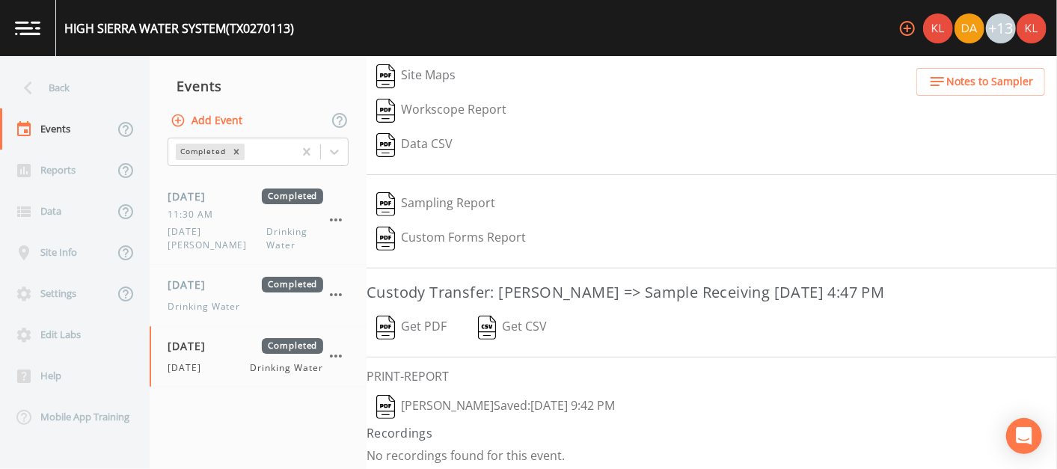
click at [390, 316] on img "button" at bounding box center [385, 328] width 19 height 24
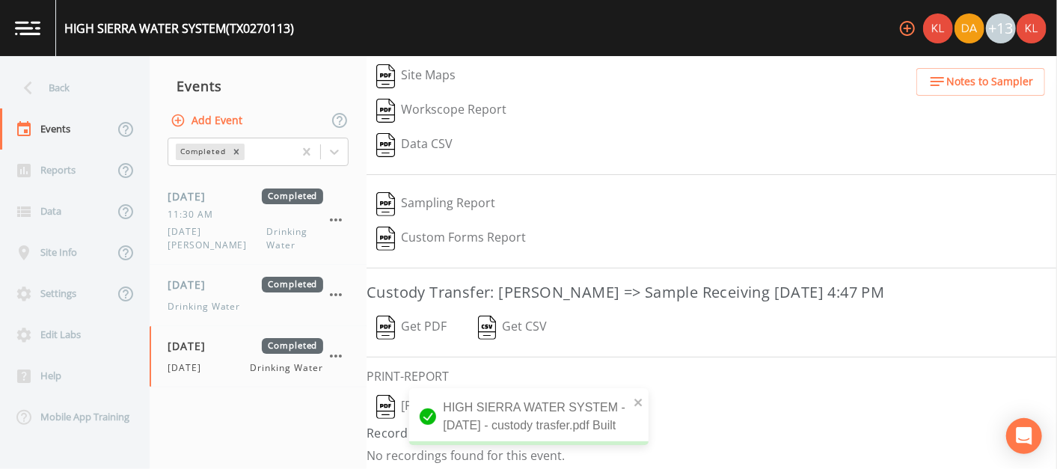
click at [25, 25] on img at bounding box center [27, 28] width 25 height 14
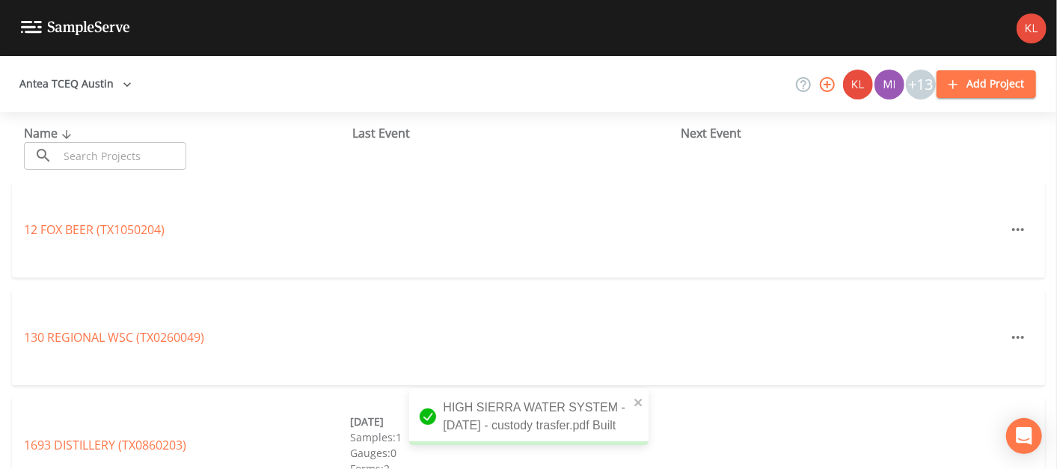
click at [145, 156] on input "text" at bounding box center [122, 156] width 128 height 28
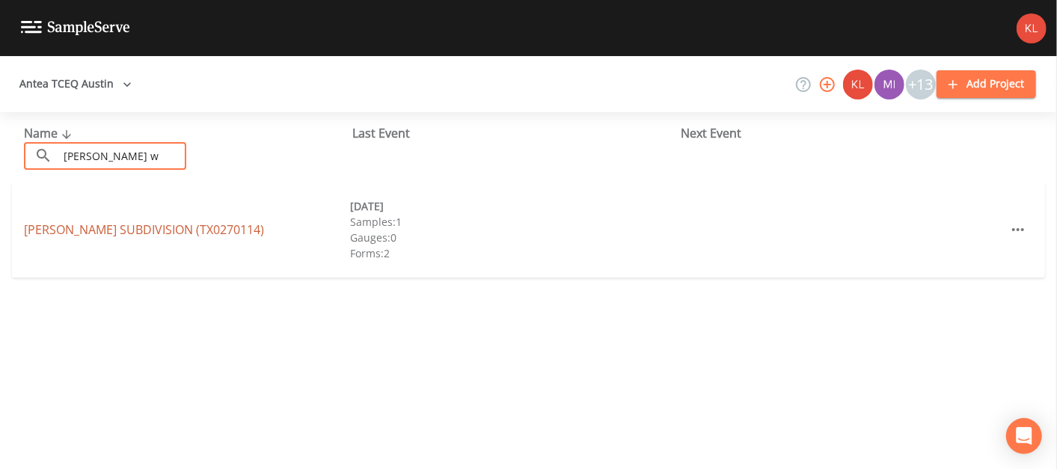
type input "[PERSON_NAME] w"
click at [116, 227] on link "[PERSON_NAME][GEOGRAPHIC_DATA] (TX0270114)" at bounding box center [144, 229] width 240 height 16
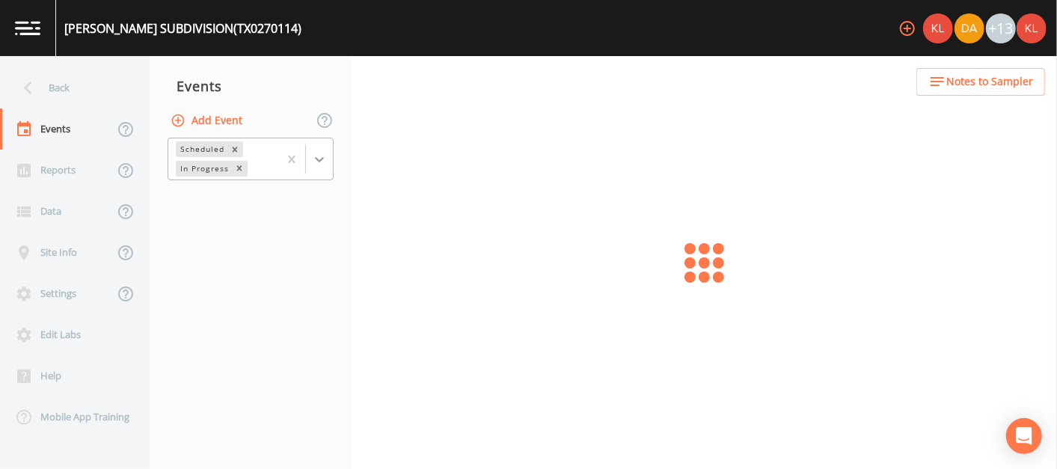
click at [311, 162] on div at bounding box center [319, 159] width 27 height 27
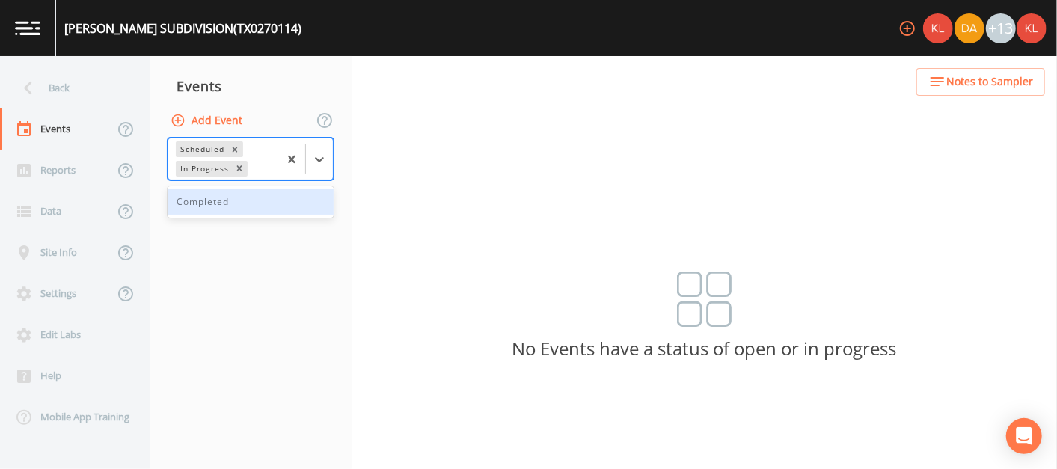
click at [279, 211] on div "Completed" at bounding box center [251, 201] width 166 height 25
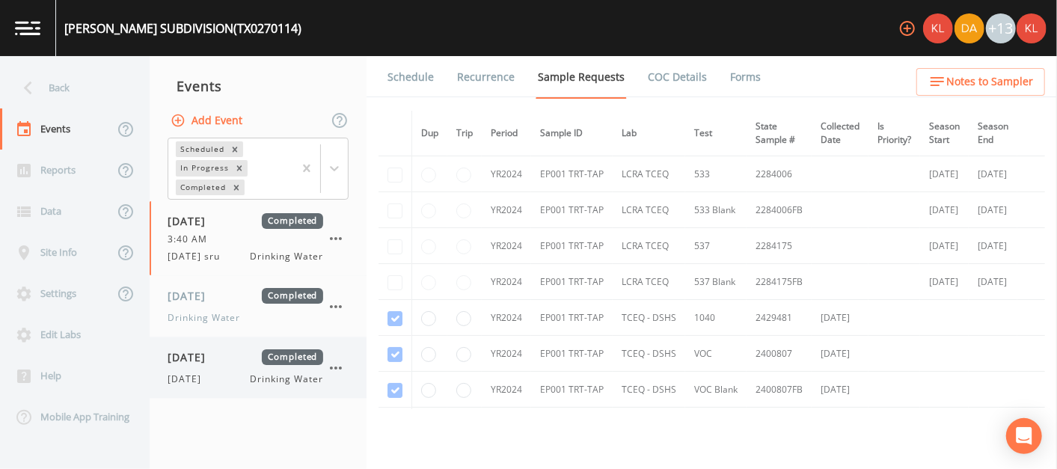
click at [226, 382] on div "[DATE] Drinking Water" at bounding box center [246, 378] width 156 height 13
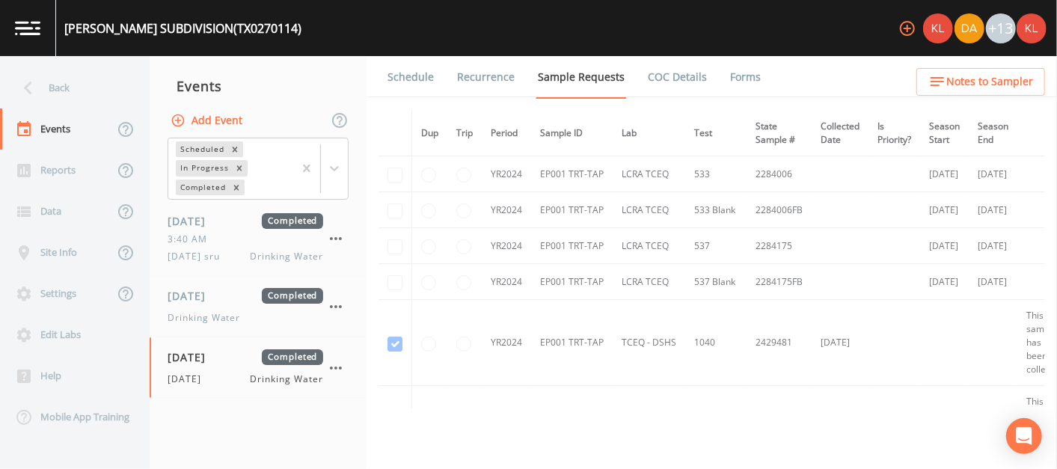
click at [523, 68] on link "Forms" at bounding box center [745, 77] width 35 height 42
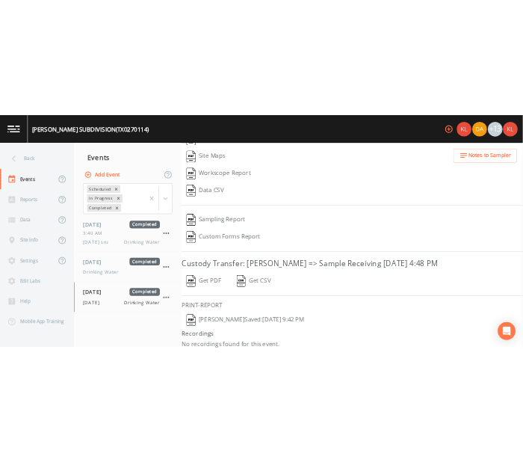
scroll to position [239, 0]
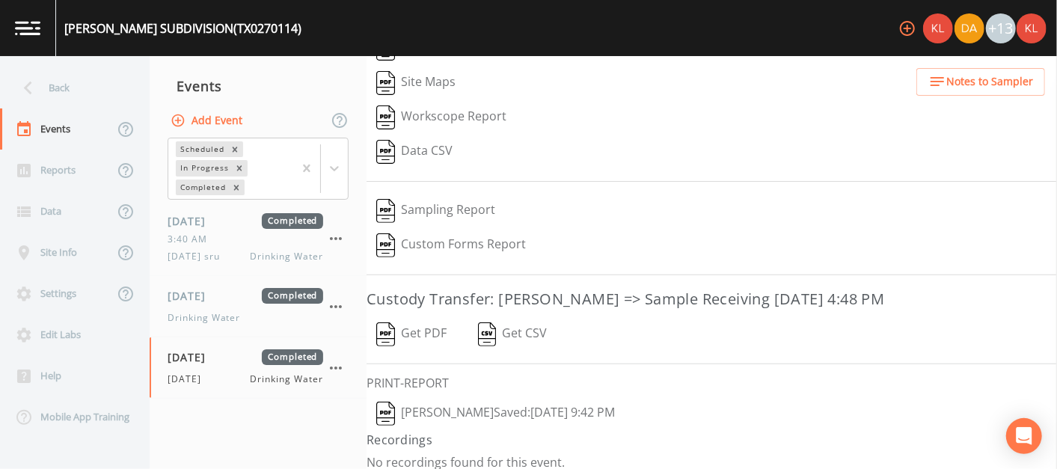
click at [425, 320] on button "Get PDF" at bounding box center [411, 334] width 90 height 34
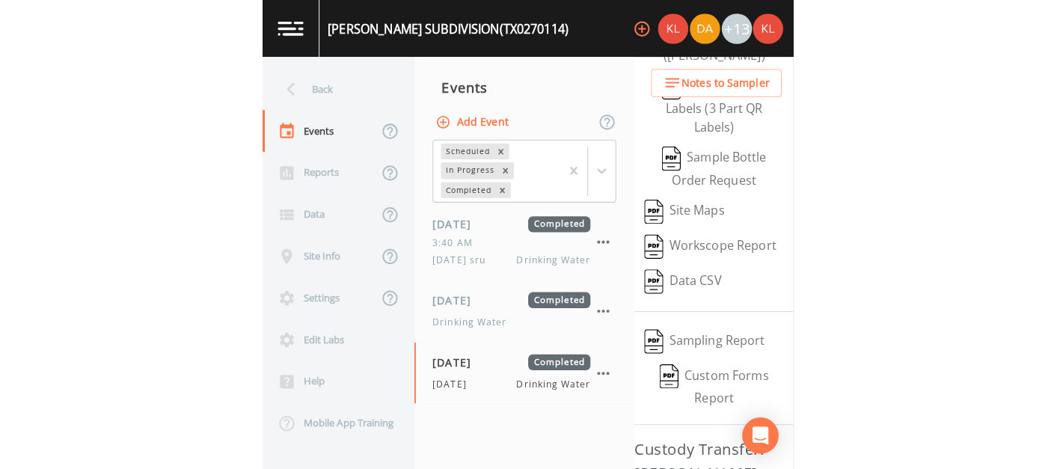
scroll to position [329, 0]
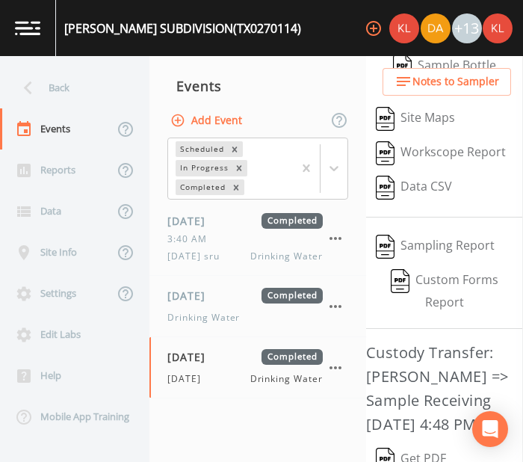
click at [43, 31] on link at bounding box center [28, 28] width 56 height 56
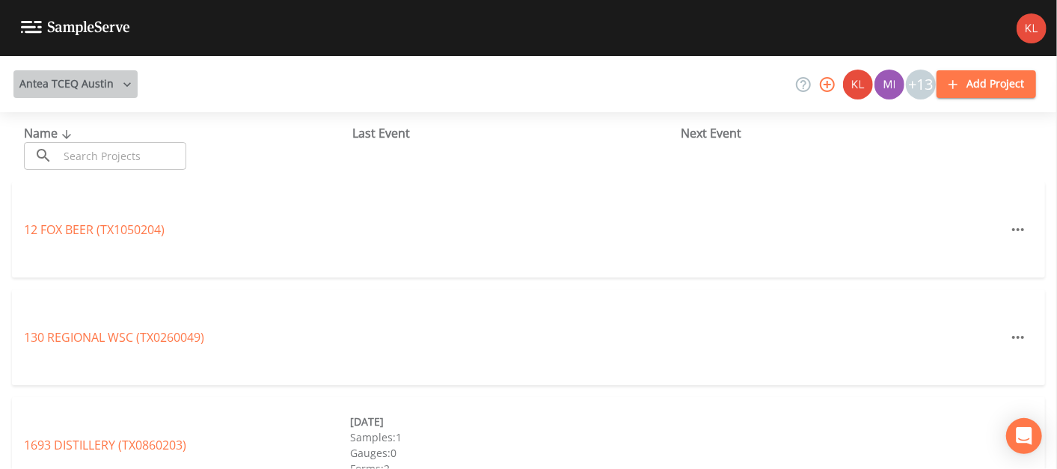
click at [105, 94] on button "Antea TCEQ Austin" at bounding box center [75, 84] width 124 height 28
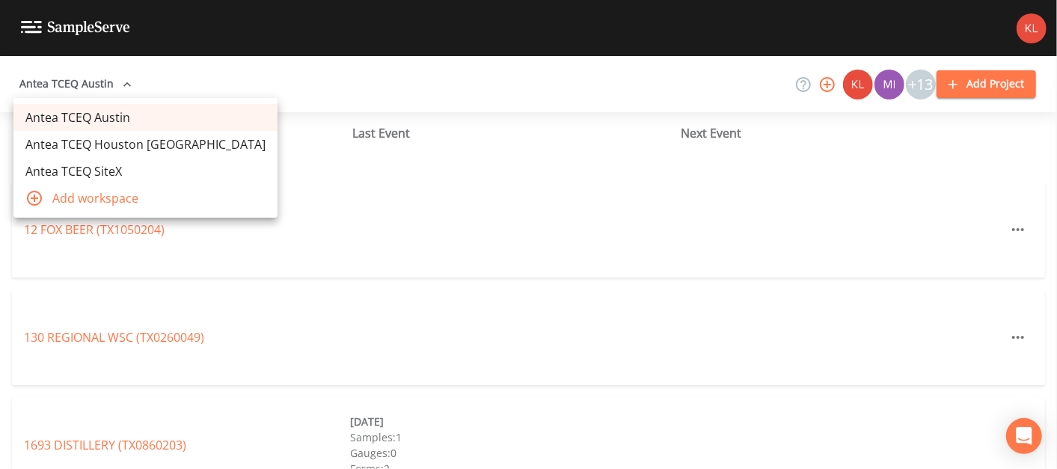
click at [124, 173] on link "Antea TCEQ SiteX" at bounding box center [145, 171] width 264 height 27
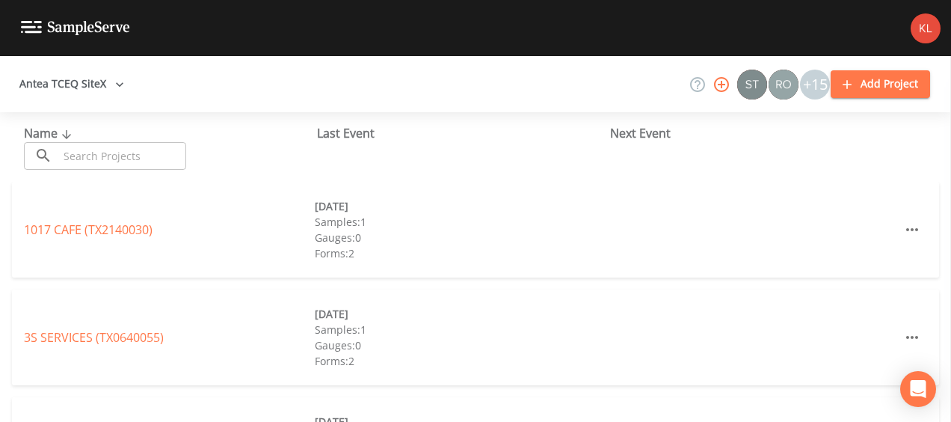
click at [101, 156] on input "text" at bounding box center [122, 156] width 128 height 28
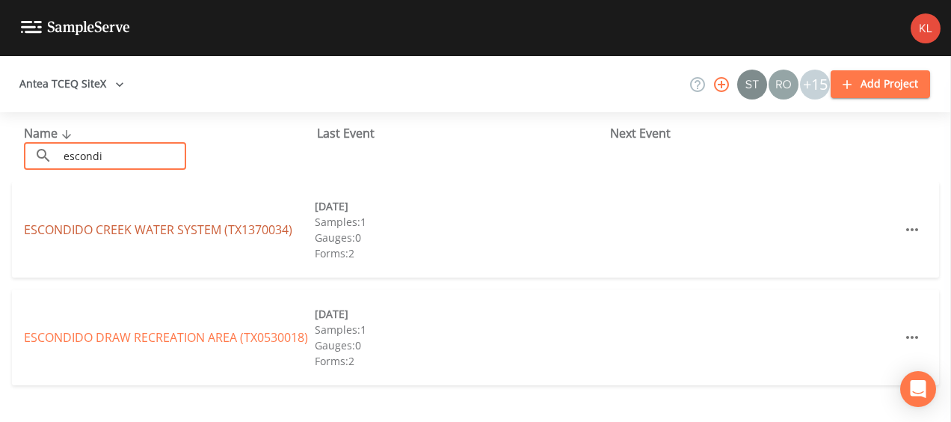
type input "escondi"
click at [135, 230] on link "ESCONDIDO CREEK WATER SYSTEM (TX1370034)" at bounding box center [158, 229] width 268 height 16
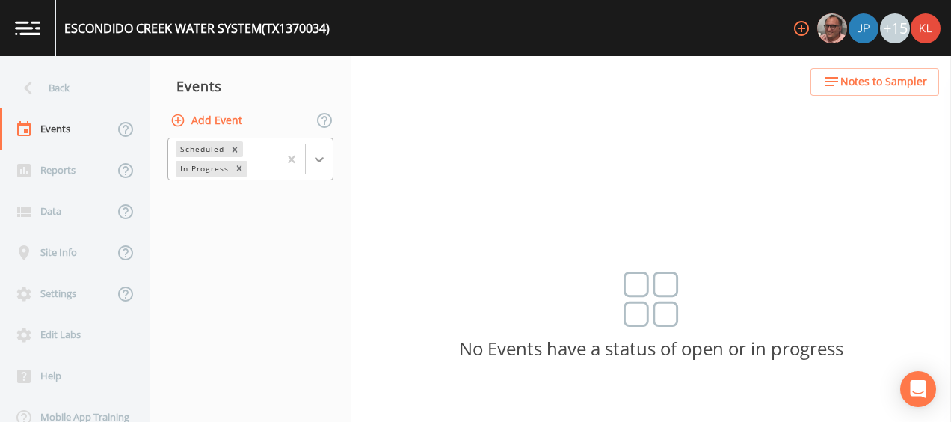
click at [311, 156] on div at bounding box center [319, 159] width 27 height 27
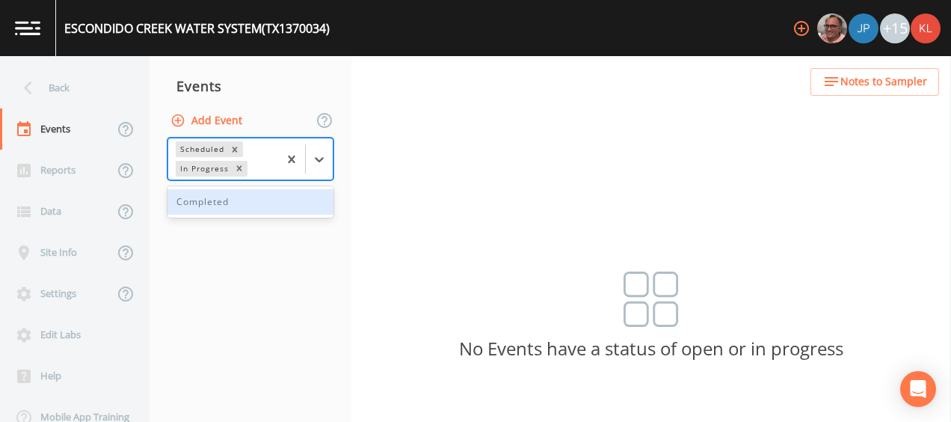
click at [281, 206] on div "Completed" at bounding box center [251, 201] width 166 height 25
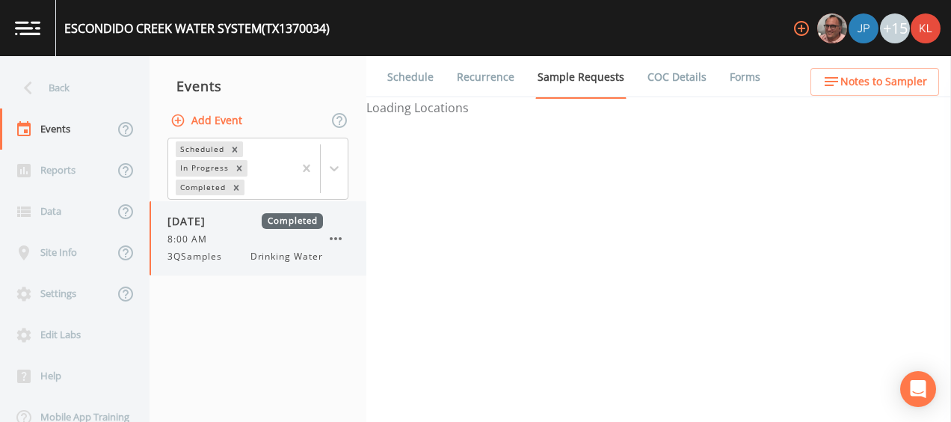
click at [243, 245] on div "8:00 AM" at bounding box center [246, 239] width 156 height 13
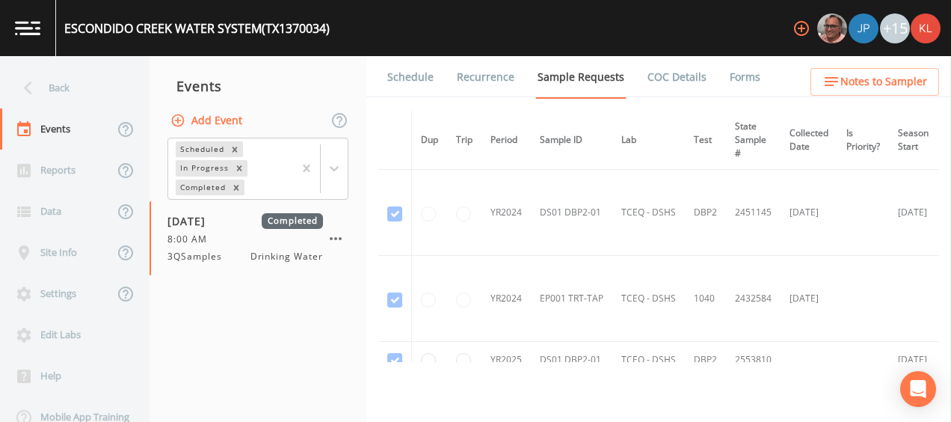
click at [728, 79] on link "Forms" at bounding box center [745, 77] width 35 height 42
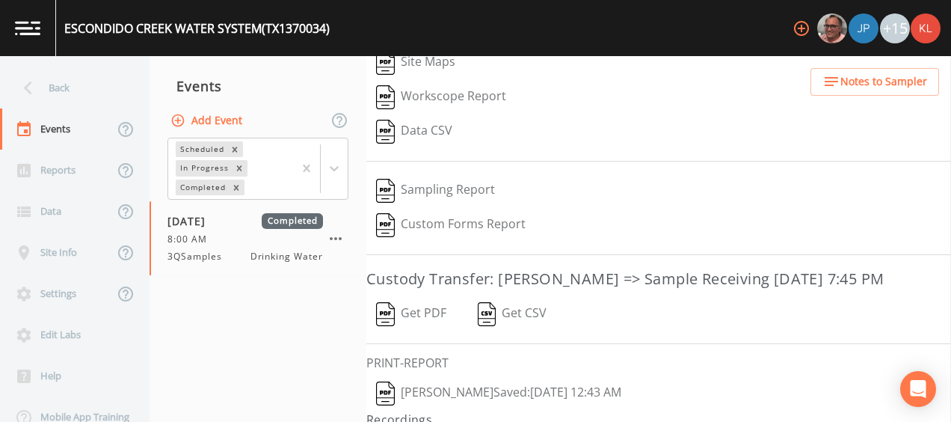
scroll to position [242, 0]
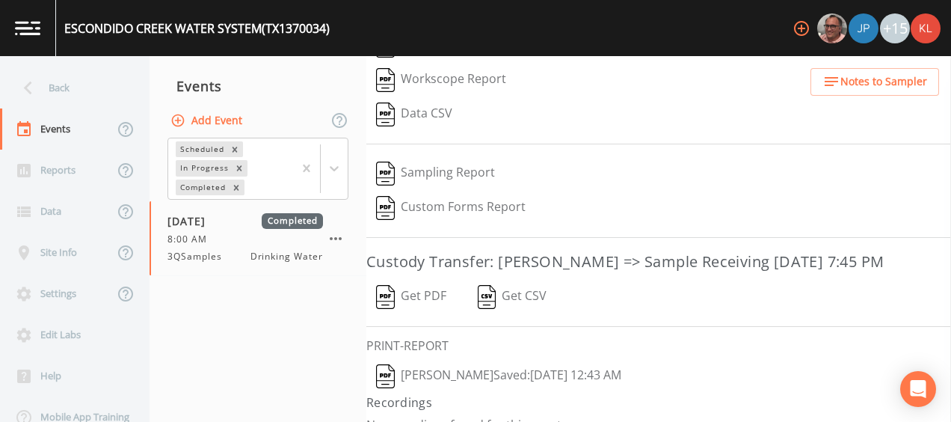
click at [428, 286] on button "Get PDF" at bounding box center [411, 297] width 90 height 34
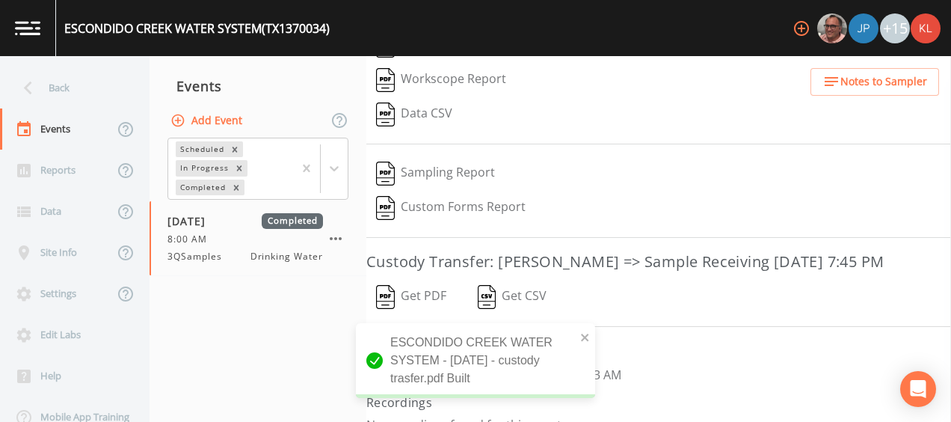
click at [40, 31] on img at bounding box center [27, 28] width 25 height 14
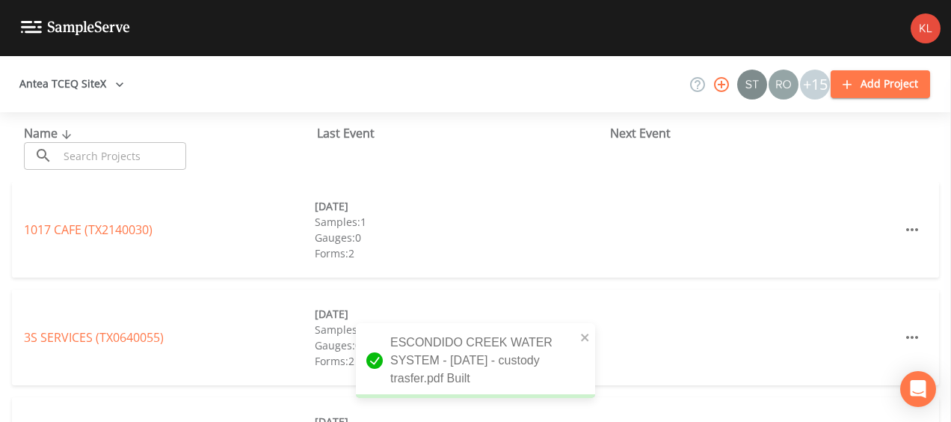
click at [168, 159] on input "text" at bounding box center [122, 156] width 128 height 28
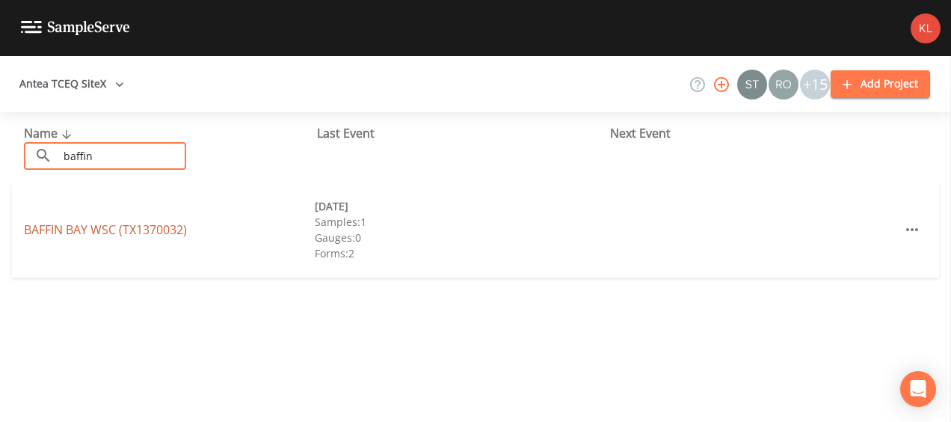
type input "baffin"
click at [48, 226] on link "BAFFIN BAY WSC (TX1370032)" at bounding box center [105, 229] width 163 height 16
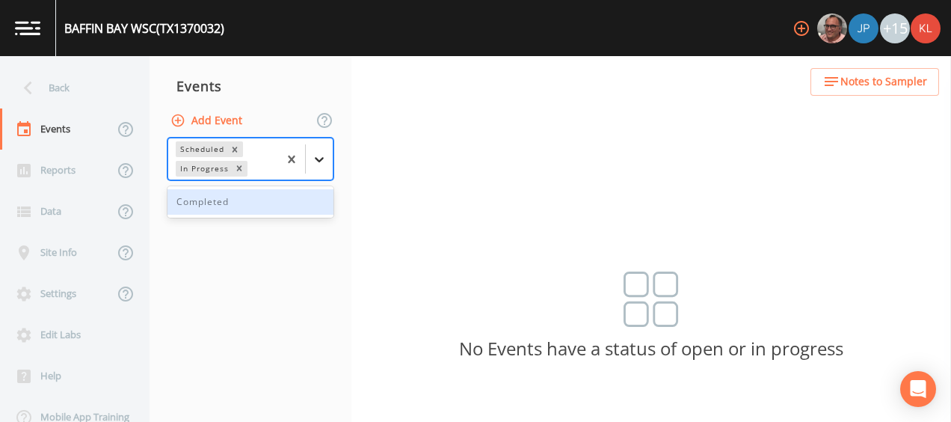
click at [324, 154] on icon at bounding box center [319, 159] width 15 height 15
click at [286, 200] on div "Completed" at bounding box center [251, 201] width 166 height 25
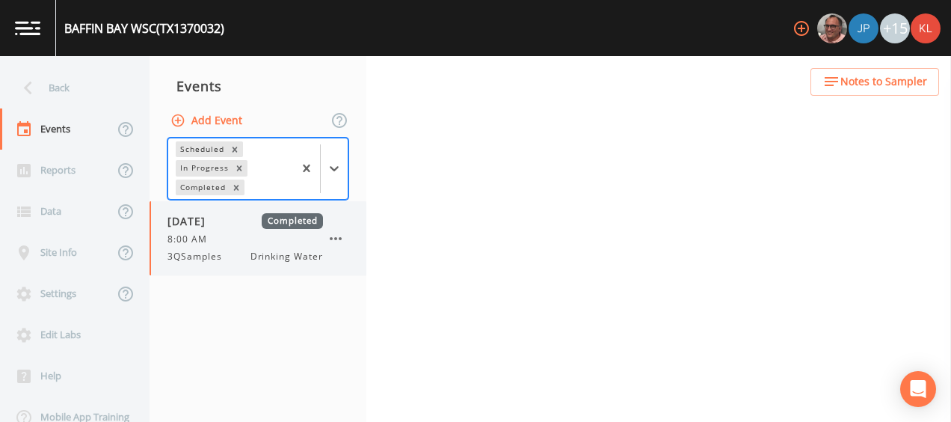
click at [265, 236] on div "8:00 AM" at bounding box center [246, 239] width 156 height 13
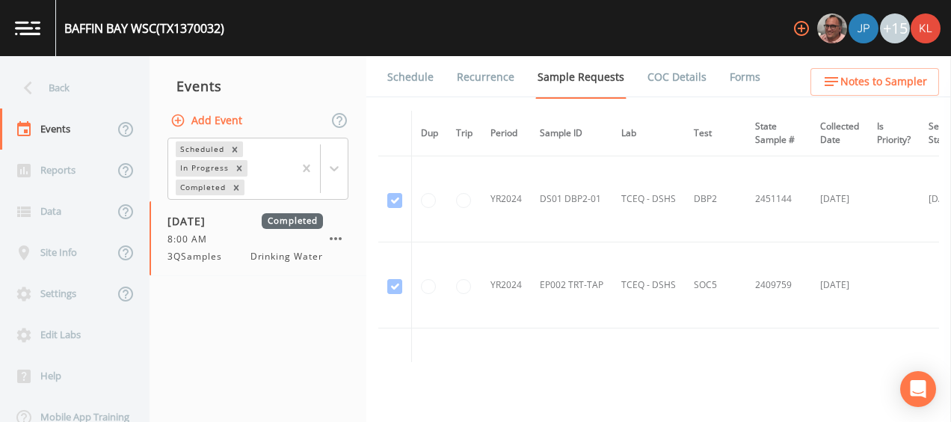
click at [728, 70] on link "Forms" at bounding box center [745, 77] width 35 height 42
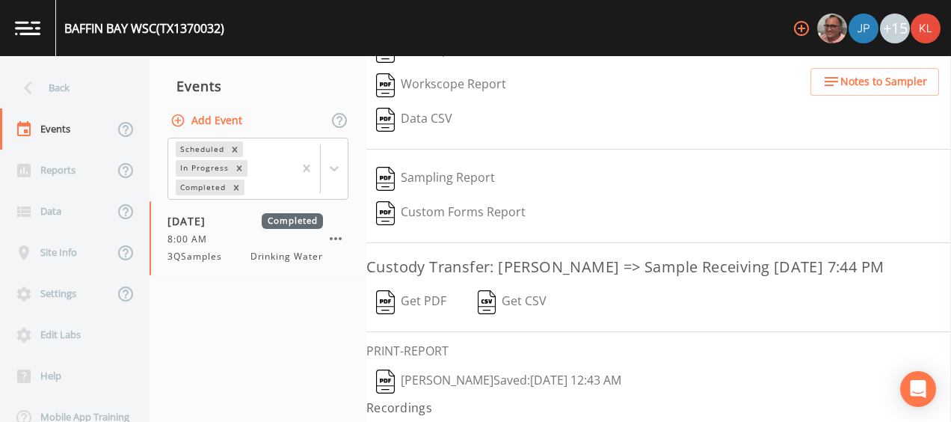
scroll to position [257, 0]
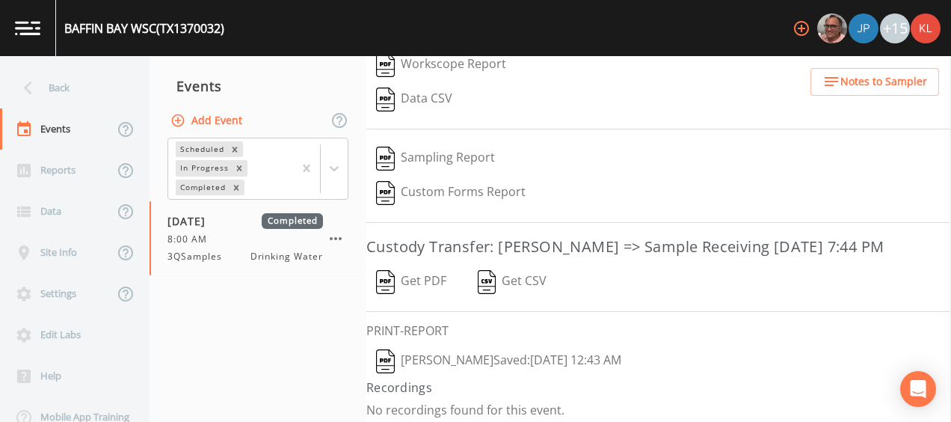
click at [407, 271] on button "Get PDF" at bounding box center [411, 282] width 90 height 34
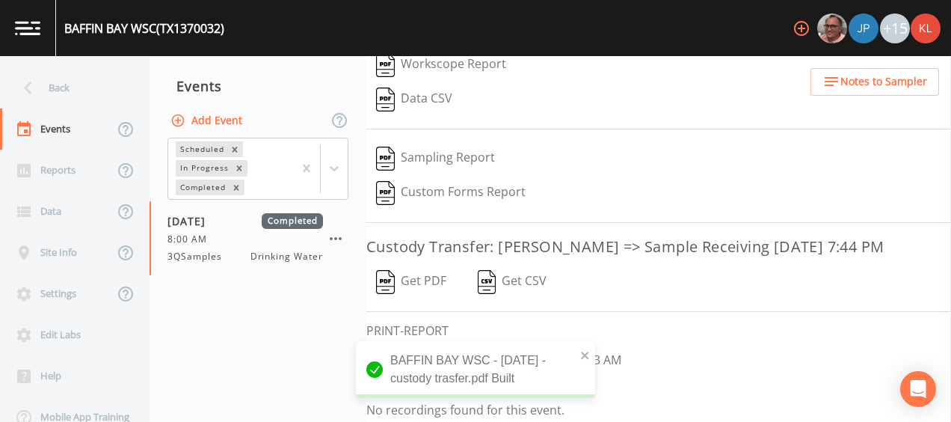
click at [48, 35] on link at bounding box center [28, 28] width 56 height 56
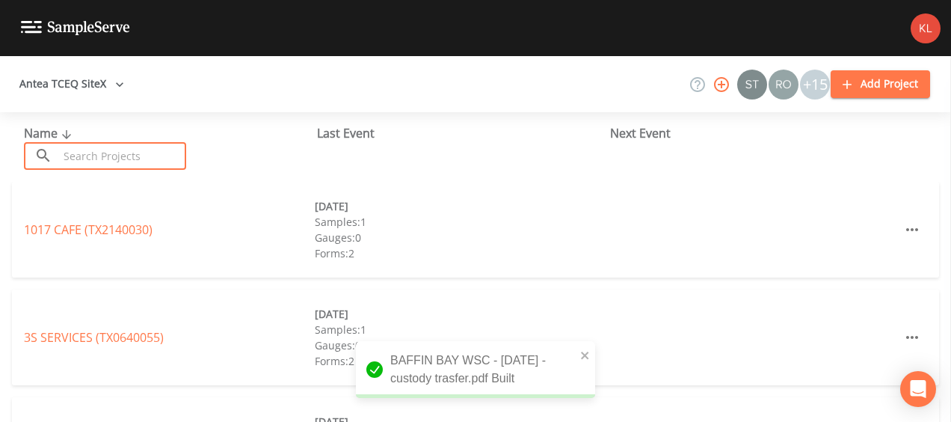
click at [168, 153] on input "text" at bounding box center [122, 156] width 128 height 28
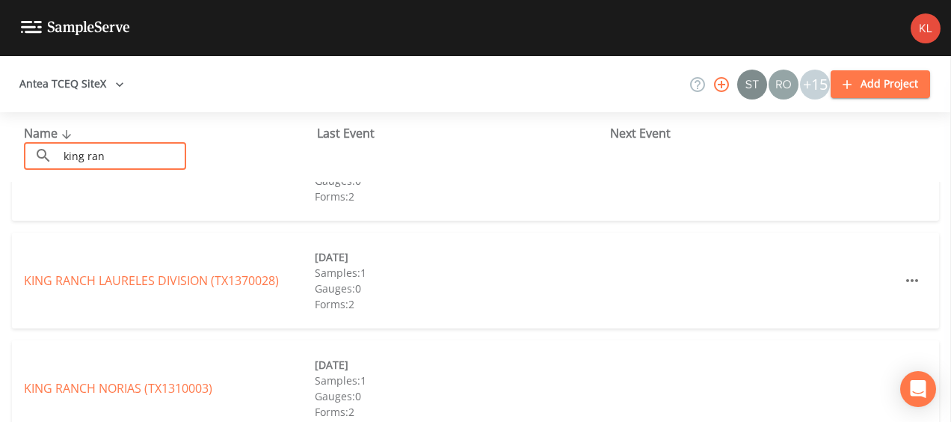
scroll to position [72, 0]
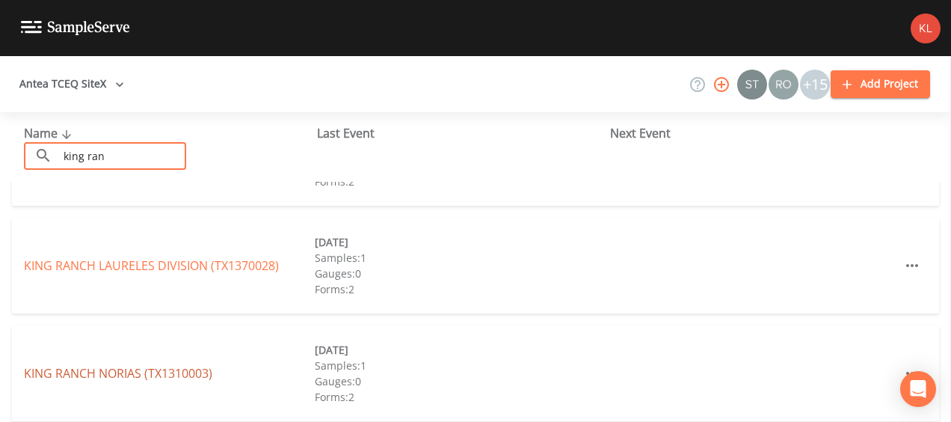
type input "king ran"
click at [88, 372] on link "KING RANCH NORIAS (TX1310003)" at bounding box center [118, 373] width 188 height 16
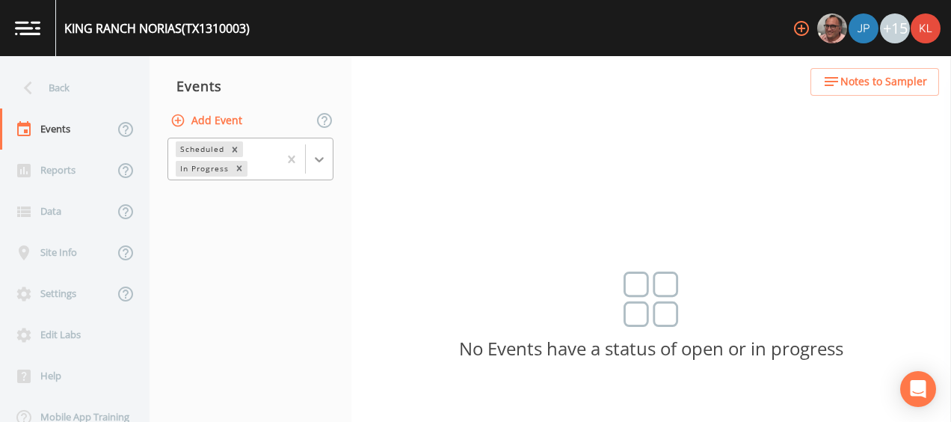
click at [323, 150] on div at bounding box center [319, 159] width 27 height 27
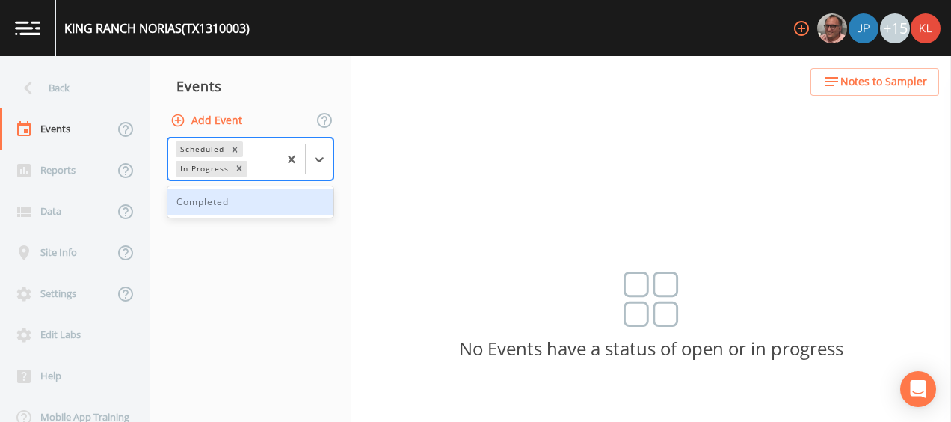
click at [281, 209] on div "Completed" at bounding box center [251, 201] width 166 height 25
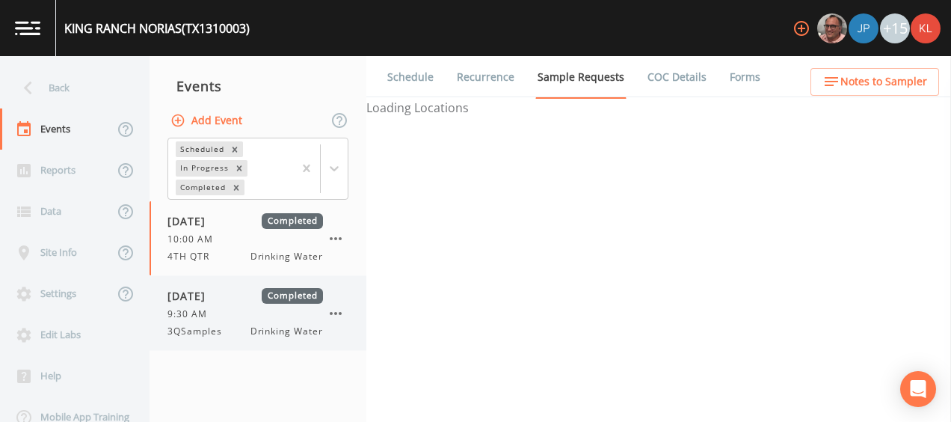
click at [239, 325] on div "3QSamples Drinking Water" at bounding box center [246, 331] width 156 height 13
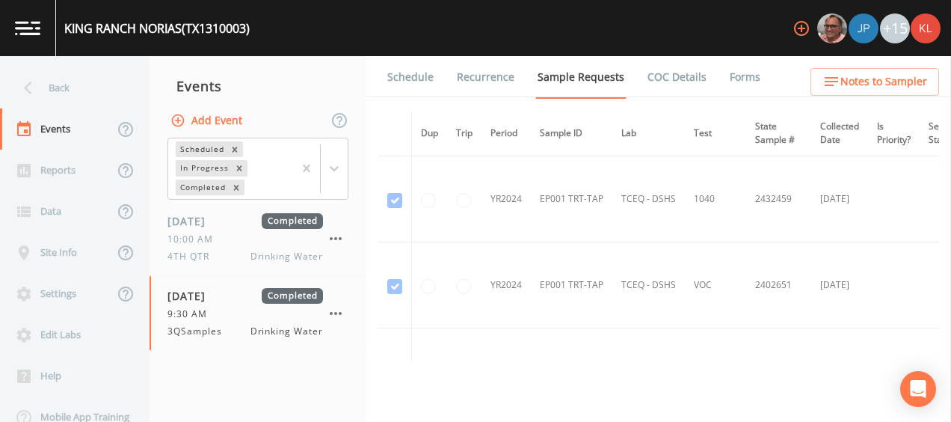
click at [728, 66] on link "Forms" at bounding box center [745, 77] width 35 height 42
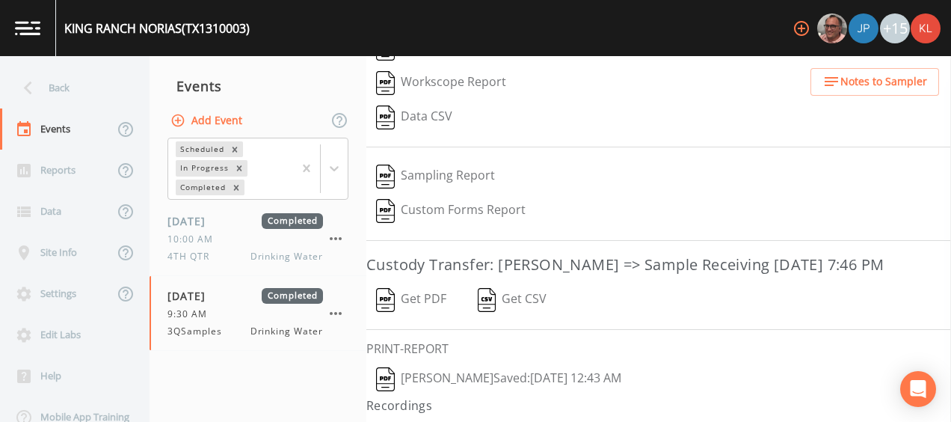
scroll to position [257, 0]
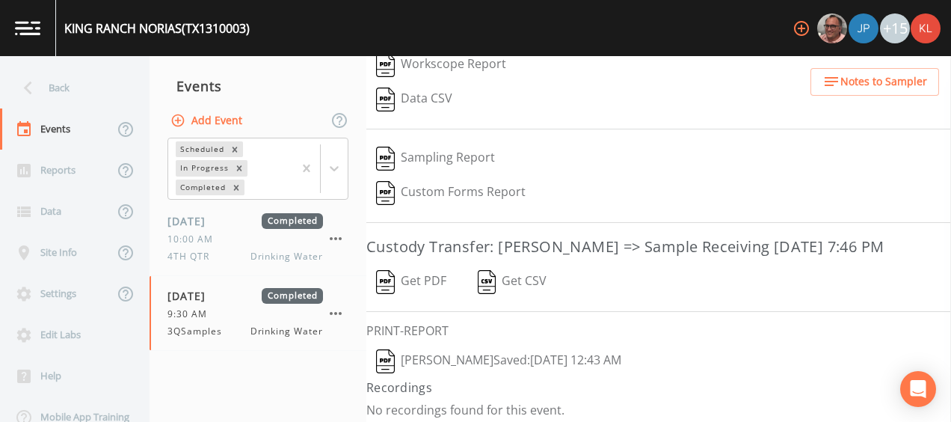
click at [431, 283] on button "Get PDF" at bounding box center [411, 282] width 90 height 34
